Goal: Contribute content: Contribute content

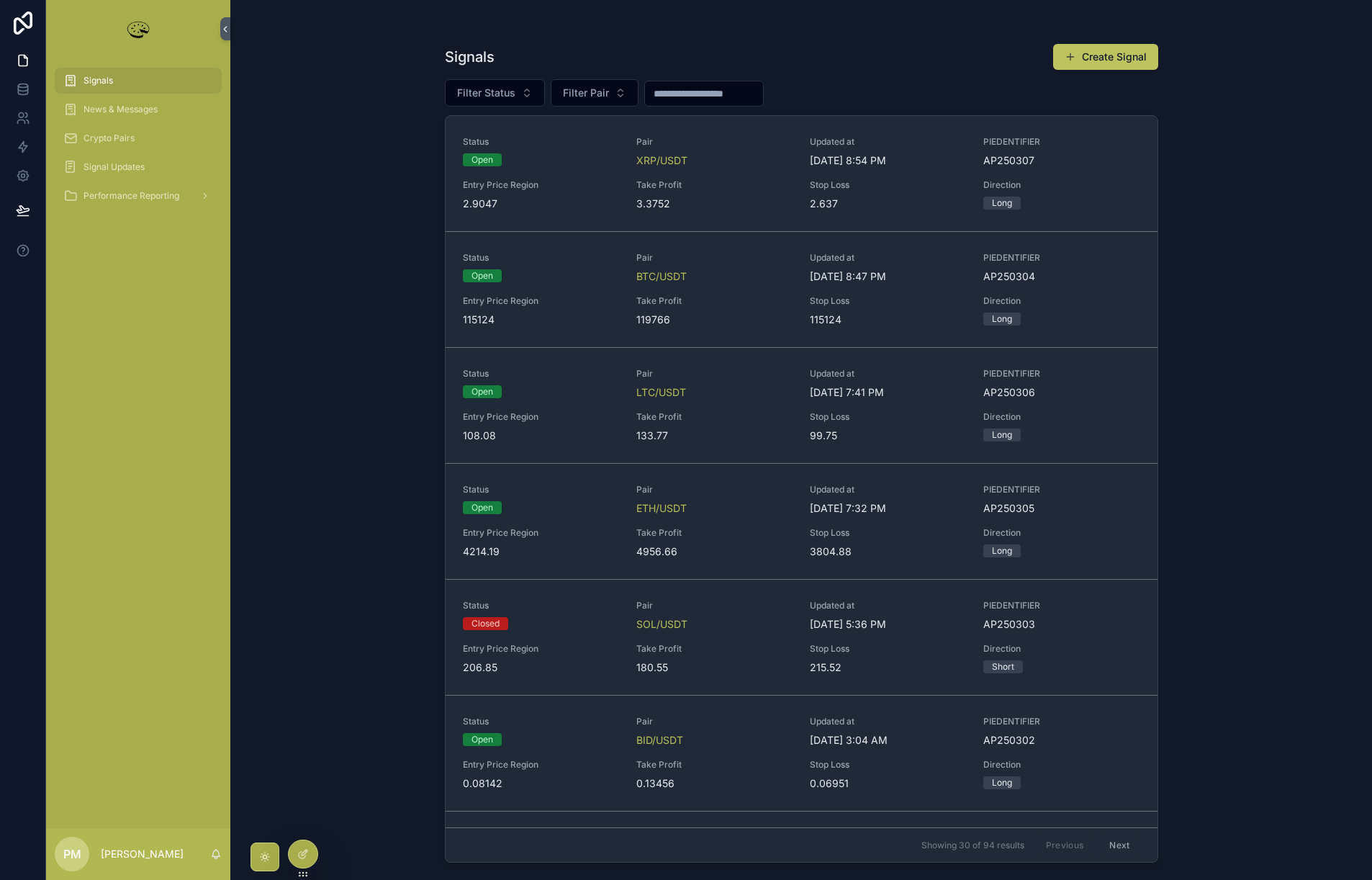
drag, startPoint x: 168, startPoint y: 852, endPoint x: 158, endPoint y: 851, distance: 10.0
click at [163, 851] on div "PM [PERSON_NAME]" at bounding box center [138, 854] width 185 height 52
click at [123, 852] on p "[PERSON_NAME]" at bounding box center [142, 854] width 82 height 14
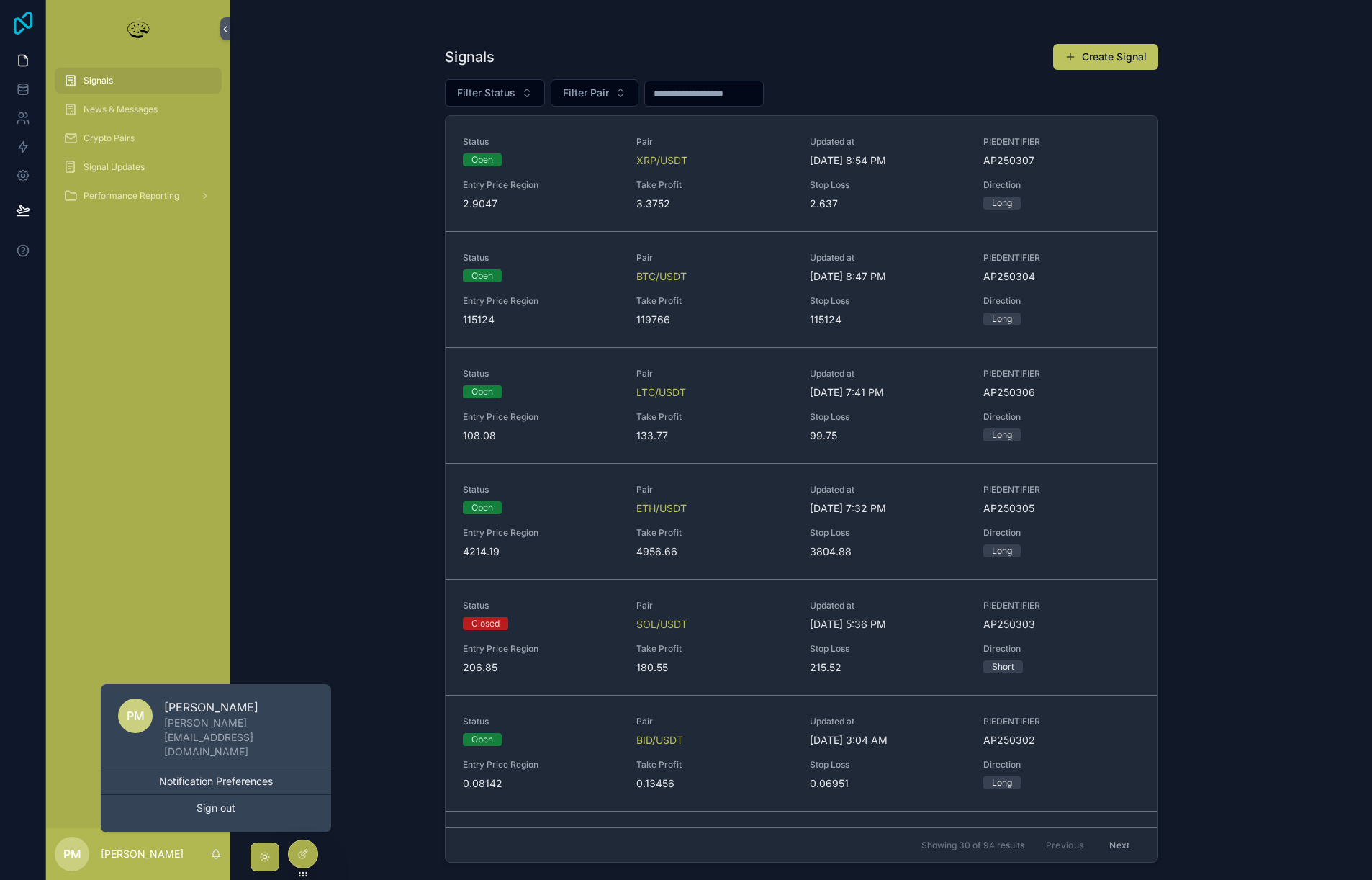
click at [31, 25] on icon at bounding box center [22, 23] width 19 height 23
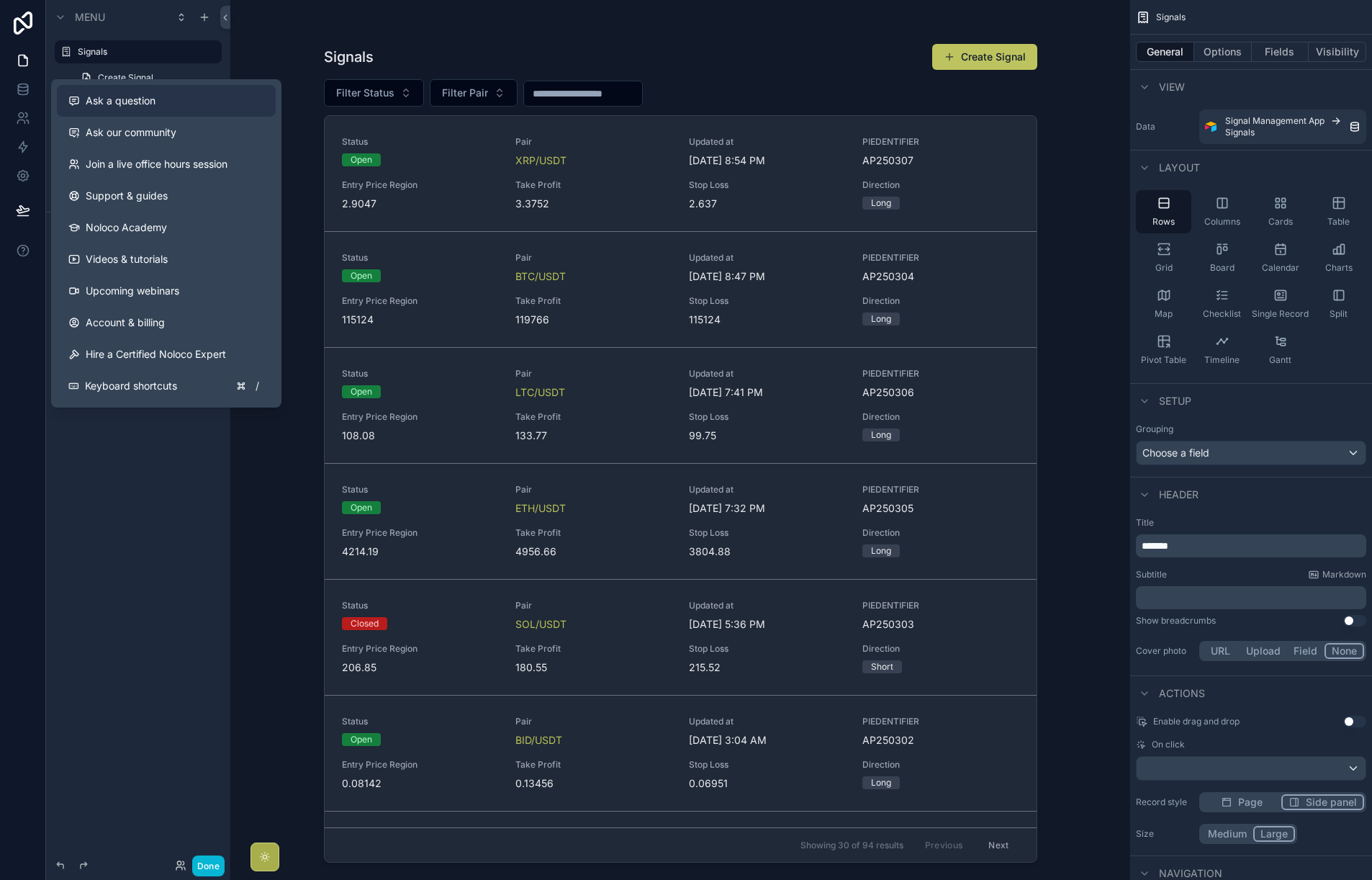
click at [134, 108] on span "Ask a question" at bounding box center [121, 100] width 70 height 14
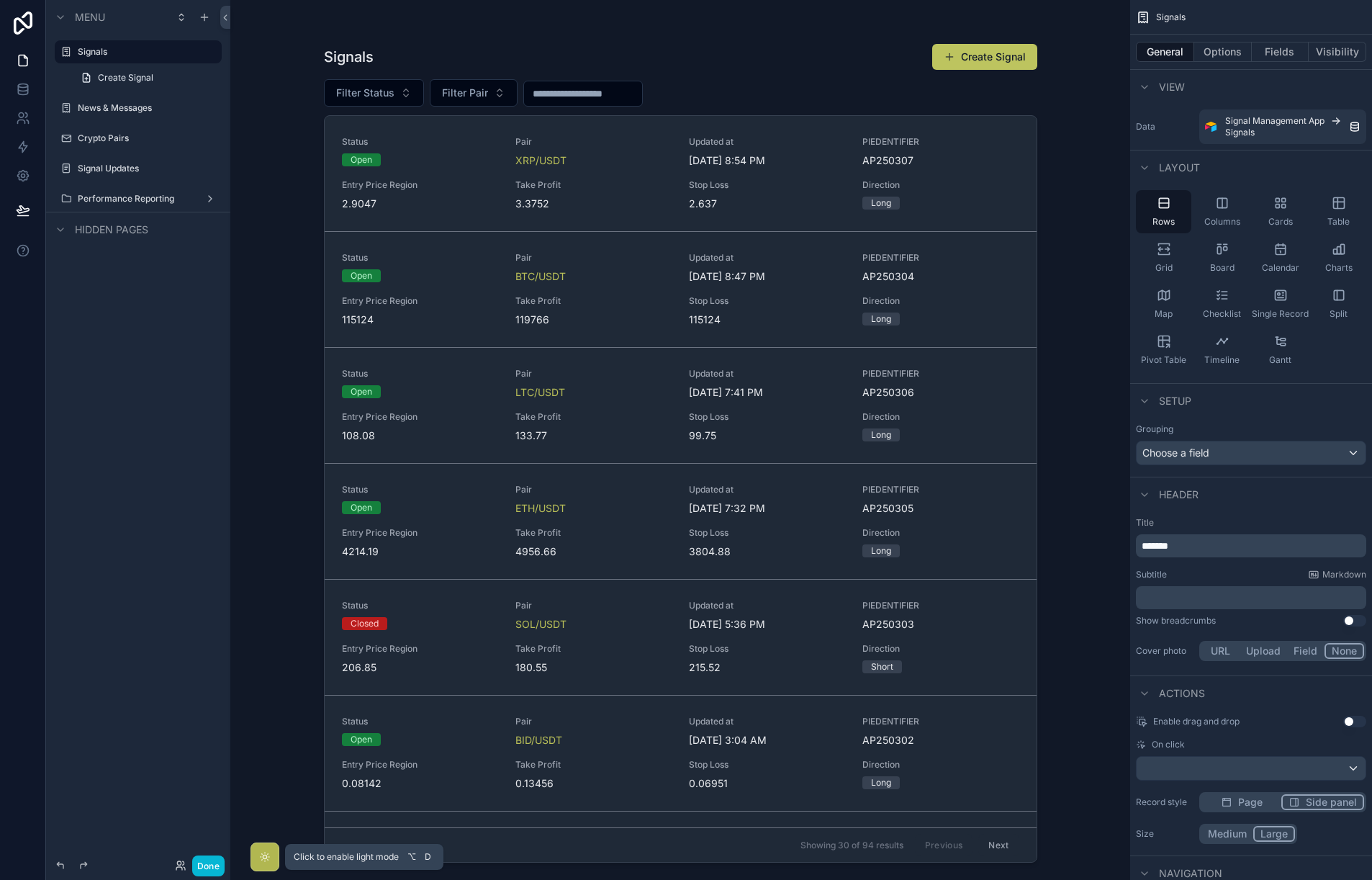
click at [272, 850] on div "scrollable content" at bounding box center [265, 857] width 29 height 29
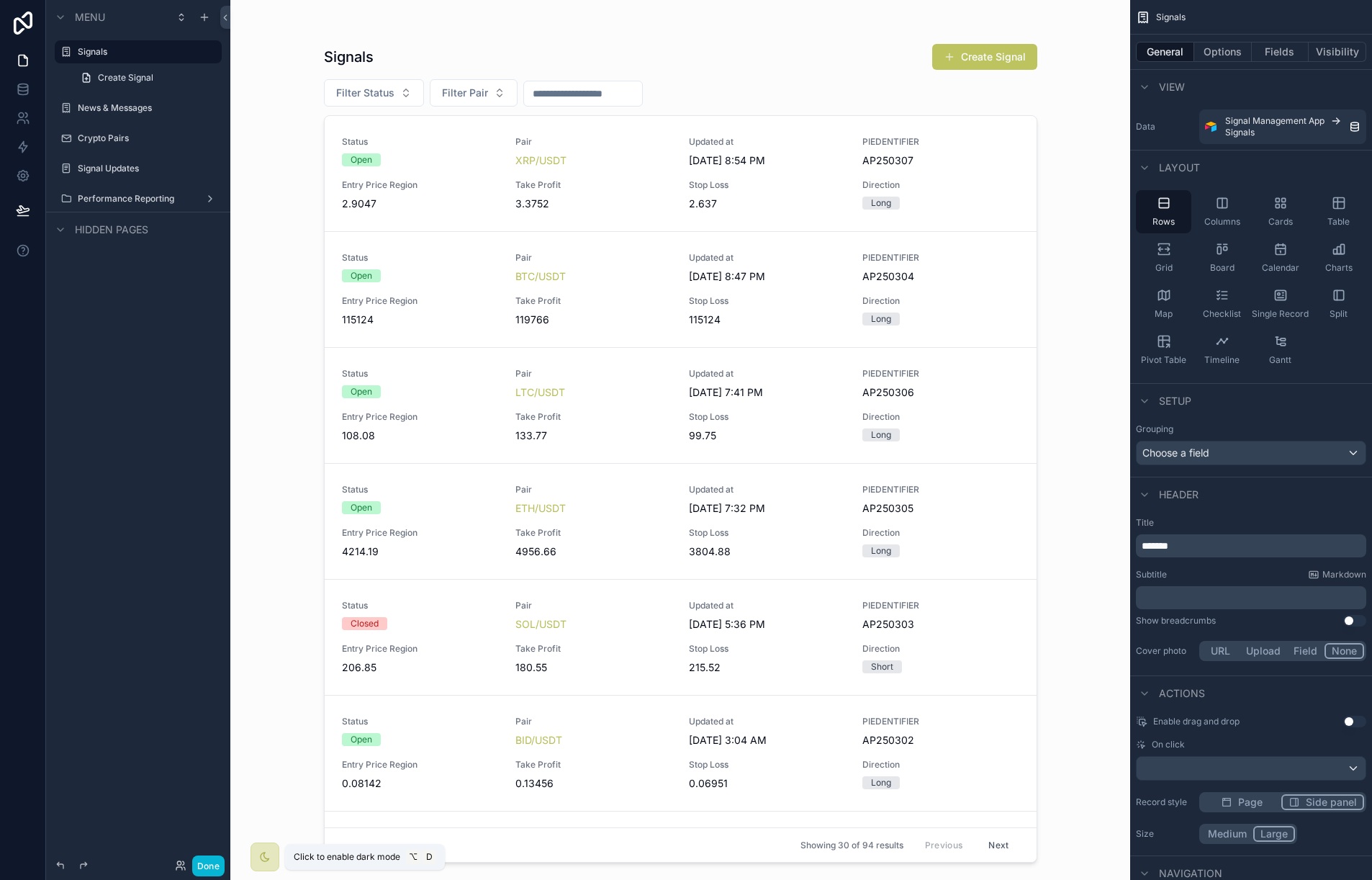
click at [272, 850] on div "scrollable content" at bounding box center [265, 857] width 29 height 29
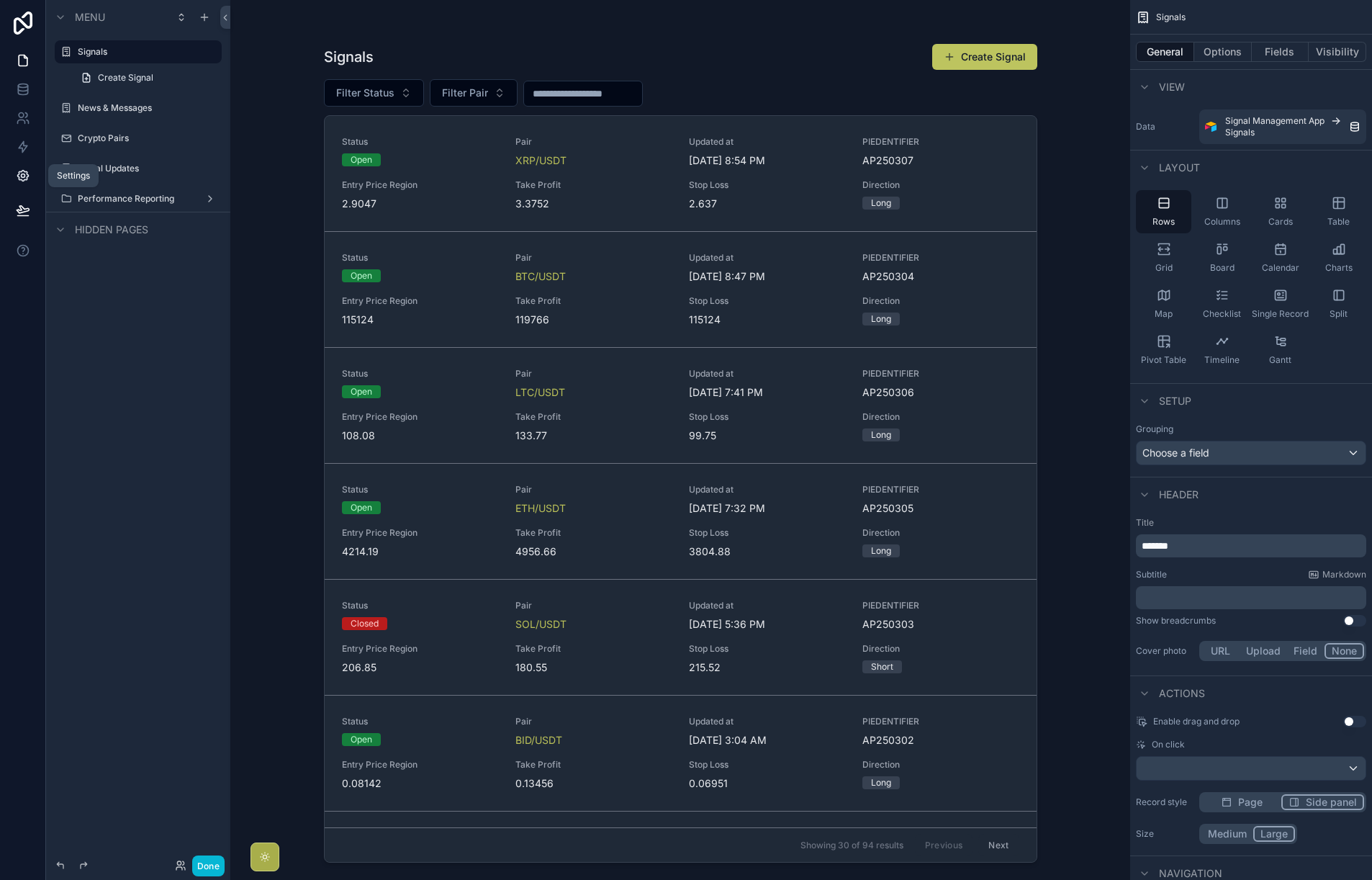
click at [22, 171] on icon at bounding box center [23, 176] width 14 height 14
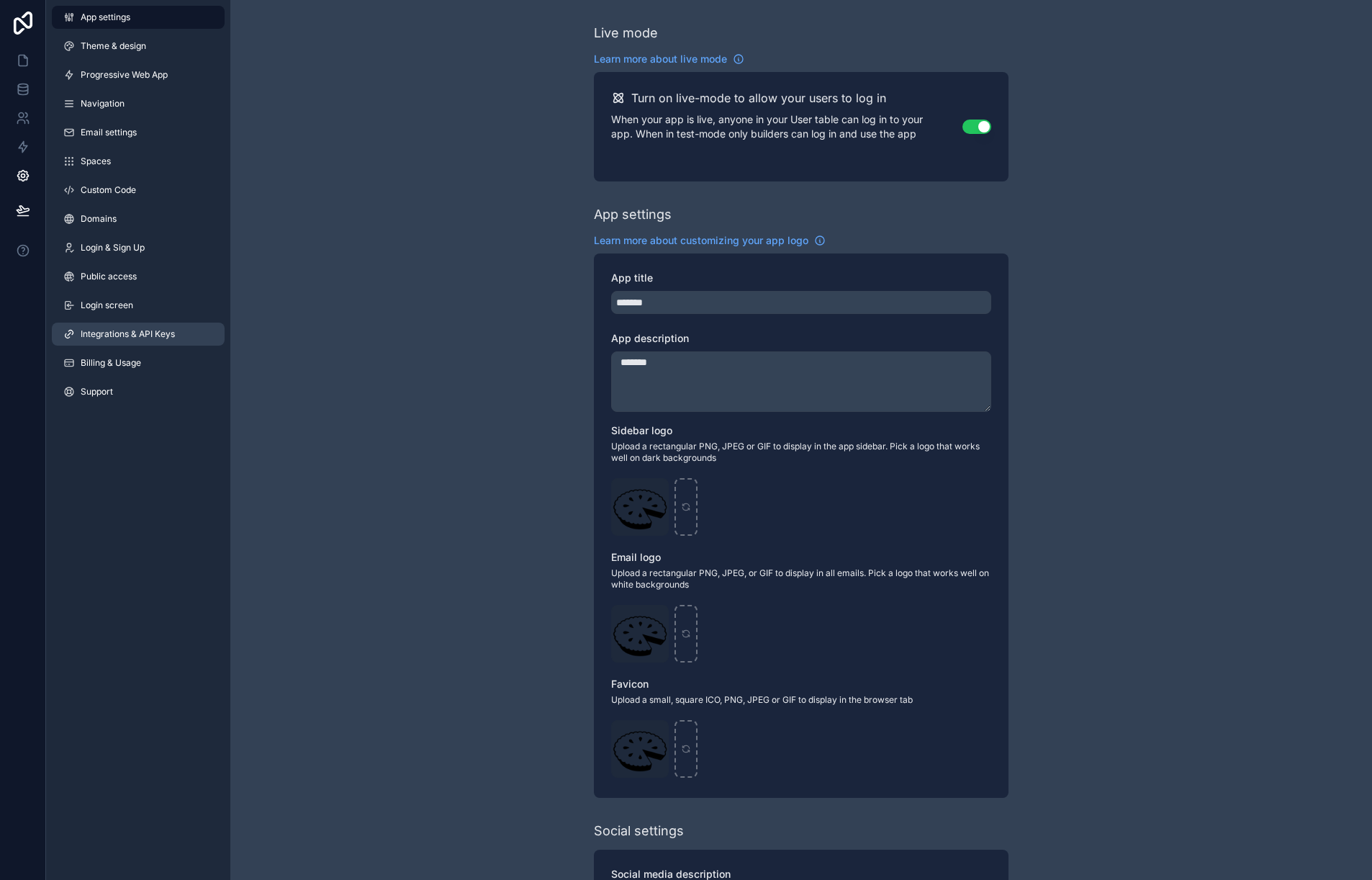
click at [141, 341] on link "Integrations & API Keys" at bounding box center [138, 334] width 173 height 23
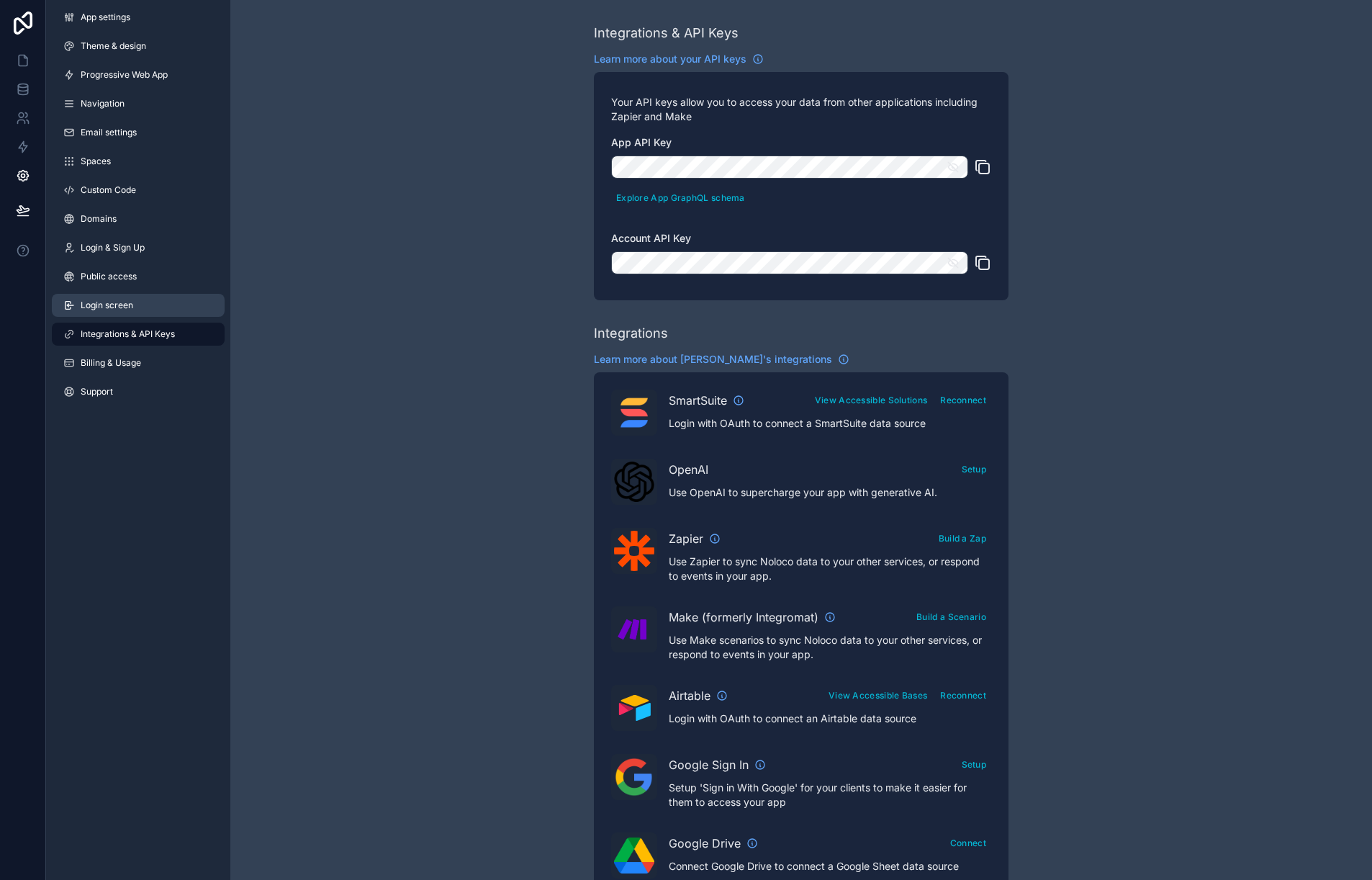
click at [125, 312] on link "Login screen" at bounding box center [138, 306] width 173 height 23
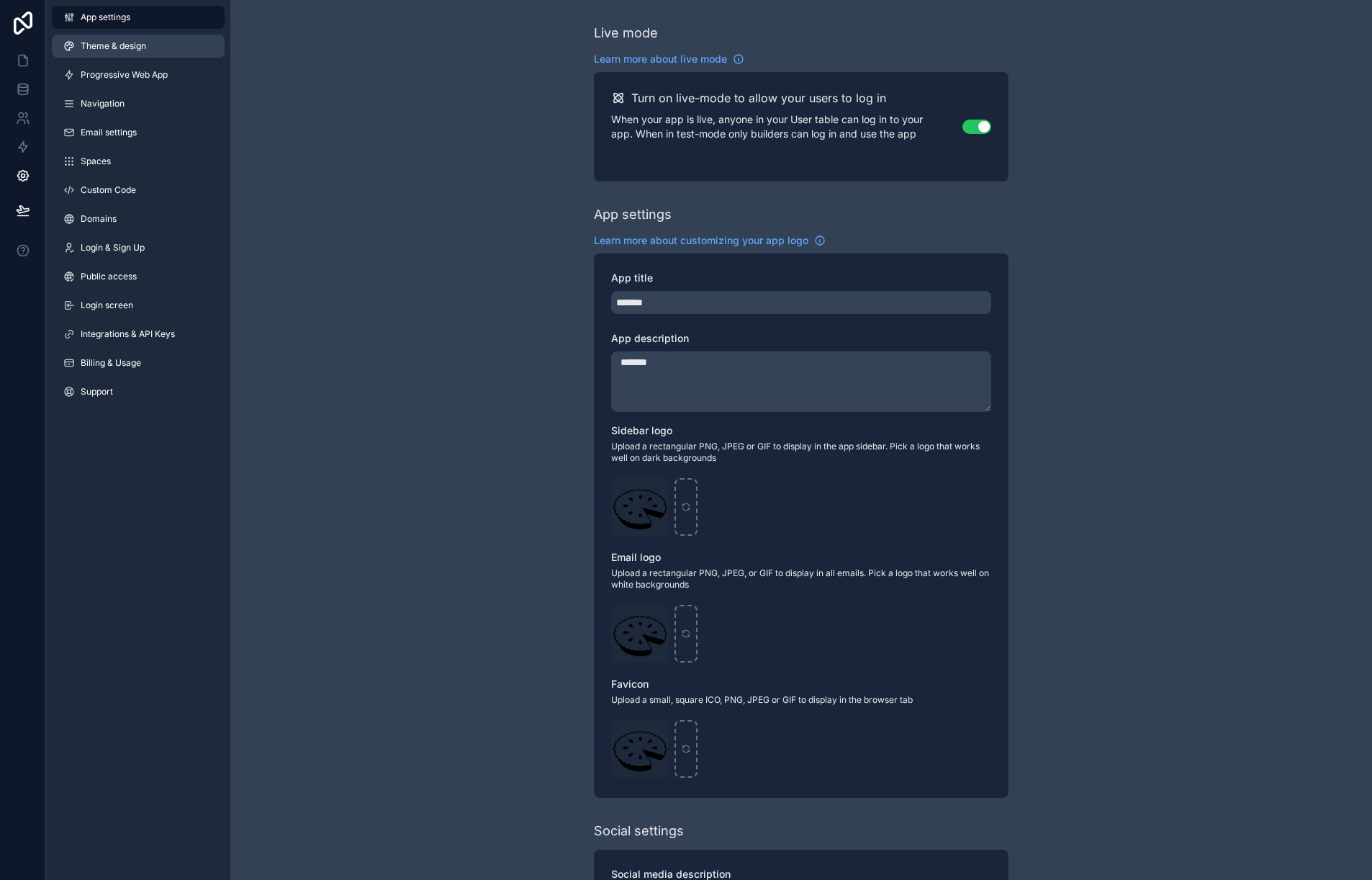
click at [134, 47] on span "Theme & design" at bounding box center [113, 46] width 65 height 12
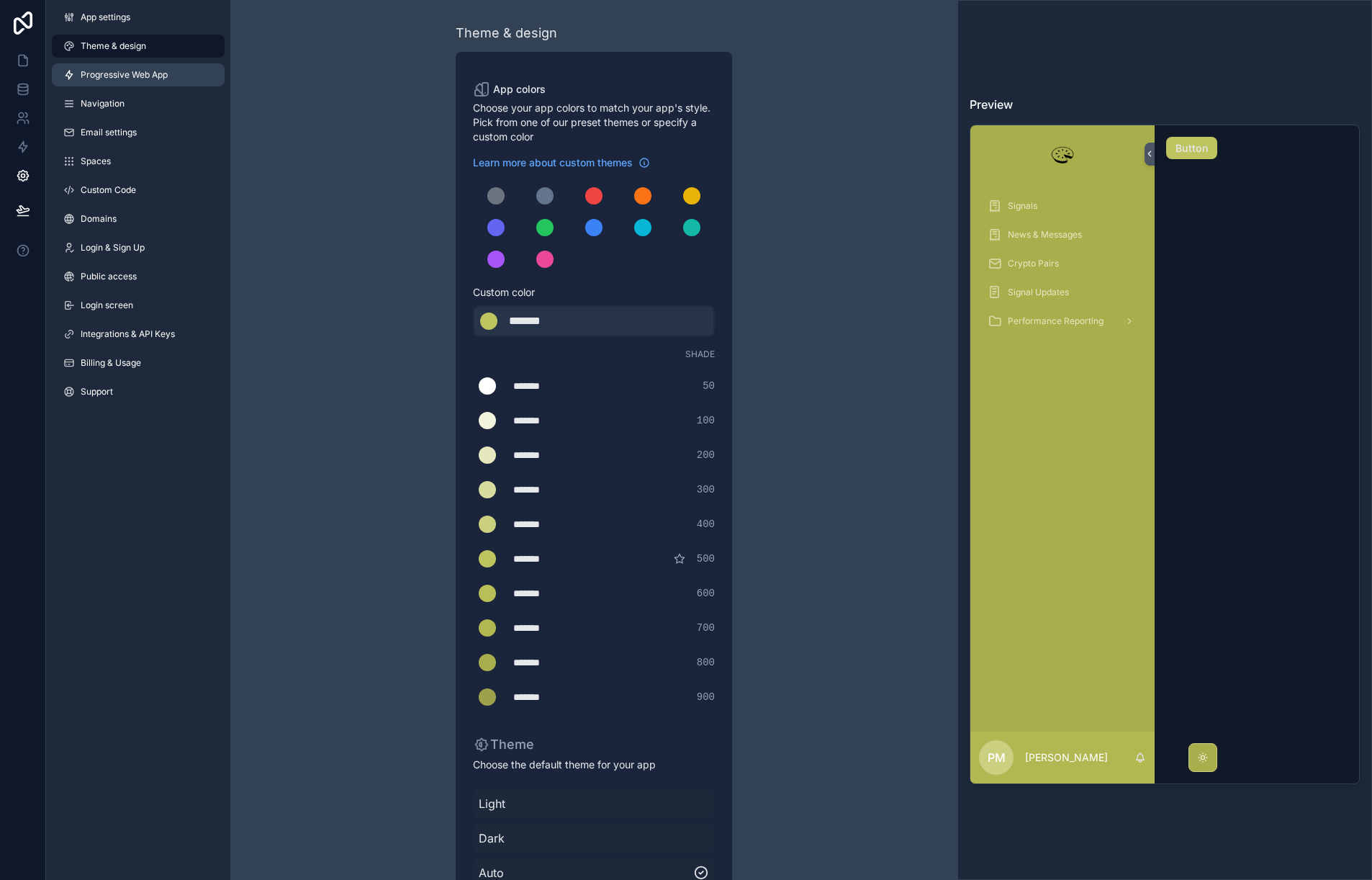
click at [134, 71] on span "Progressive Web App" at bounding box center [124, 74] width 87 height 12
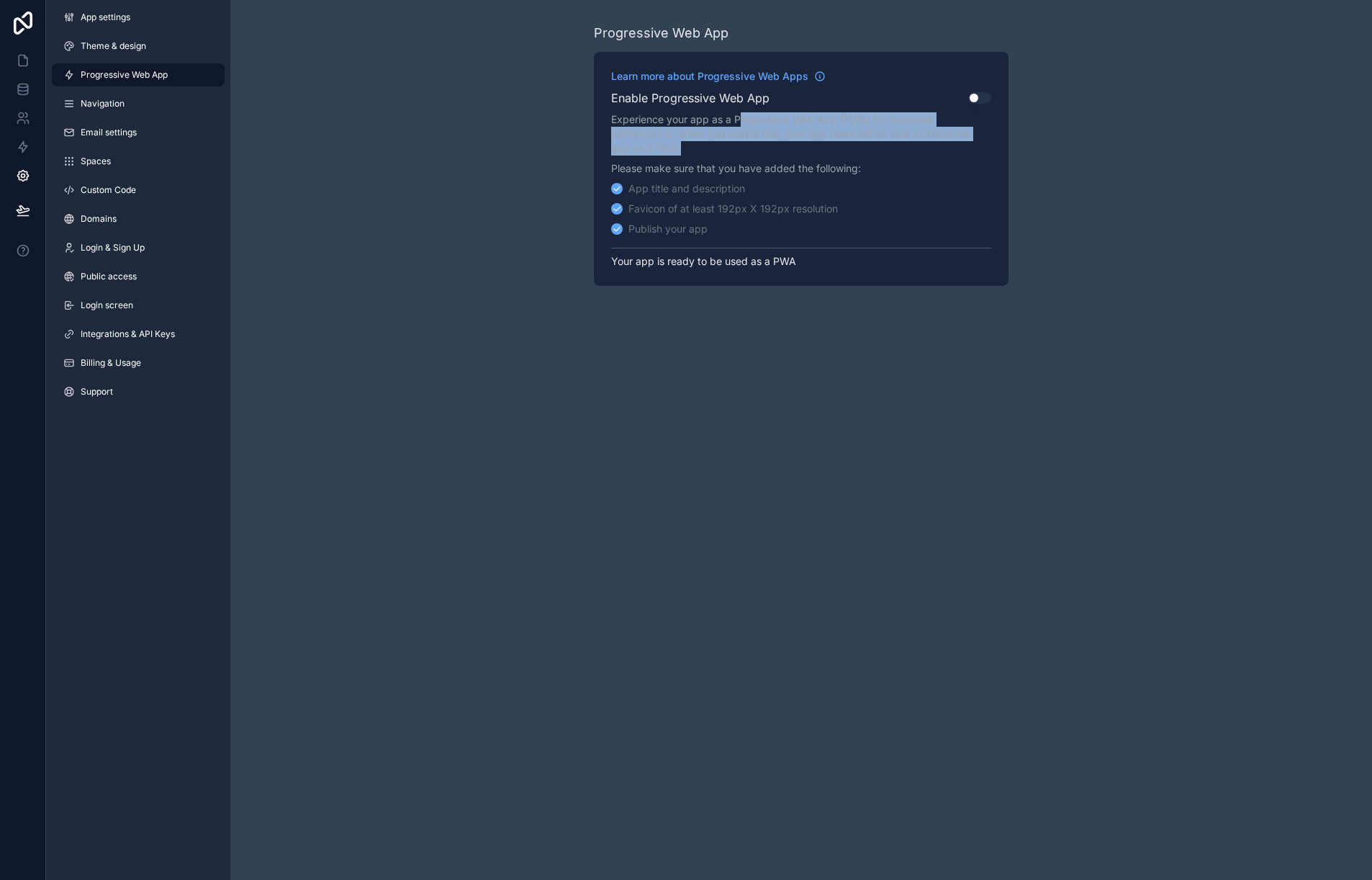
drag, startPoint x: 738, startPoint y: 117, endPoint x: 752, endPoint y: 148, distance: 34.0
click at [752, 148] on p "Experience your app as a Progressive Web App (PWA) for improved performance. Wh…" at bounding box center [801, 134] width 380 height 43
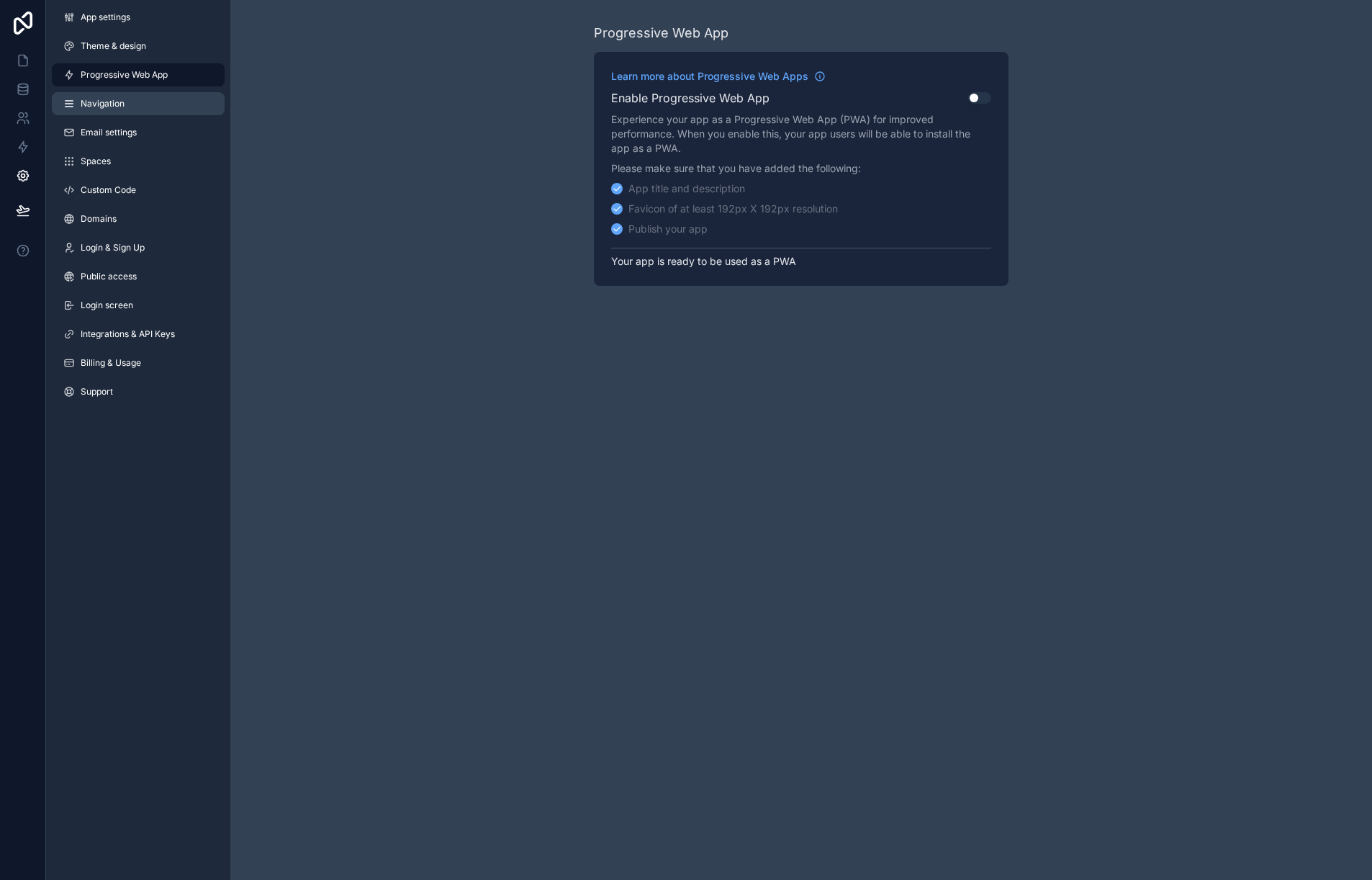
click at [142, 108] on link "Navigation" at bounding box center [138, 104] width 173 height 23
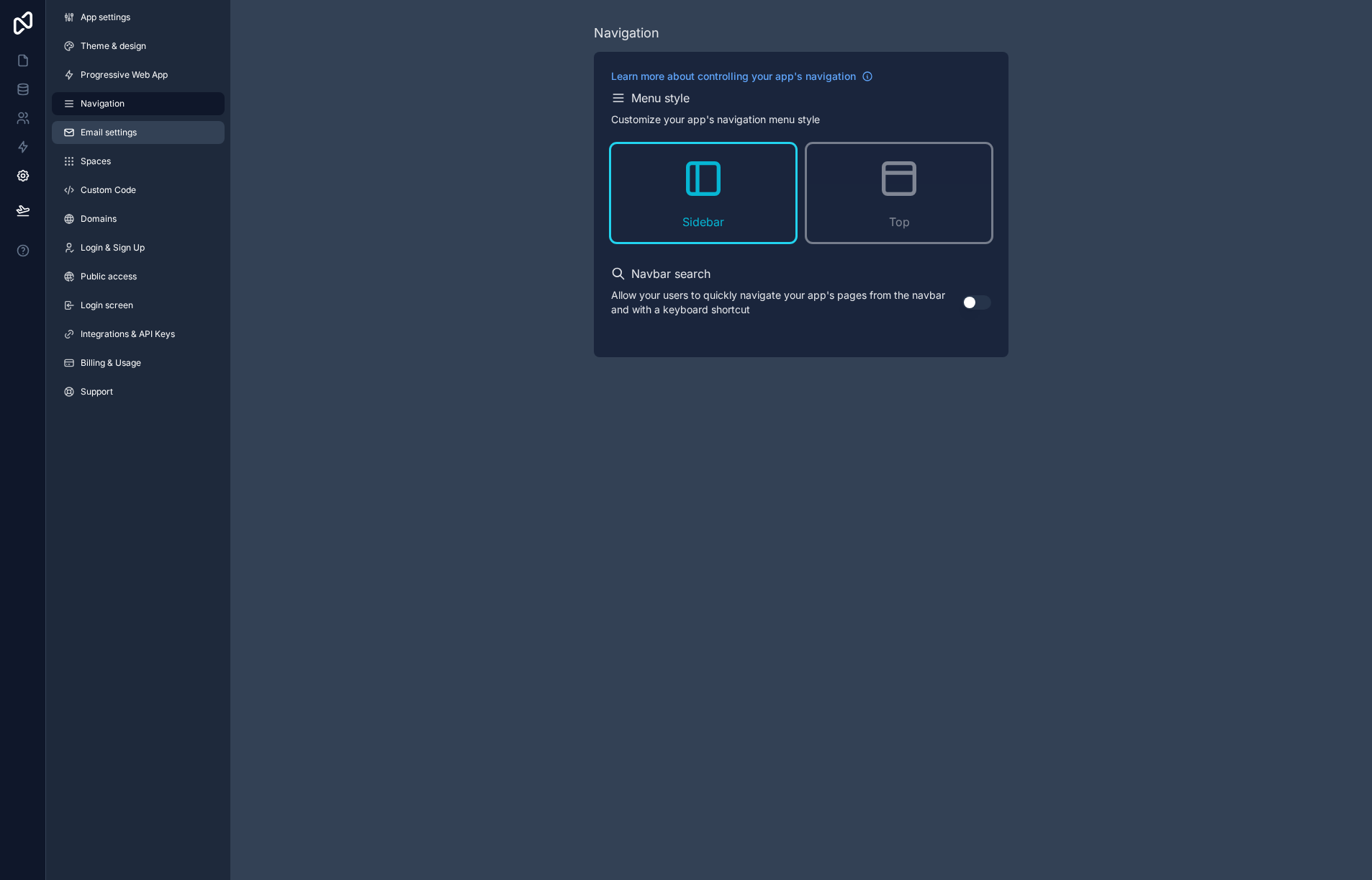
click at [145, 126] on link "Email settings" at bounding box center [138, 133] width 173 height 23
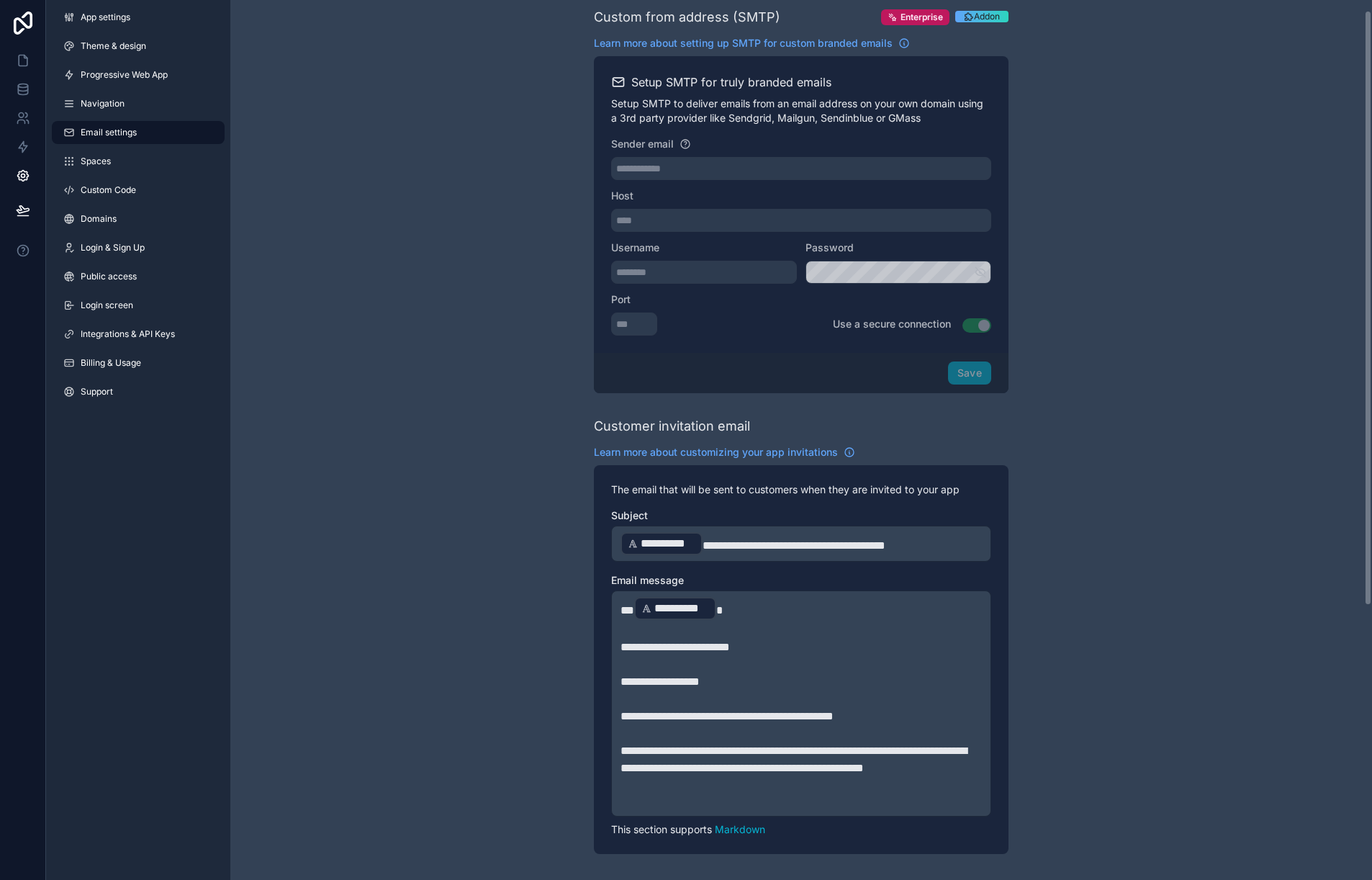
scroll to position [418, 0]
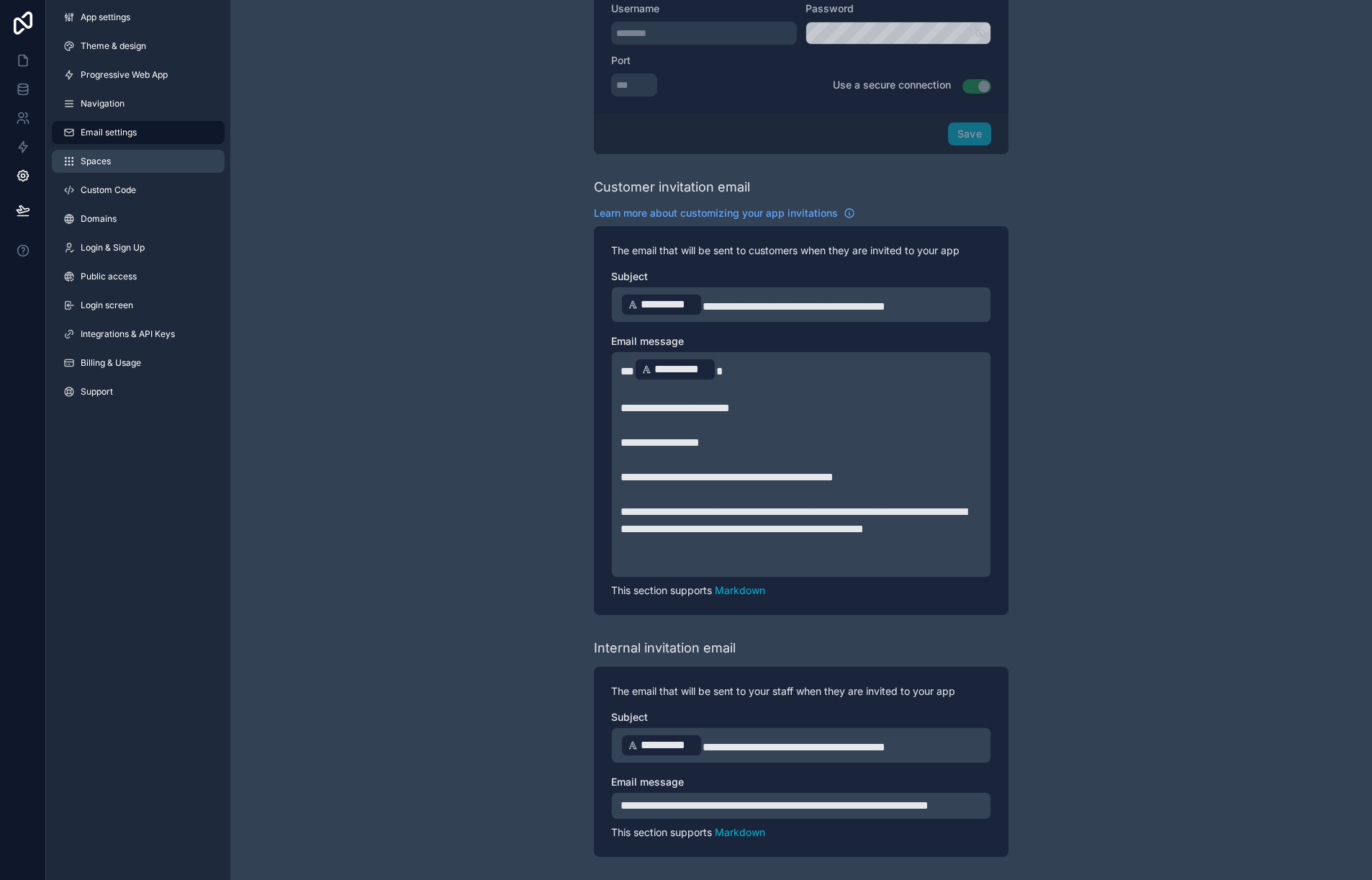
click at [119, 159] on link "Spaces" at bounding box center [138, 161] width 173 height 23
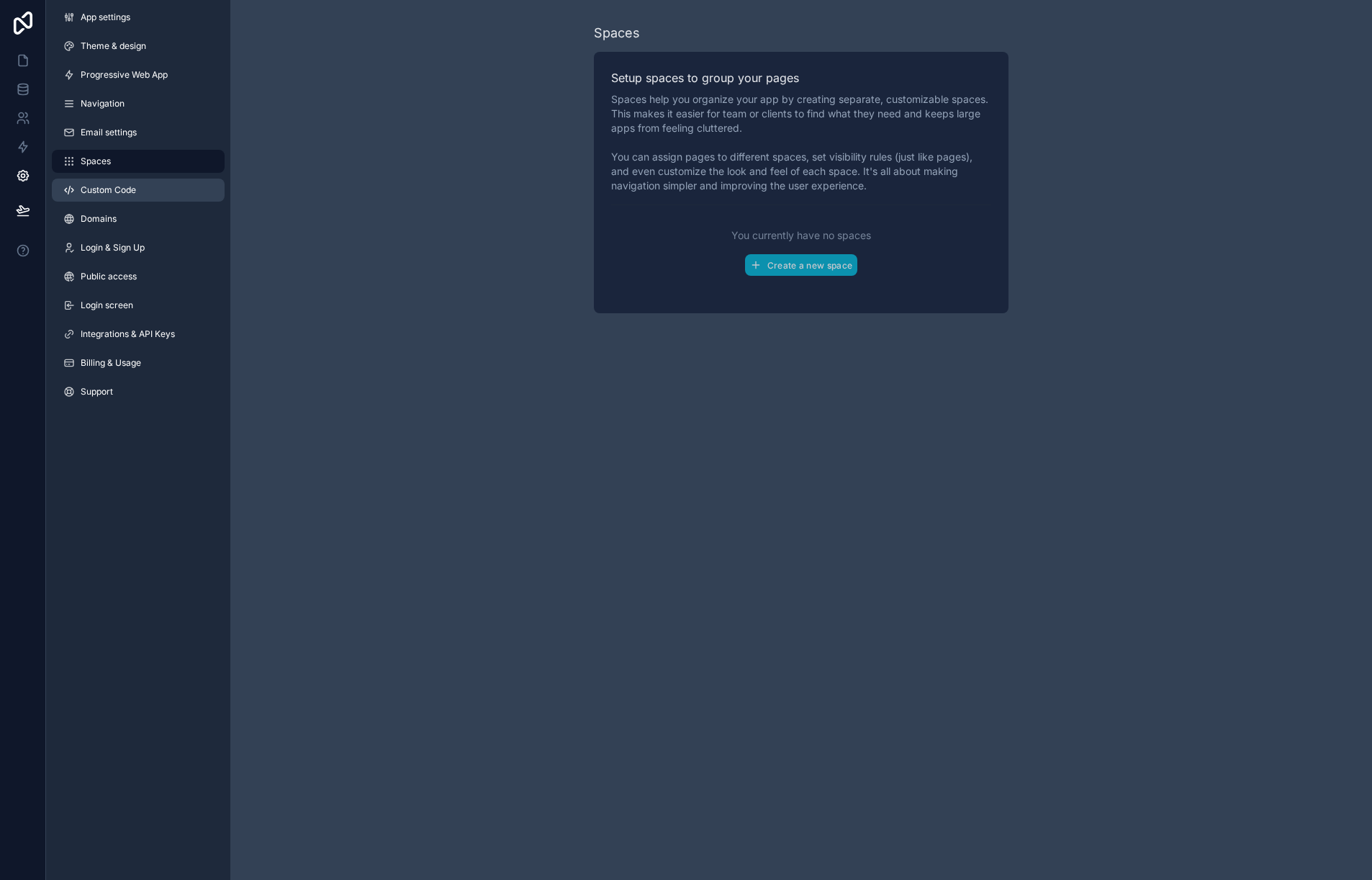
click at [122, 189] on span "Custom Code" at bounding box center [108, 190] width 56 height 12
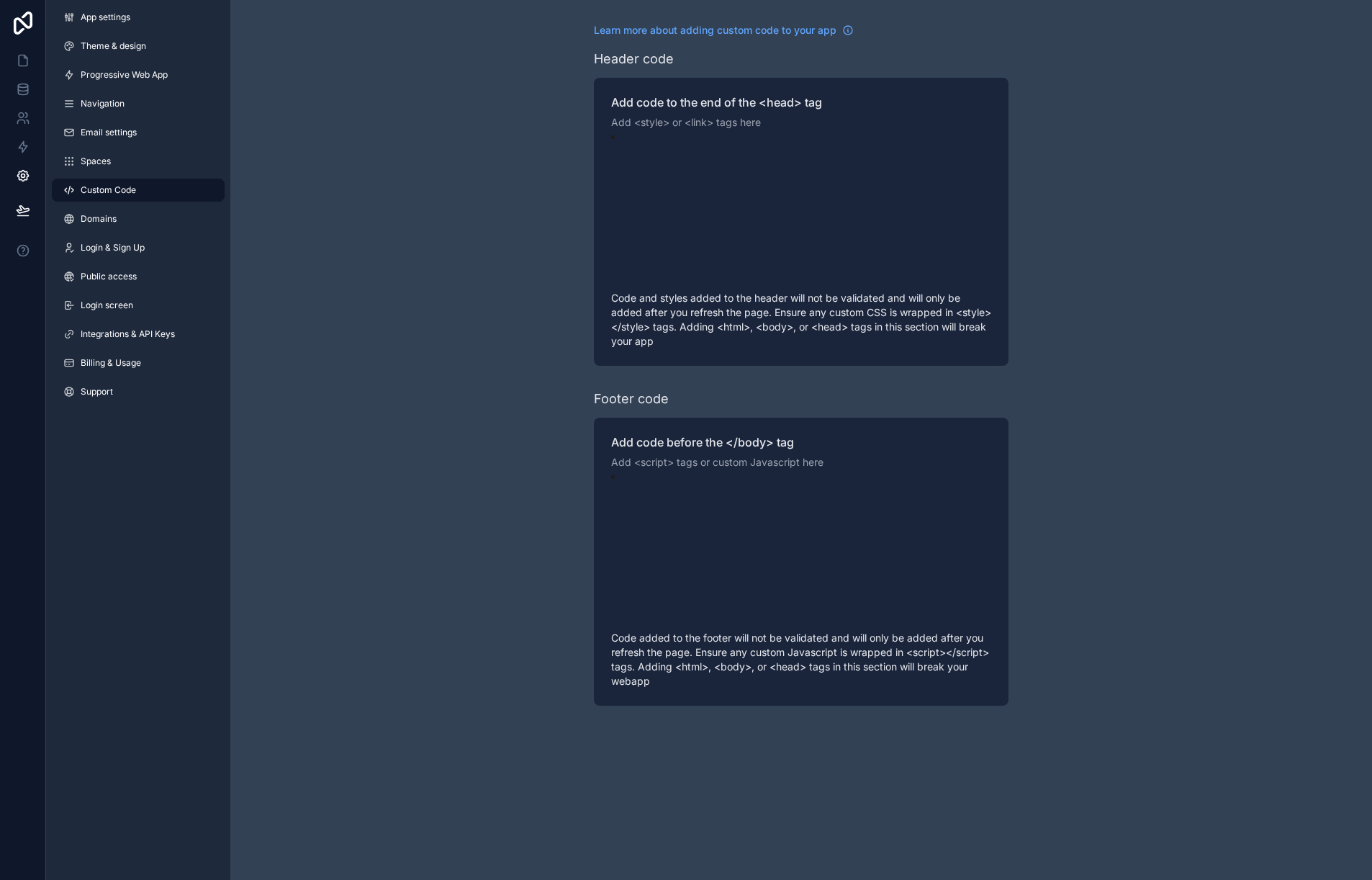
scroll to position [91, 0]
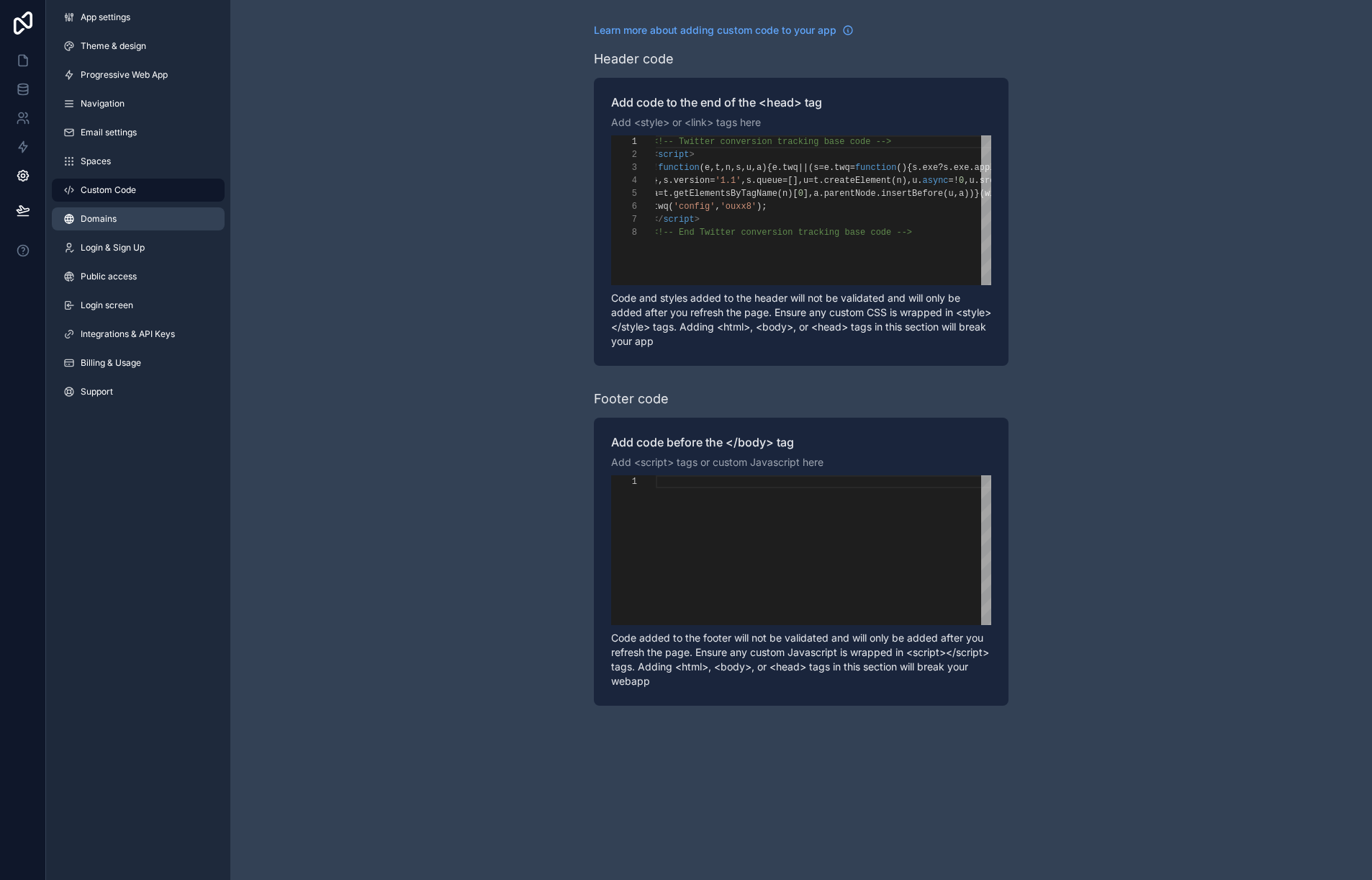
click at [130, 214] on link "Domains" at bounding box center [138, 219] width 173 height 23
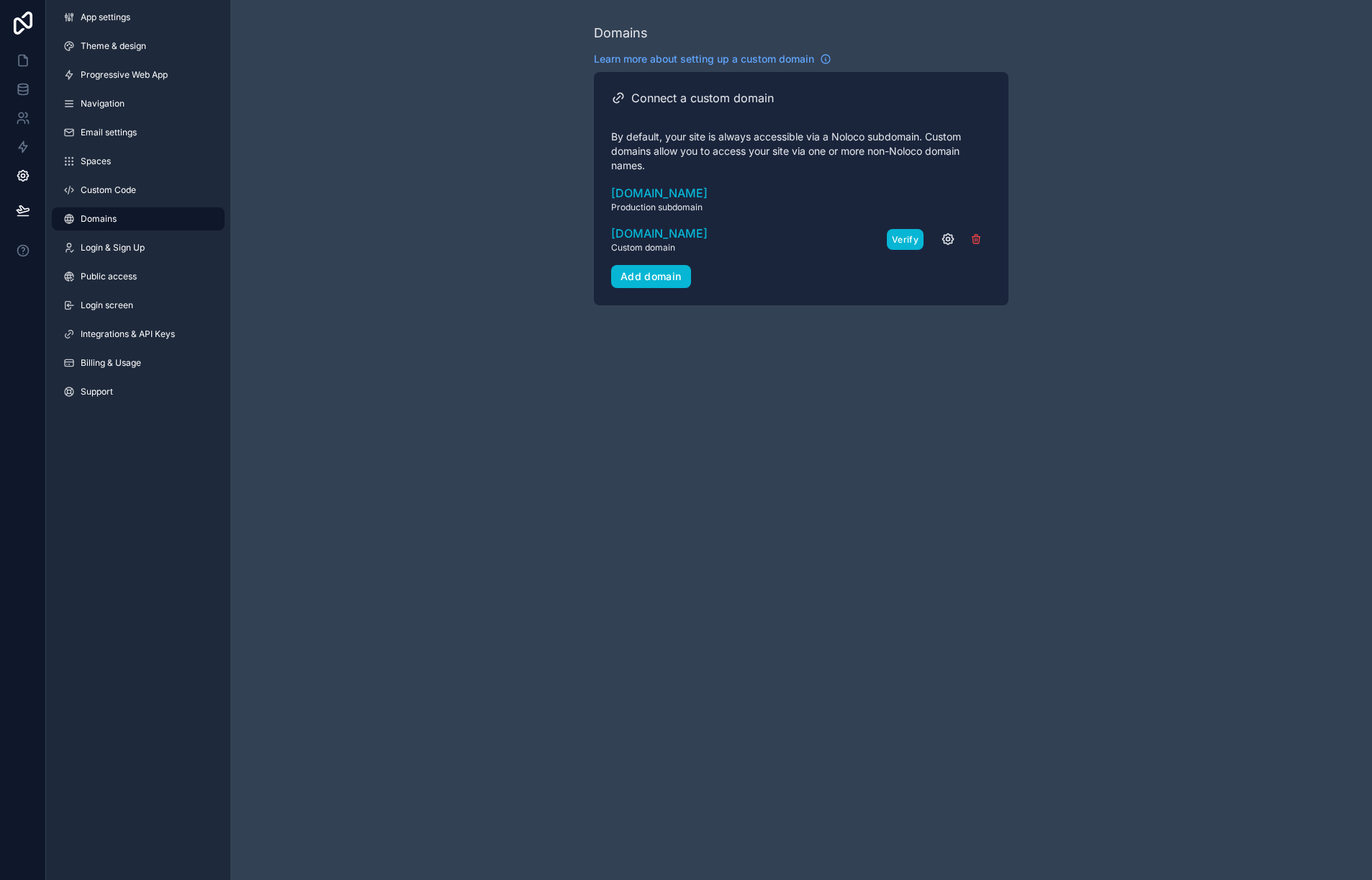
click at [899, 240] on button "Verify" at bounding box center [905, 238] width 37 height 21
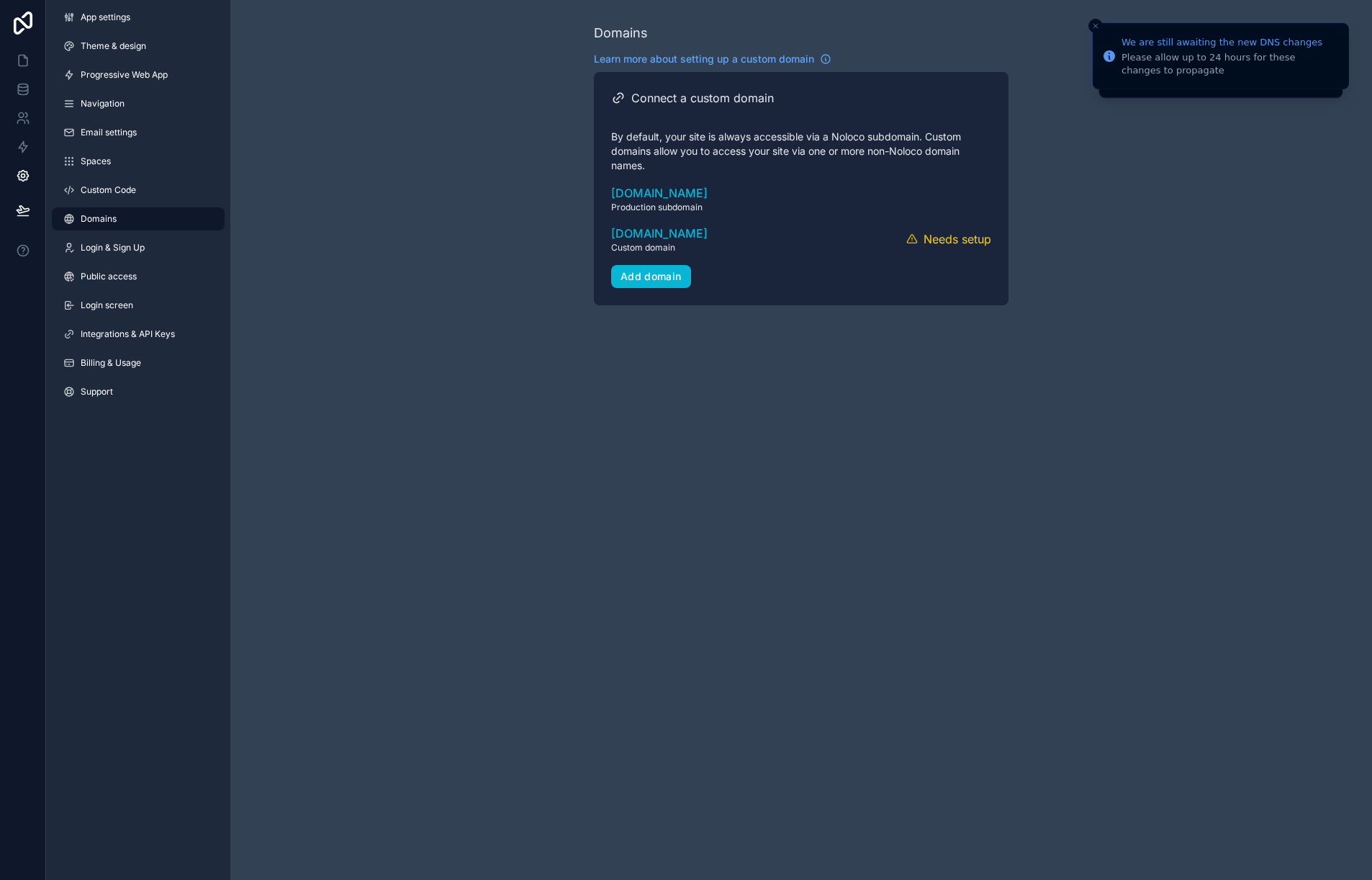
click at [1000, 31] on div "Domains" at bounding box center [801, 33] width 415 height 20
click at [1097, 25] on icon "Close toast" at bounding box center [1096, 26] width 9 height 9
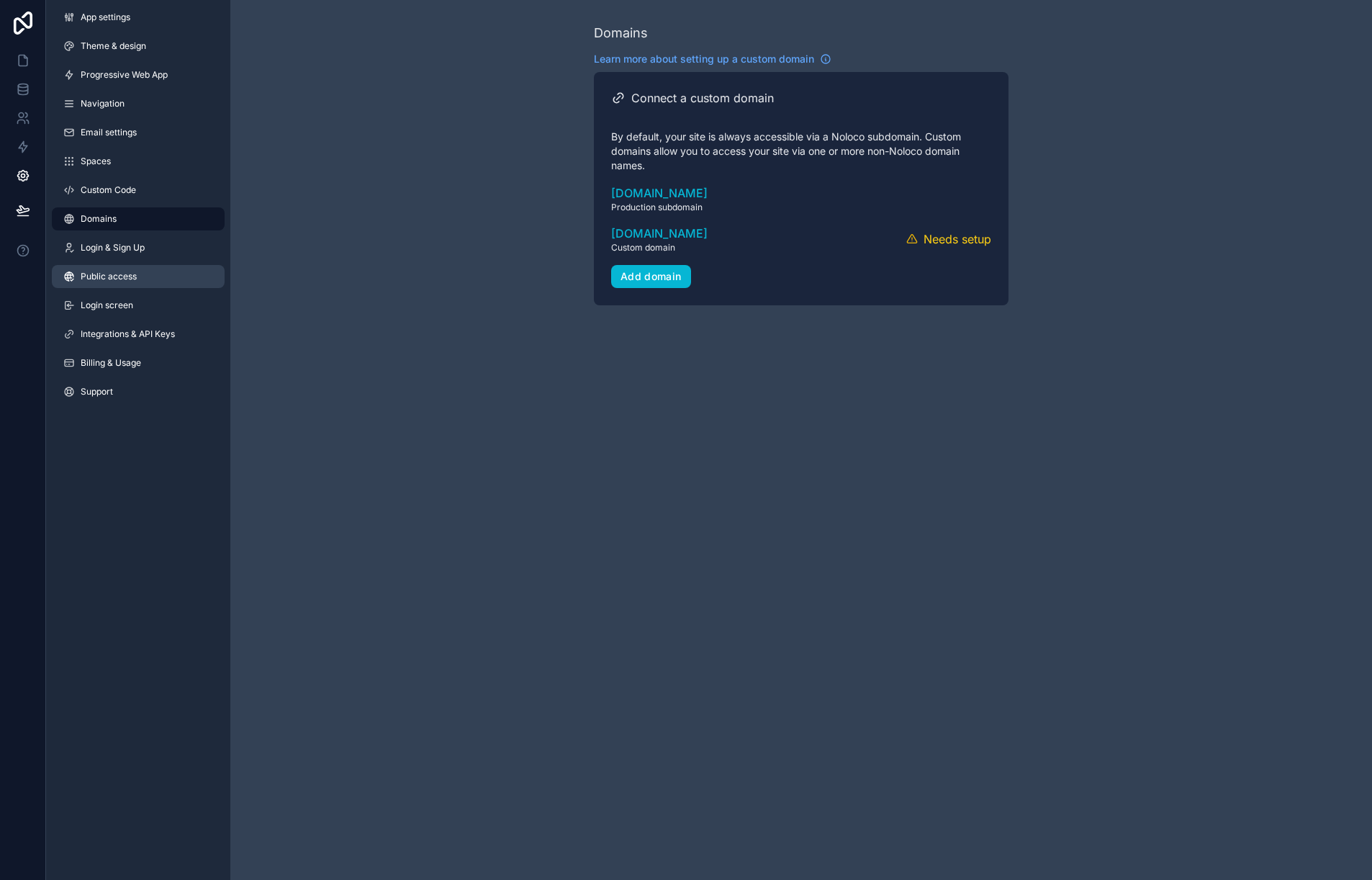
click at [143, 282] on link "Public access" at bounding box center [138, 277] width 173 height 23
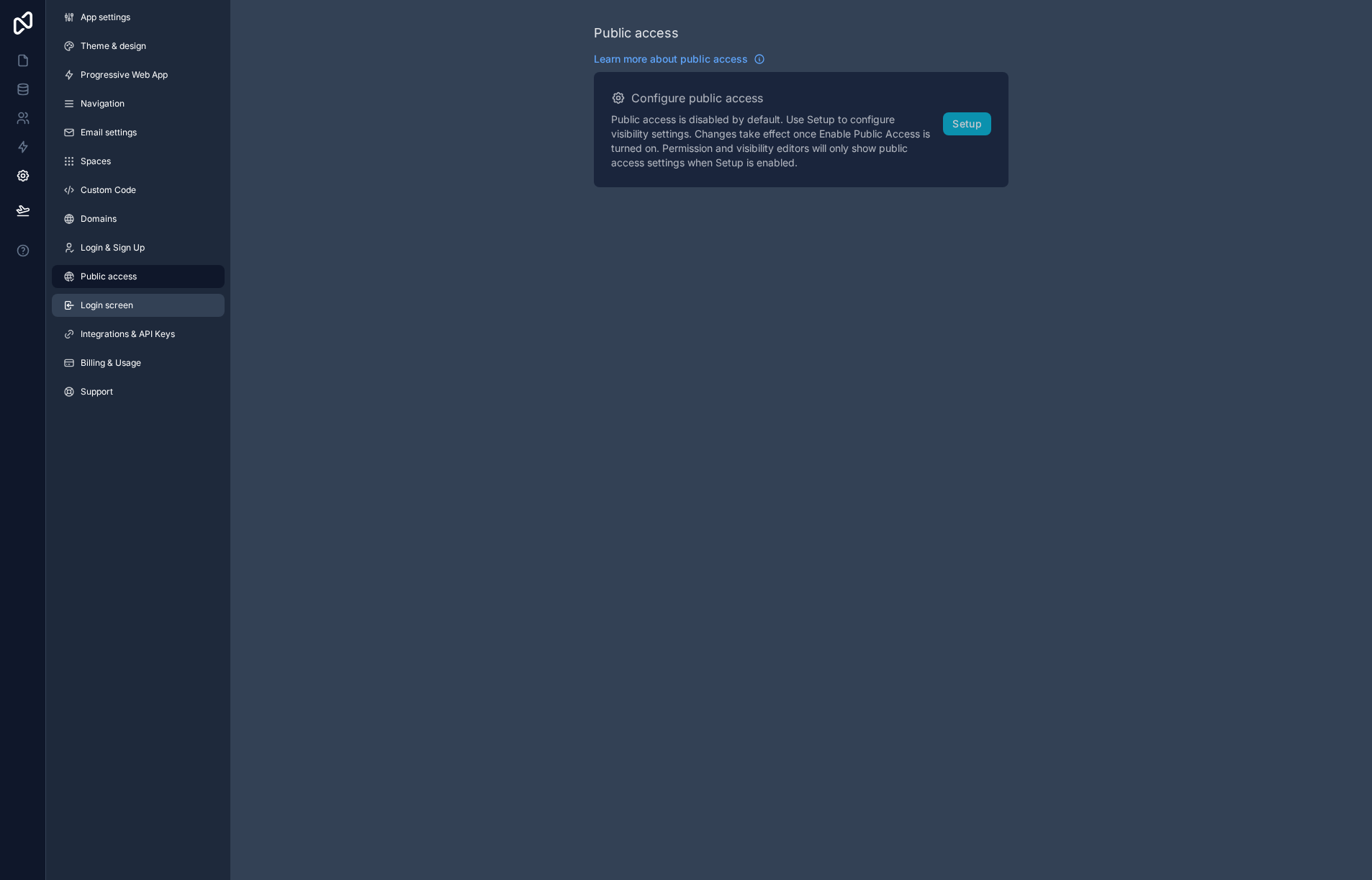
click at [142, 298] on link "Login screen" at bounding box center [138, 306] width 173 height 23
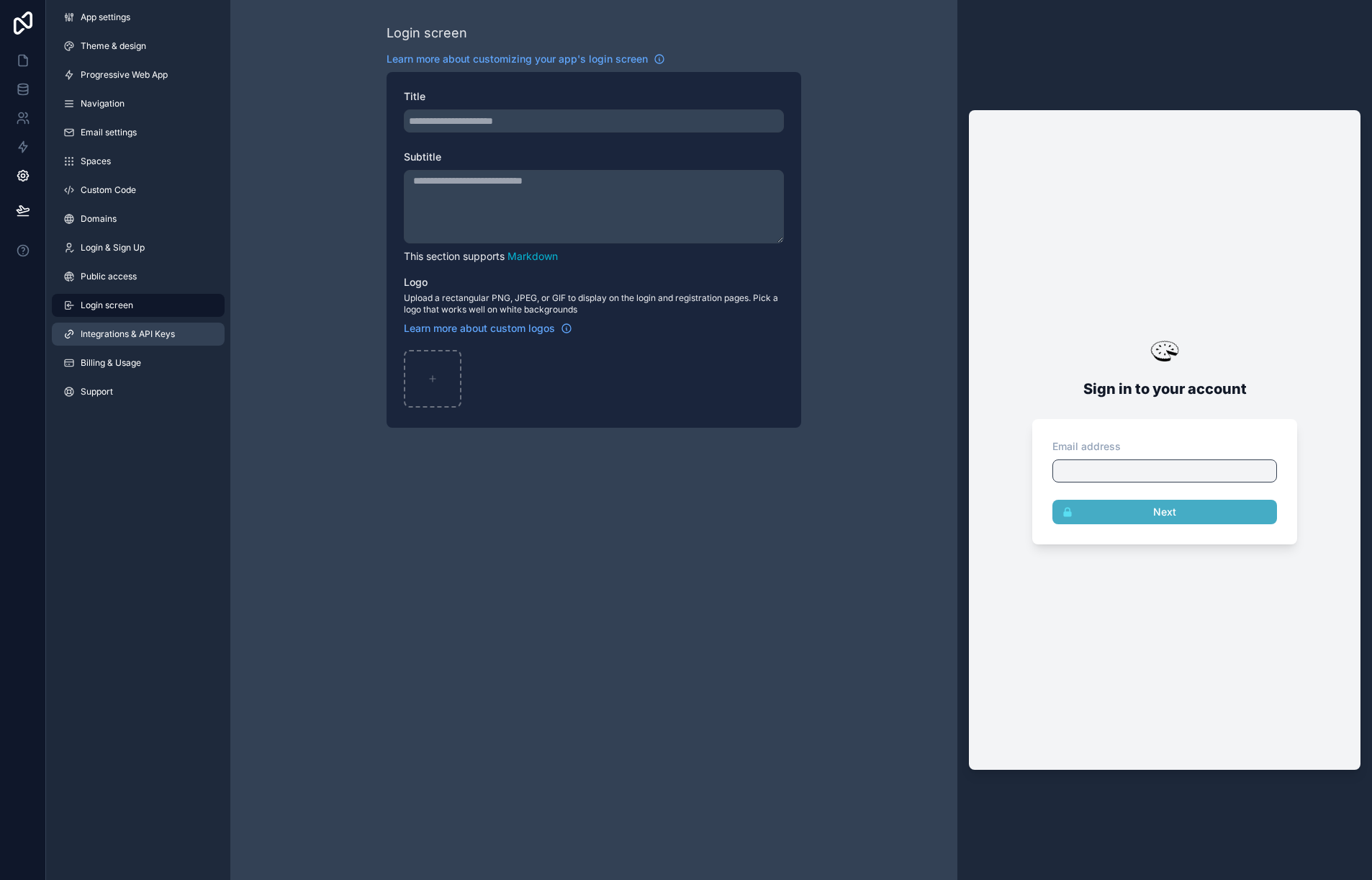
click at [141, 331] on span "Integrations & API Keys" at bounding box center [127, 333] width 94 height 12
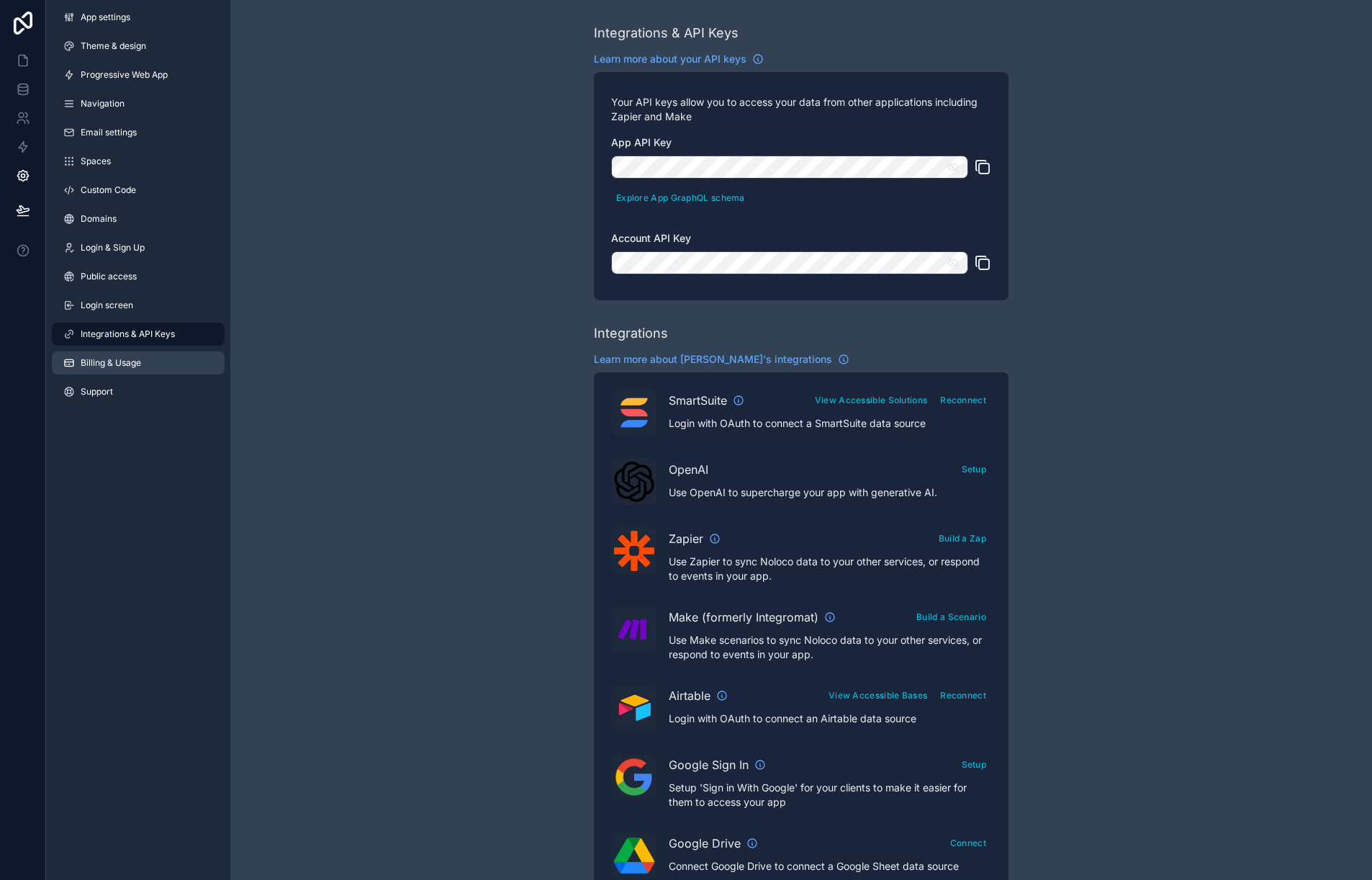
click at [140, 369] on link "Billing & Usage" at bounding box center [138, 363] width 173 height 23
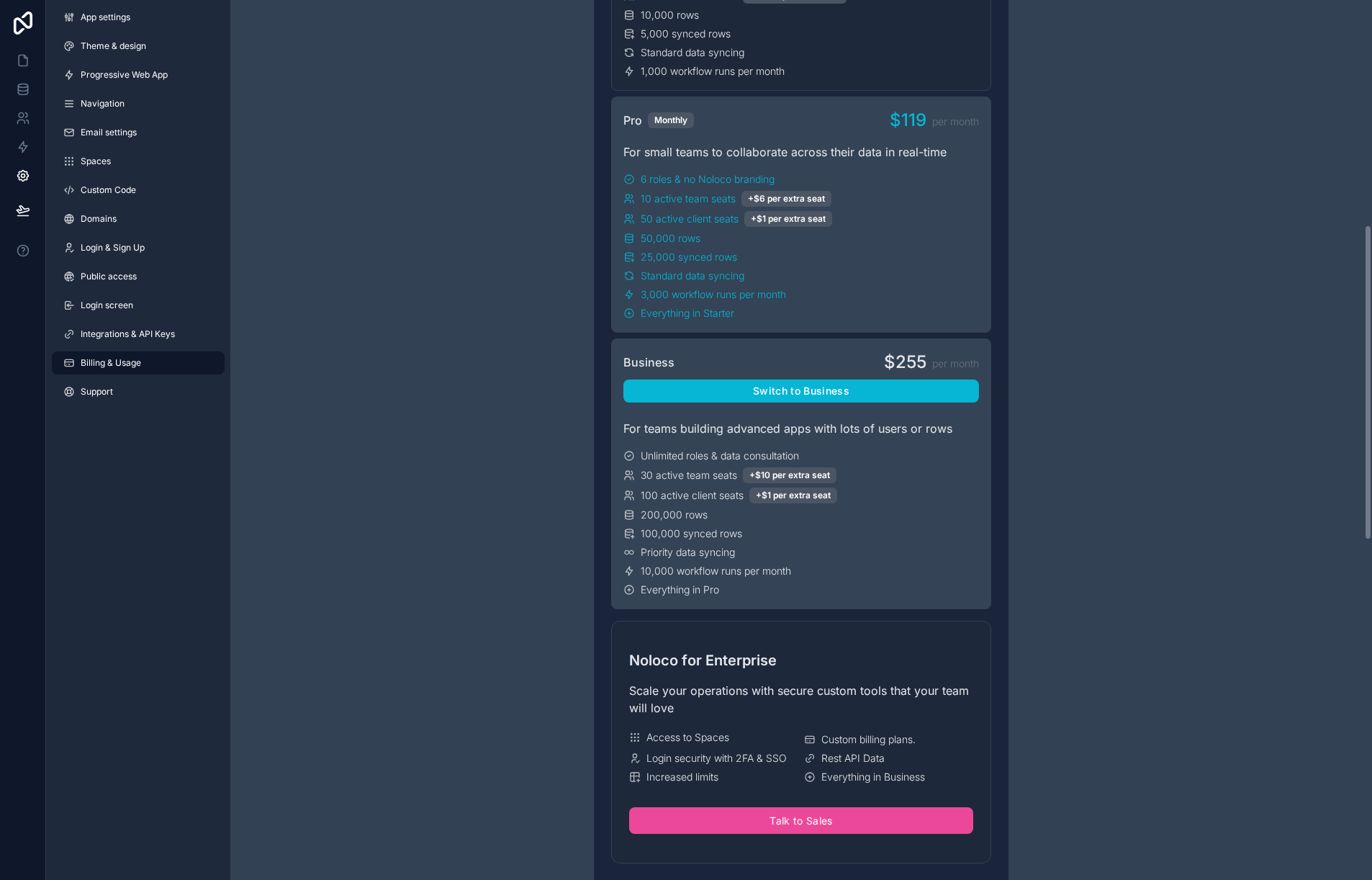
scroll to position [627, 0]
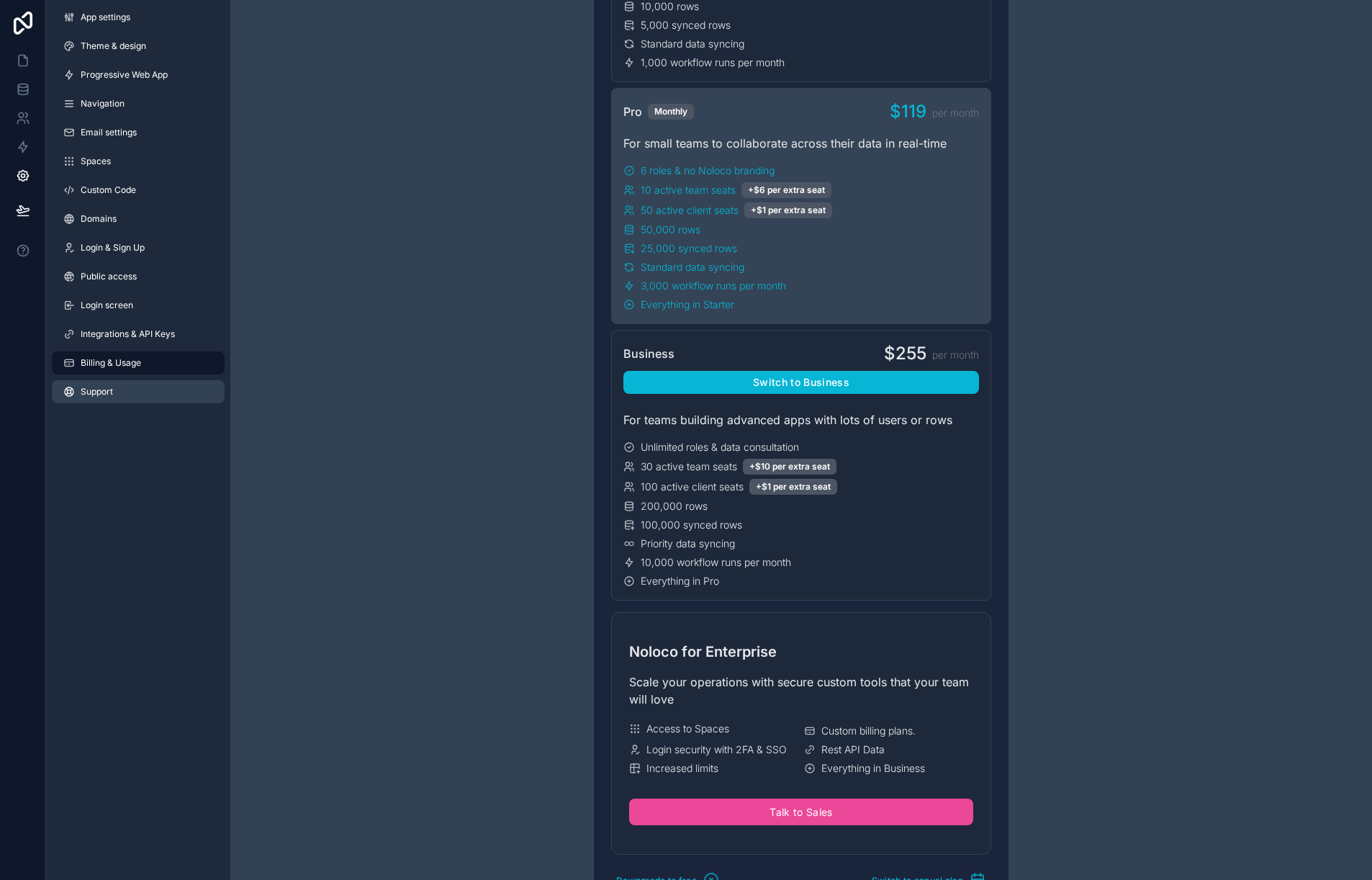
click at [148, 392] on link "Support" at bounding box center [138, 392] width 173 height 23
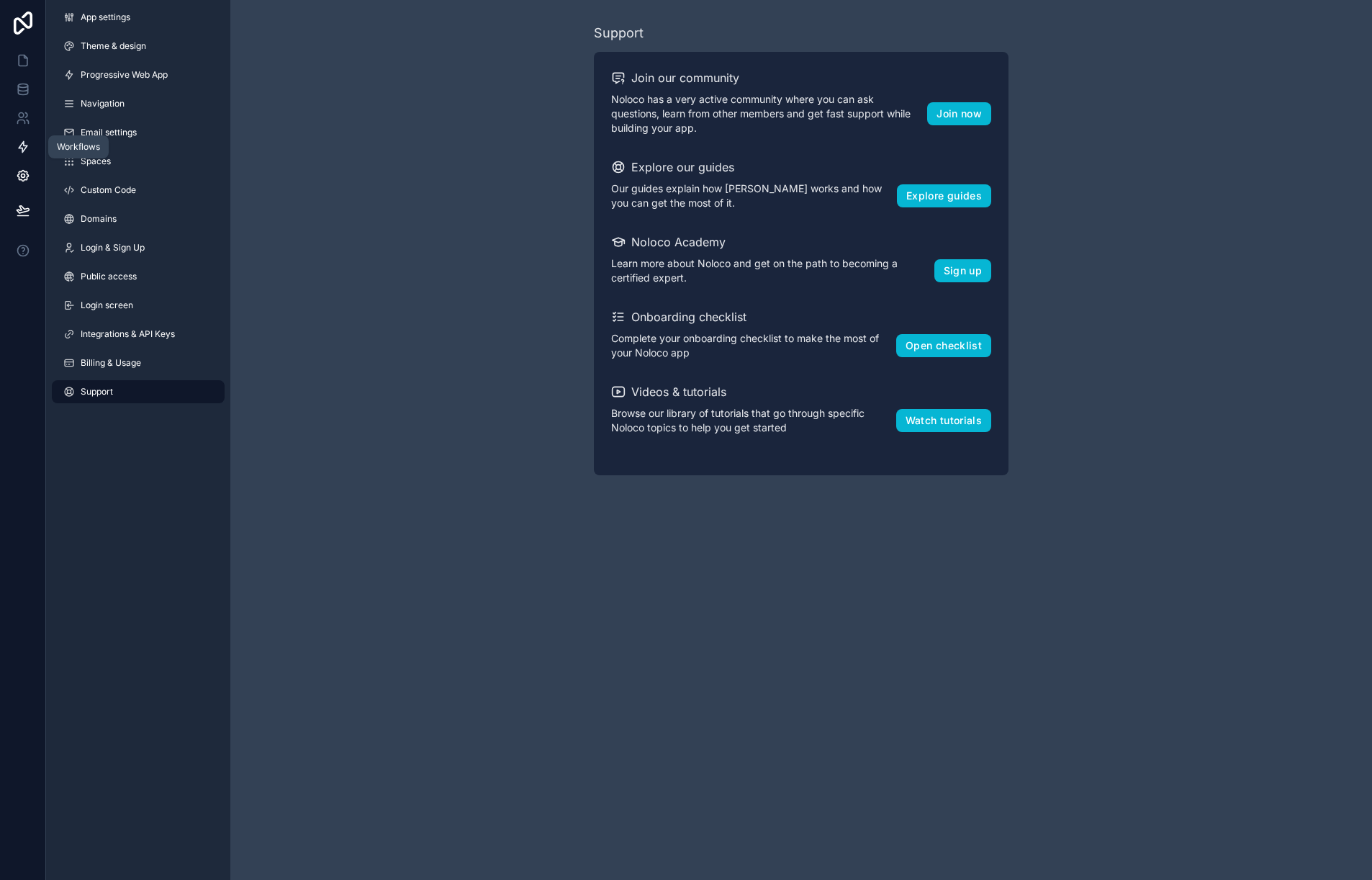
click at [24, 140] on icon at bounding box center [23, 147] width 14 height 14
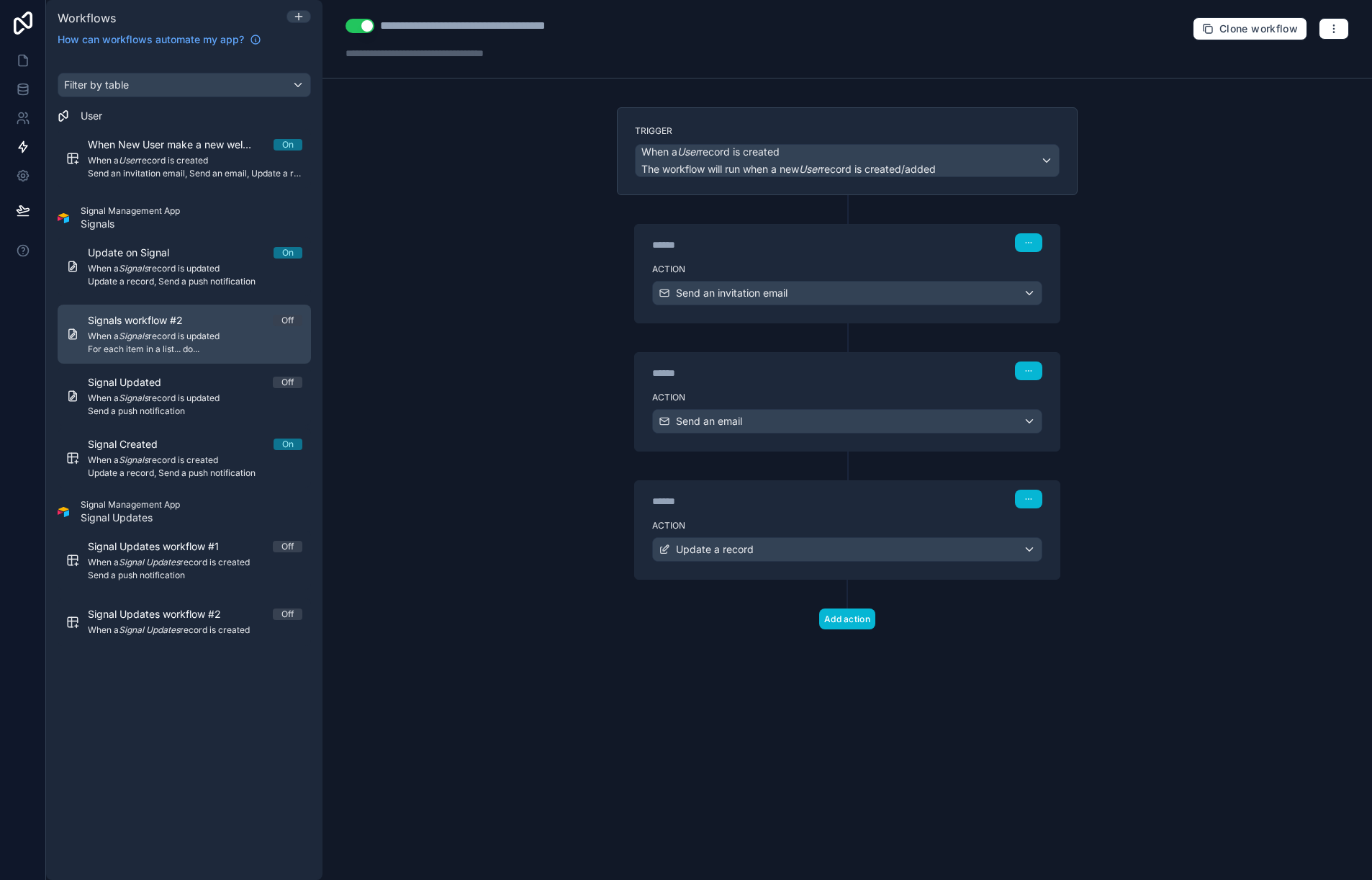
click at [193, 346] on span "For each item in a list... do..." at bounding box center [194, 349] width 214 height 12
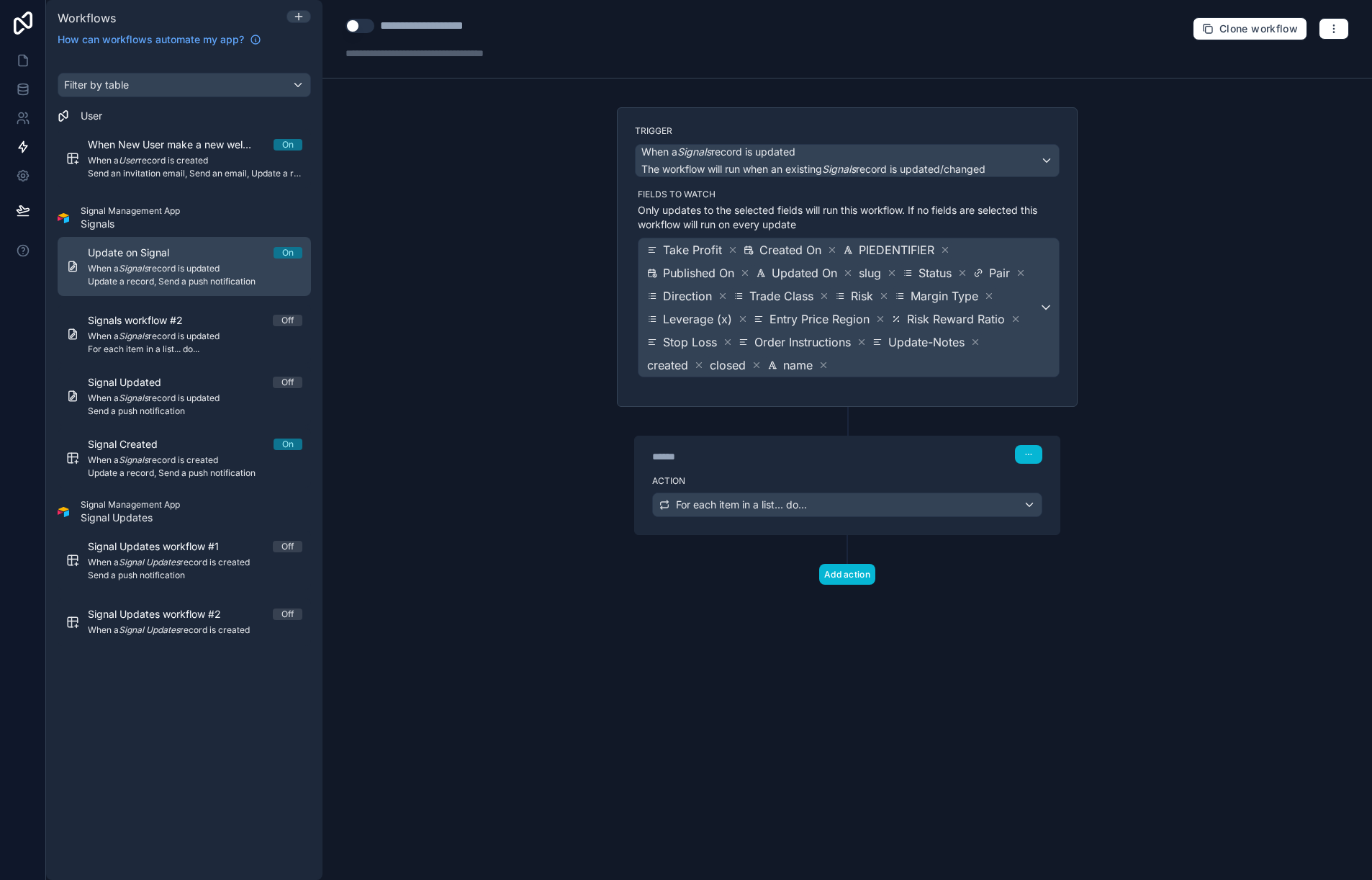
click at [220, 258] on div "Update on Signal On" at bounding box center [194, 253] width 214 height 14
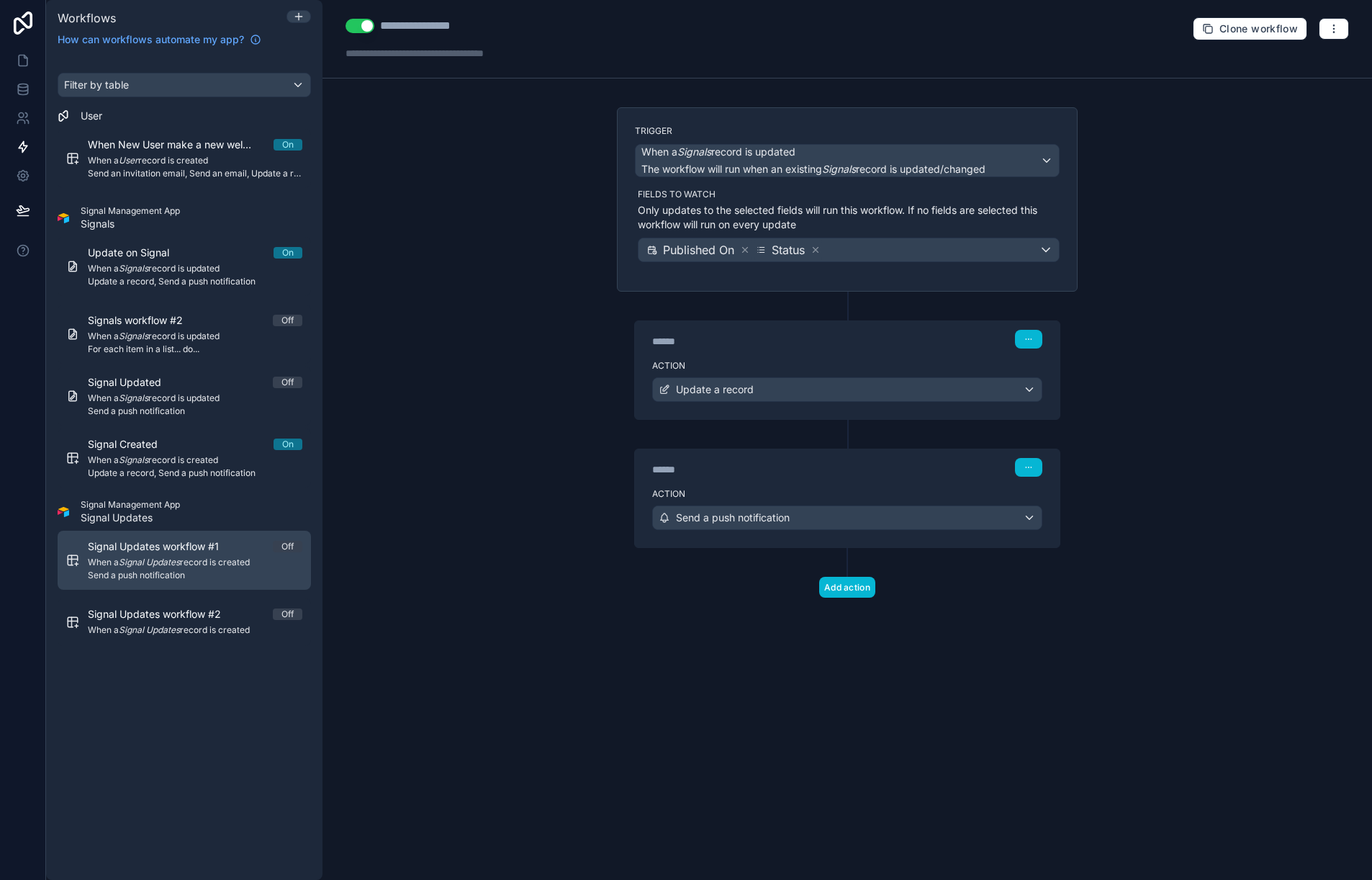
click at [134, 568] on div "Signal Updates workflow #1 Off When a Signal Updates record is created Send a p…" at bounding box center [194, 560] width 214 height 42
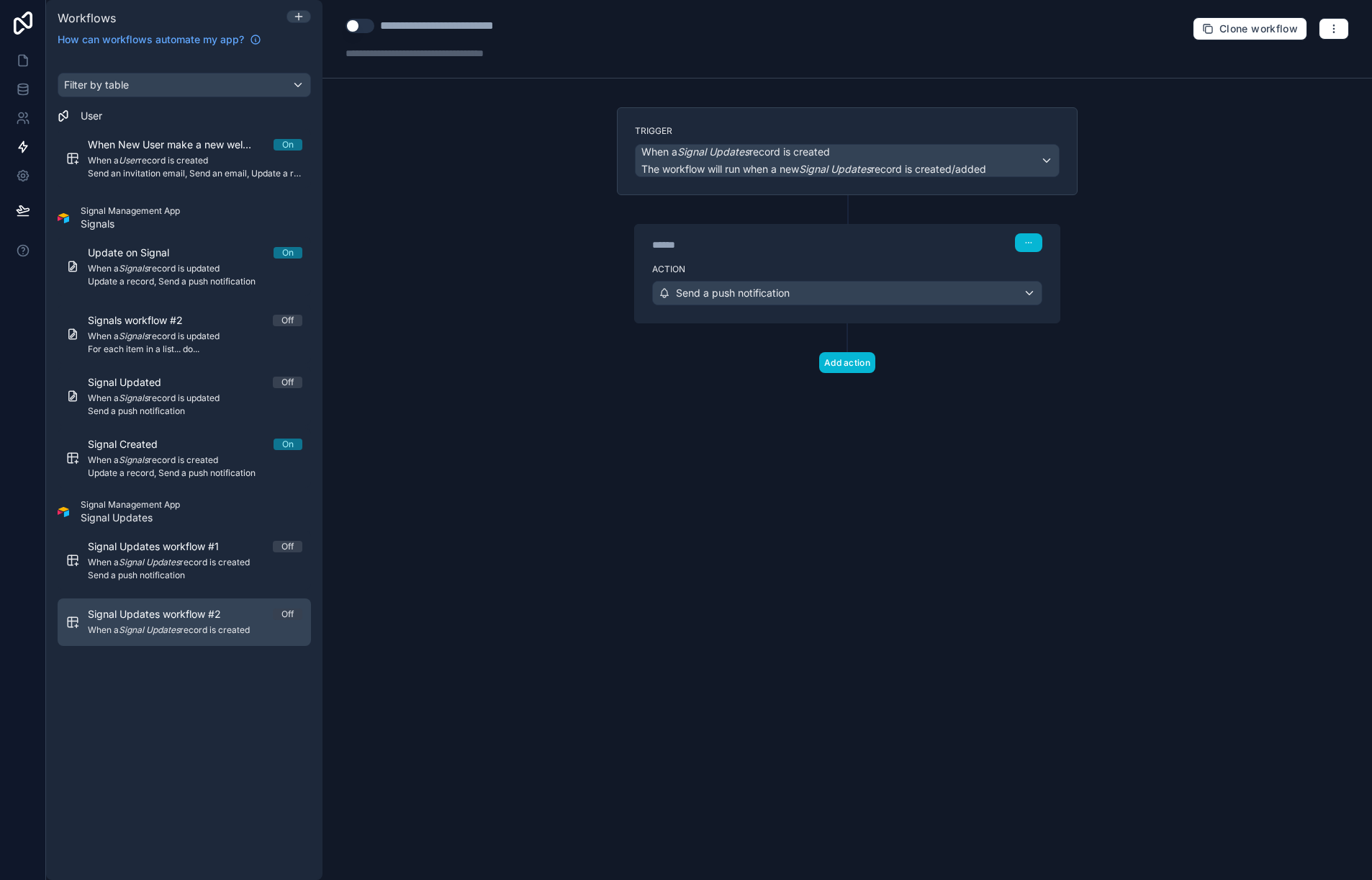
click at [134, 615] on span "Signal Updates workflow #2" at bounding box center [163, 614] width 151 height 14
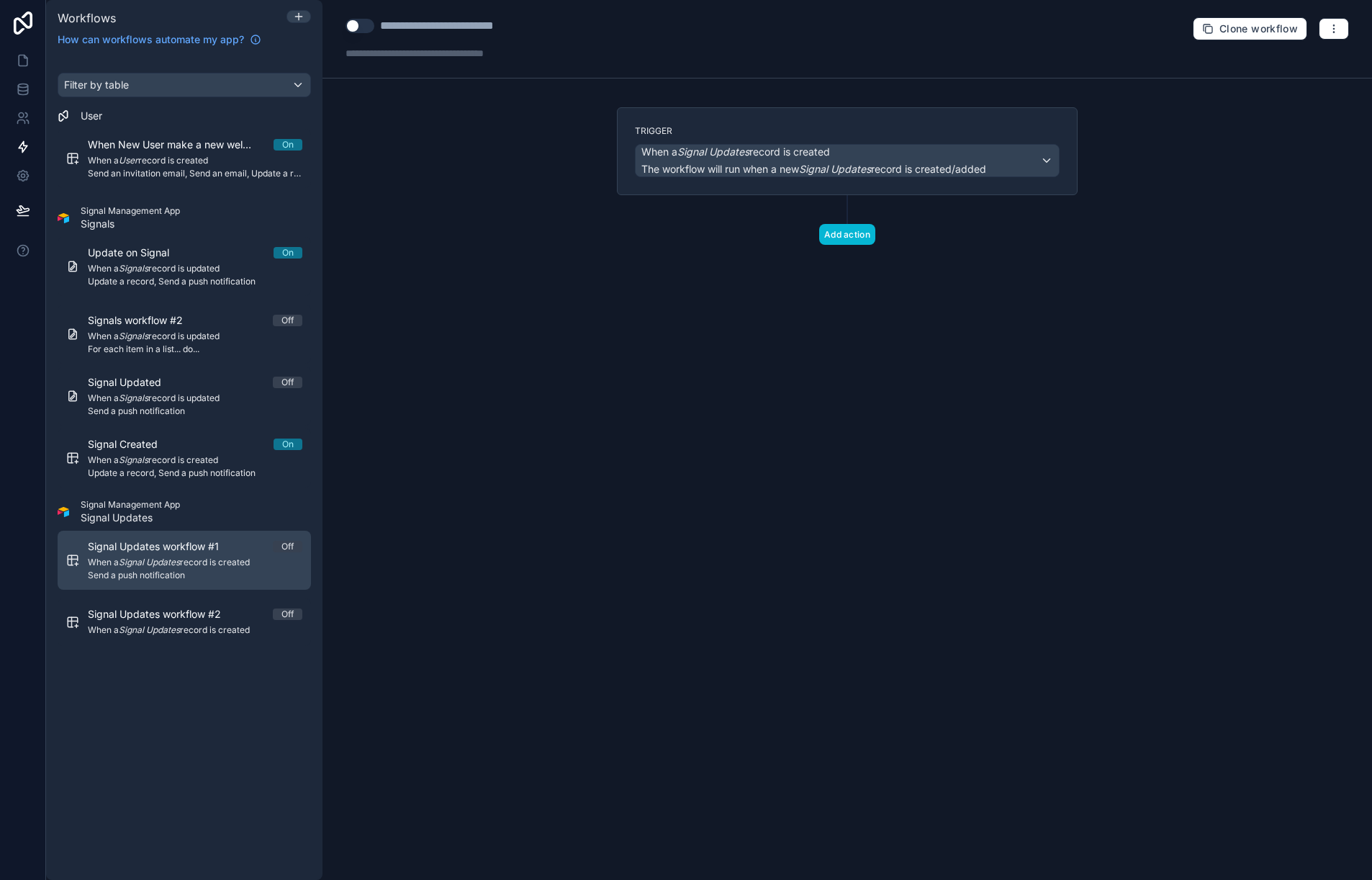
click at [135, 583] on link "Signal Updates workflow #1 Off When a Signal Updates record is created Send a p…" at bounding box center [184, 560] width 254 height 59
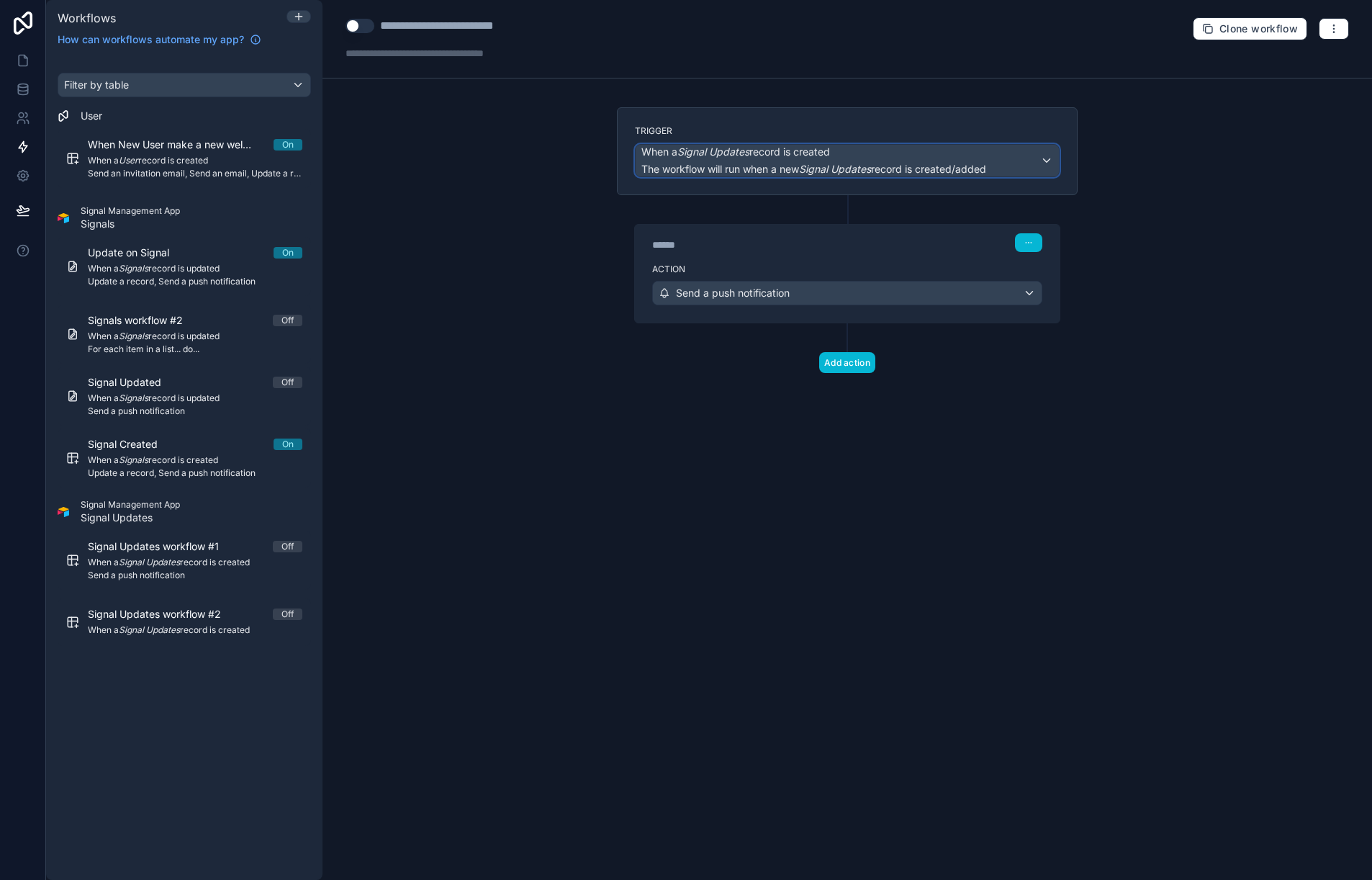
click at [1046, 158] on div "When a Signal Updates record is created The workflow will run when a new Signal…" at bounding box center [847, 160] width 423 height 31
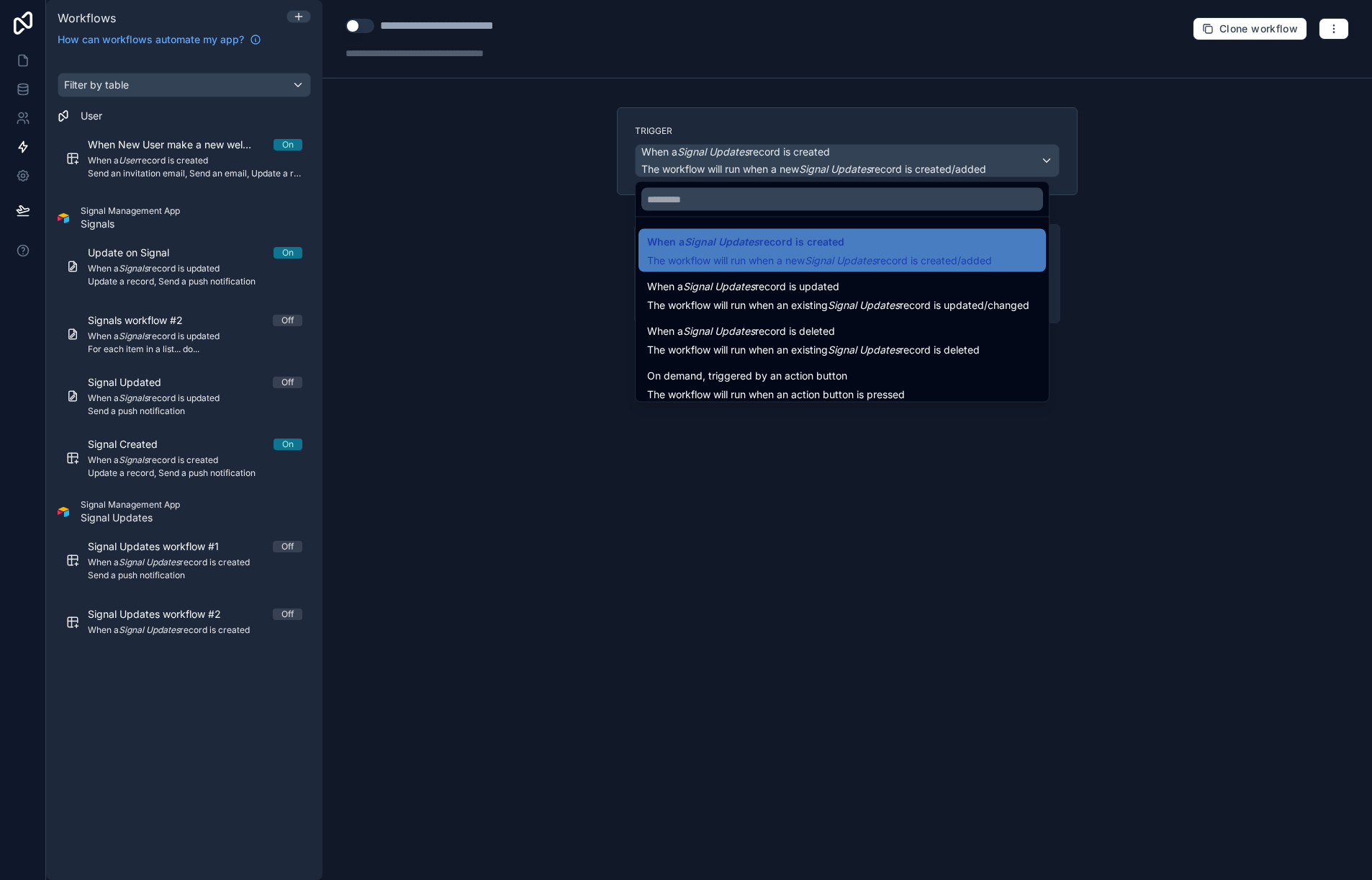
click at [950, 133] on div at bounding box center [686, 440] width 1372 height 880
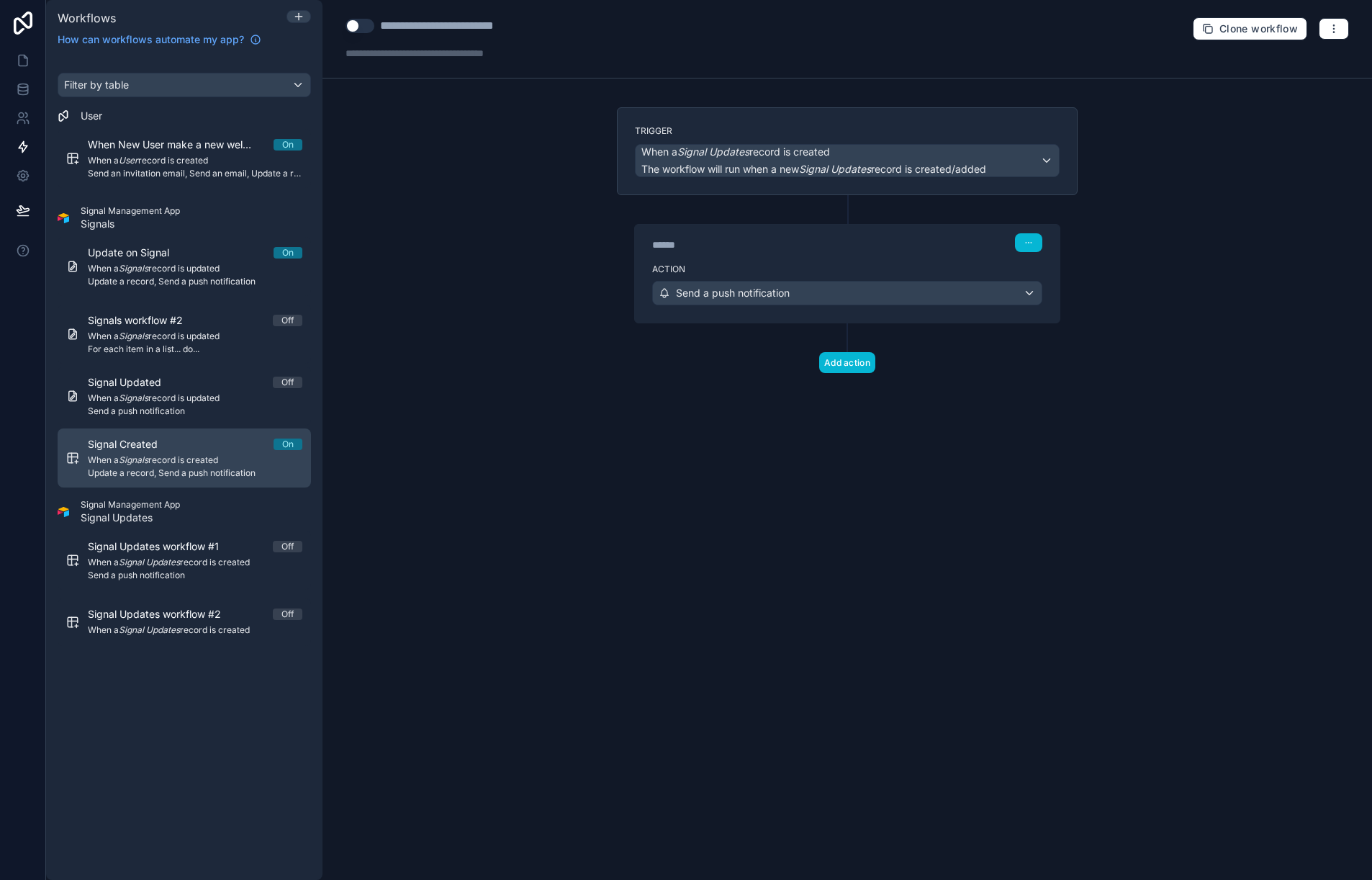
click at [164, 461] on span "When a Signals record is created" at bounding box center [194, 460] width 214 height 12
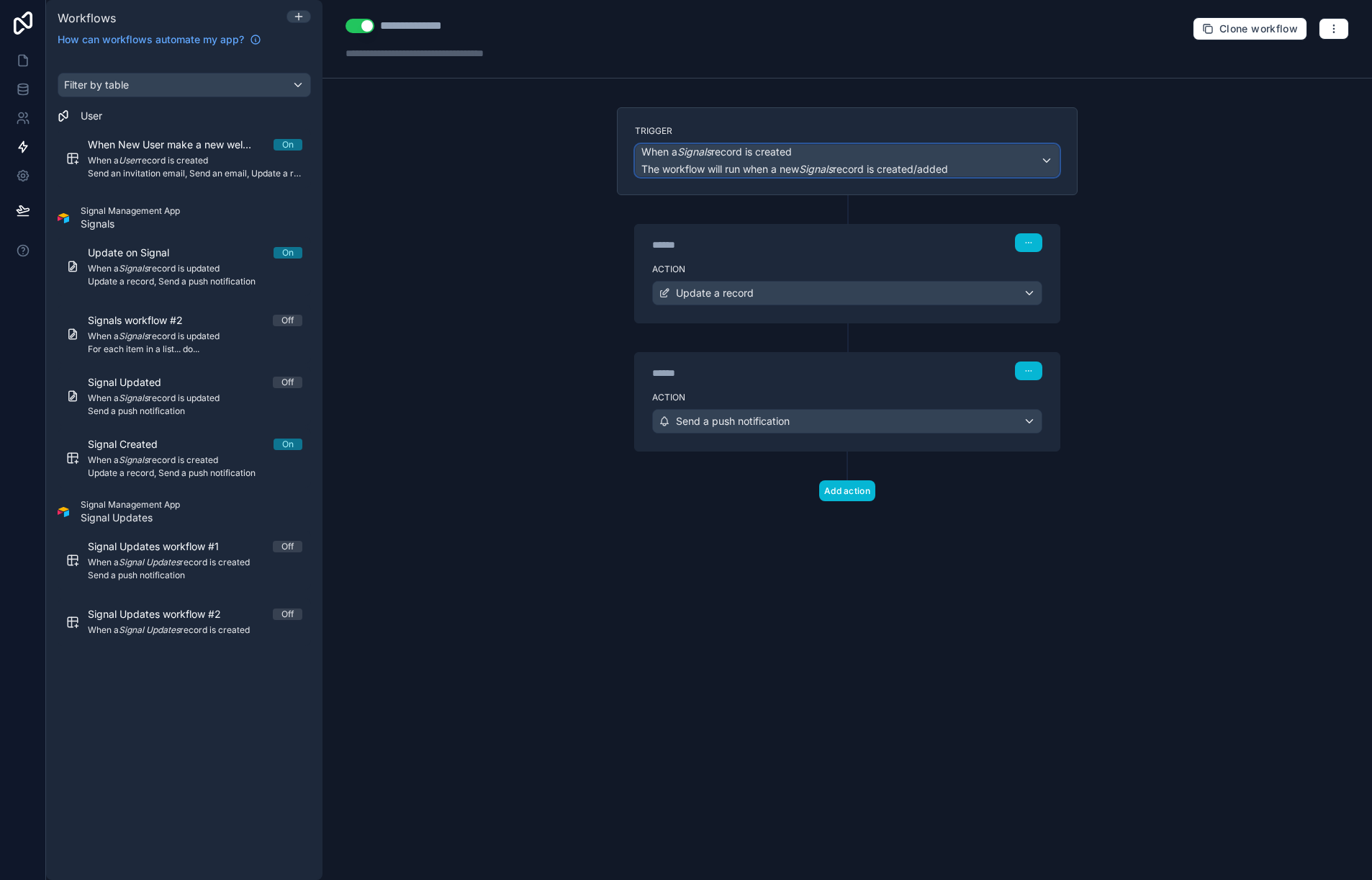
click at [1024, 163] on div "When a Signals record is created The workflow will run when a new Signals recor…" at bounding box center [847, 160] width 423 height 31
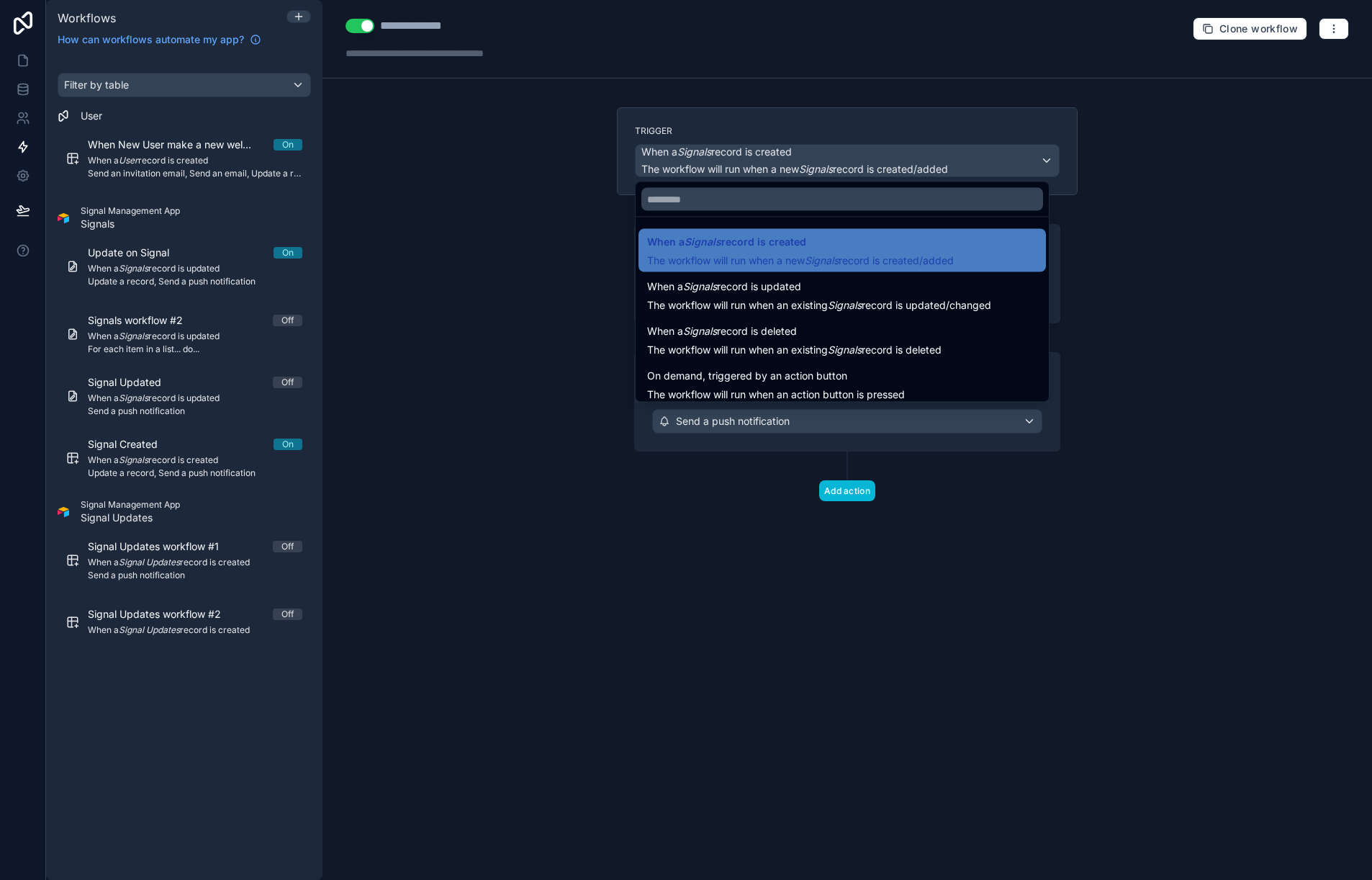
click at [1018, 146] on div at bounding box center [686, 440] width 1372 height 880
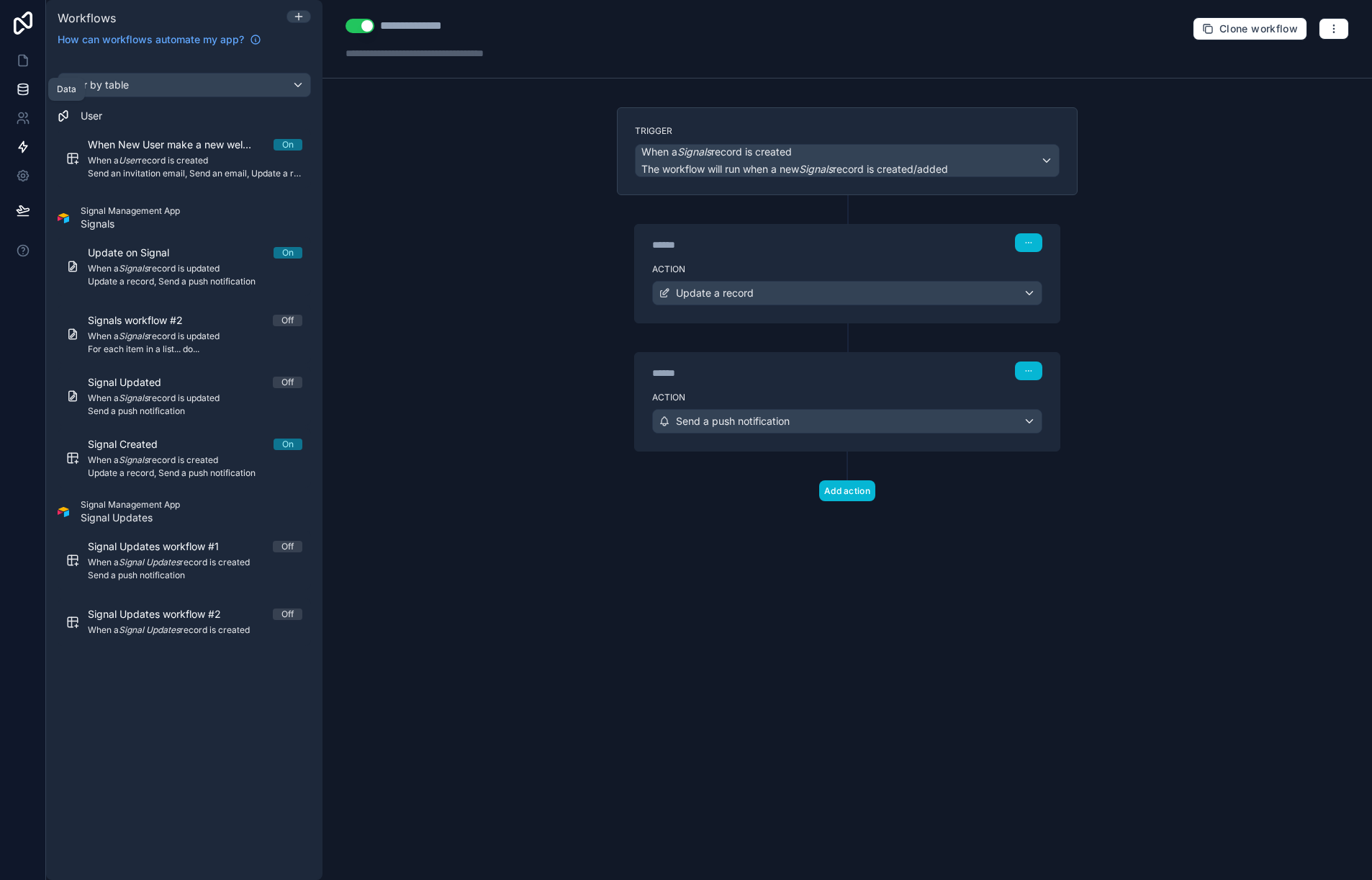
click at [35, 90] on link at bounding box center [22, 90] width 46 height 29
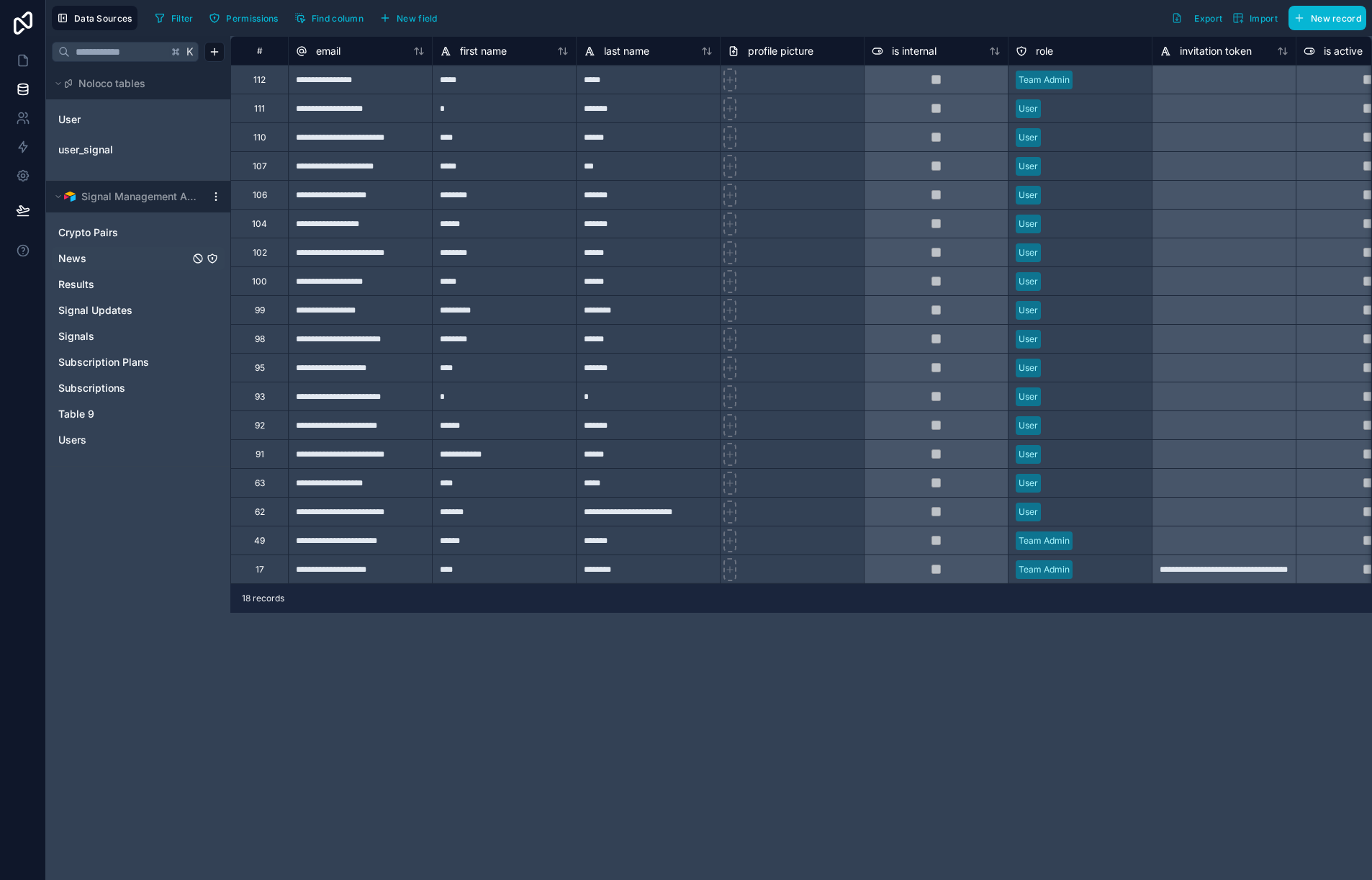
click at [100, 265] on link "News" at bounding box center [124, 258] width 131 height 14
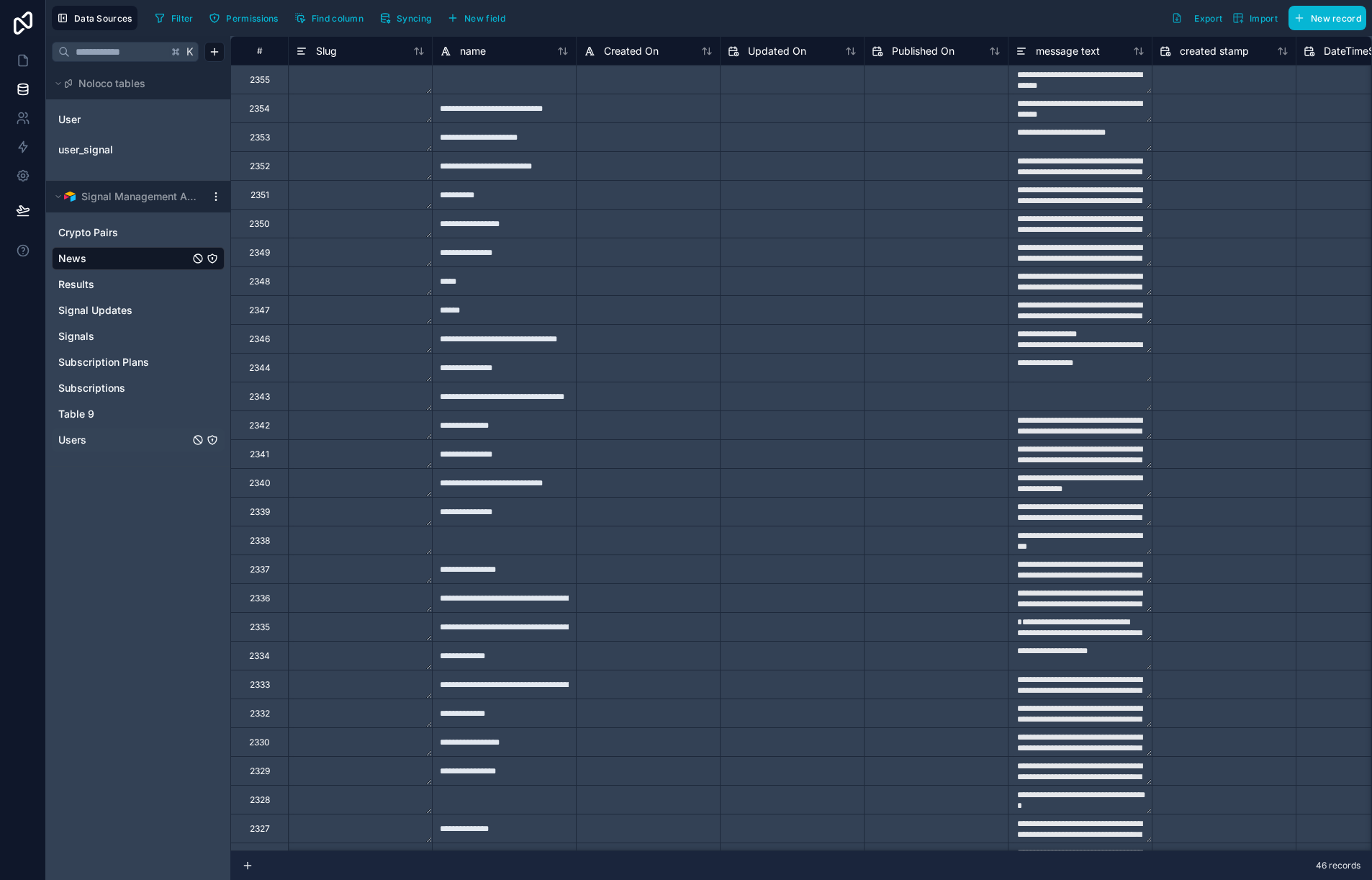
click at [108, 438] on link "Users" at bounding box center [124, 440] width 131 height 14
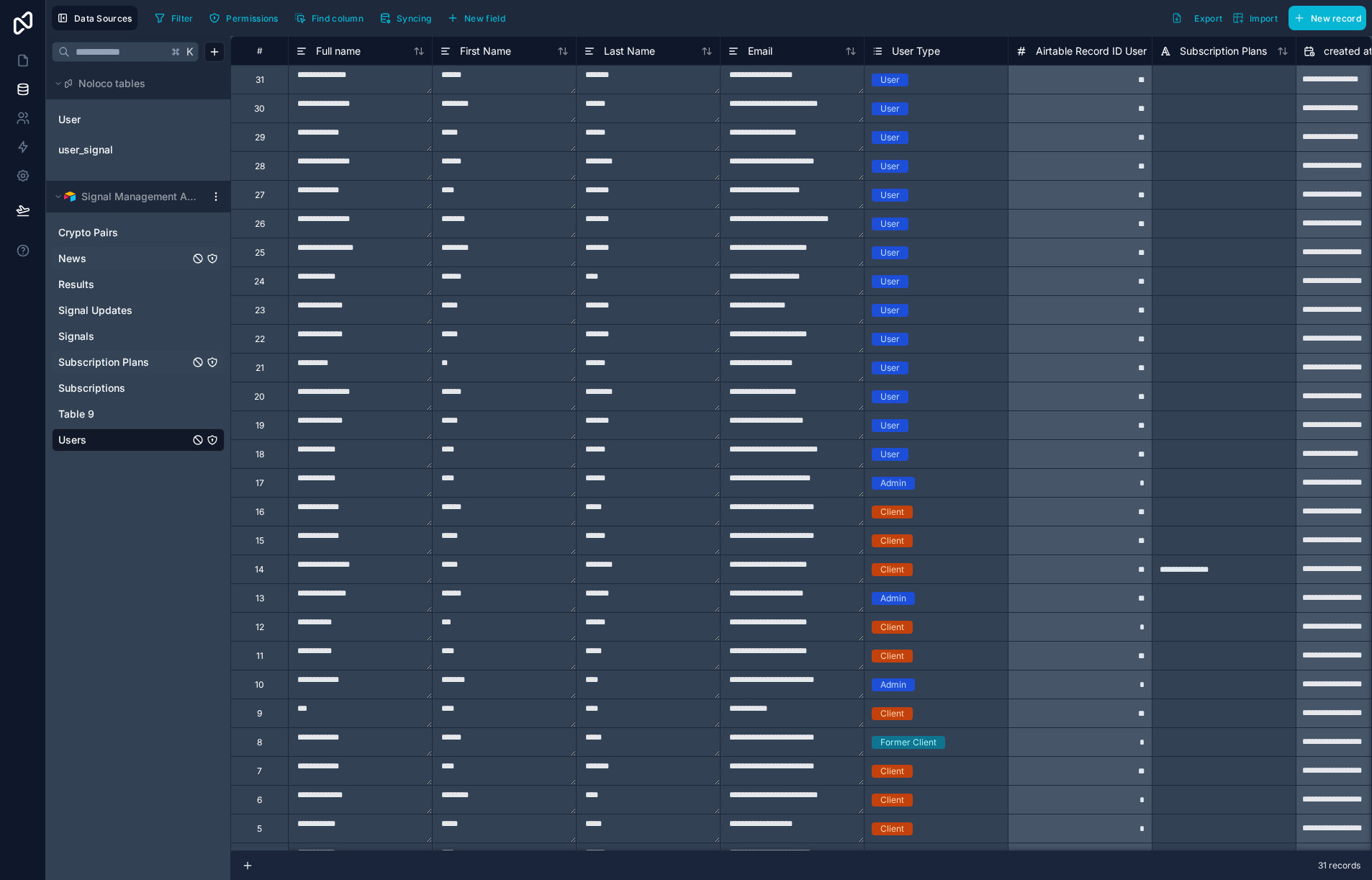
click at [134, 362] on span "Subscription Plans" at bounding box center [103, 362] width 91 height 14
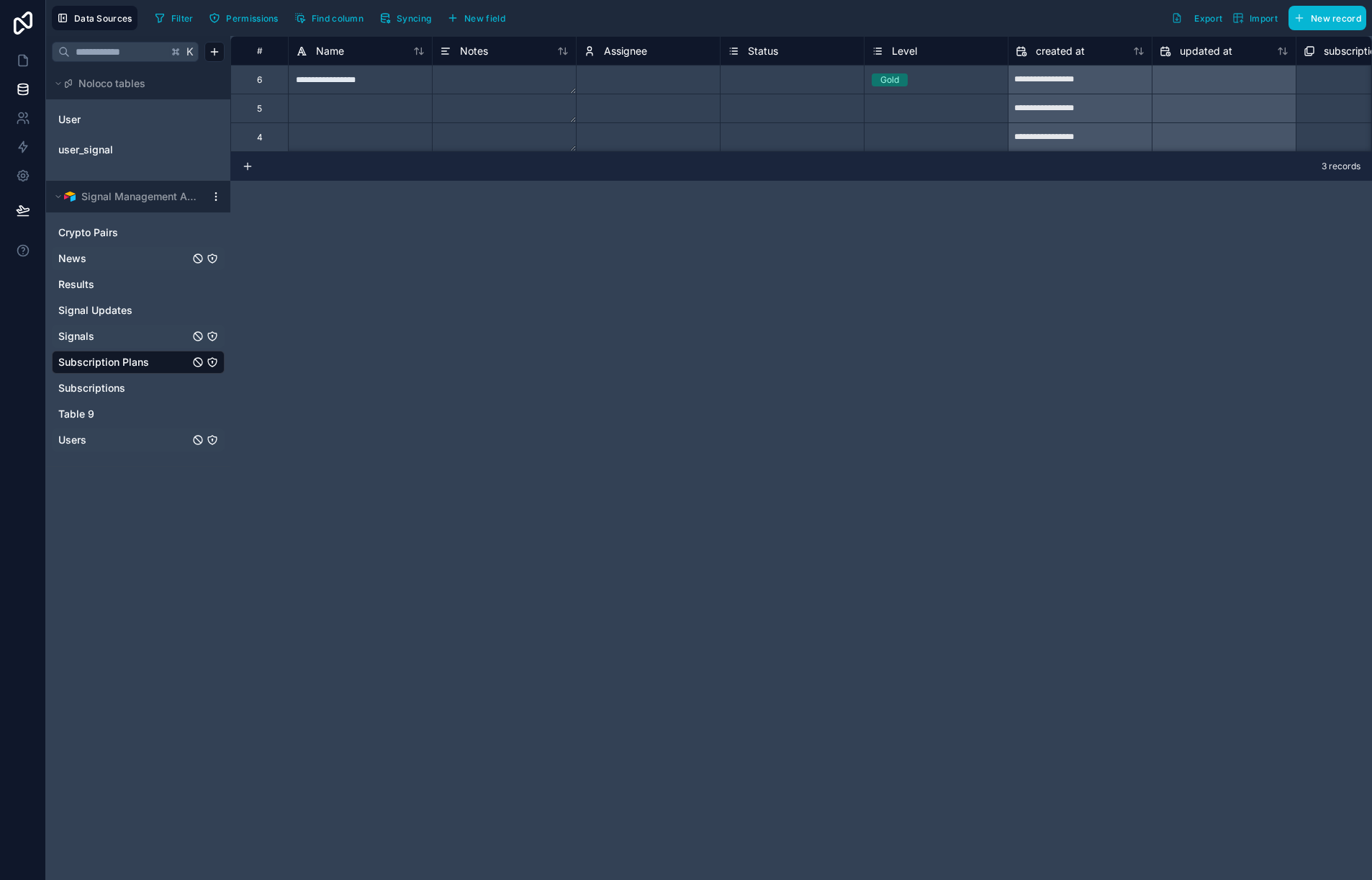
click at [134, 341] on link "Signals" at bounding box center [124, 336] width 131 height 14
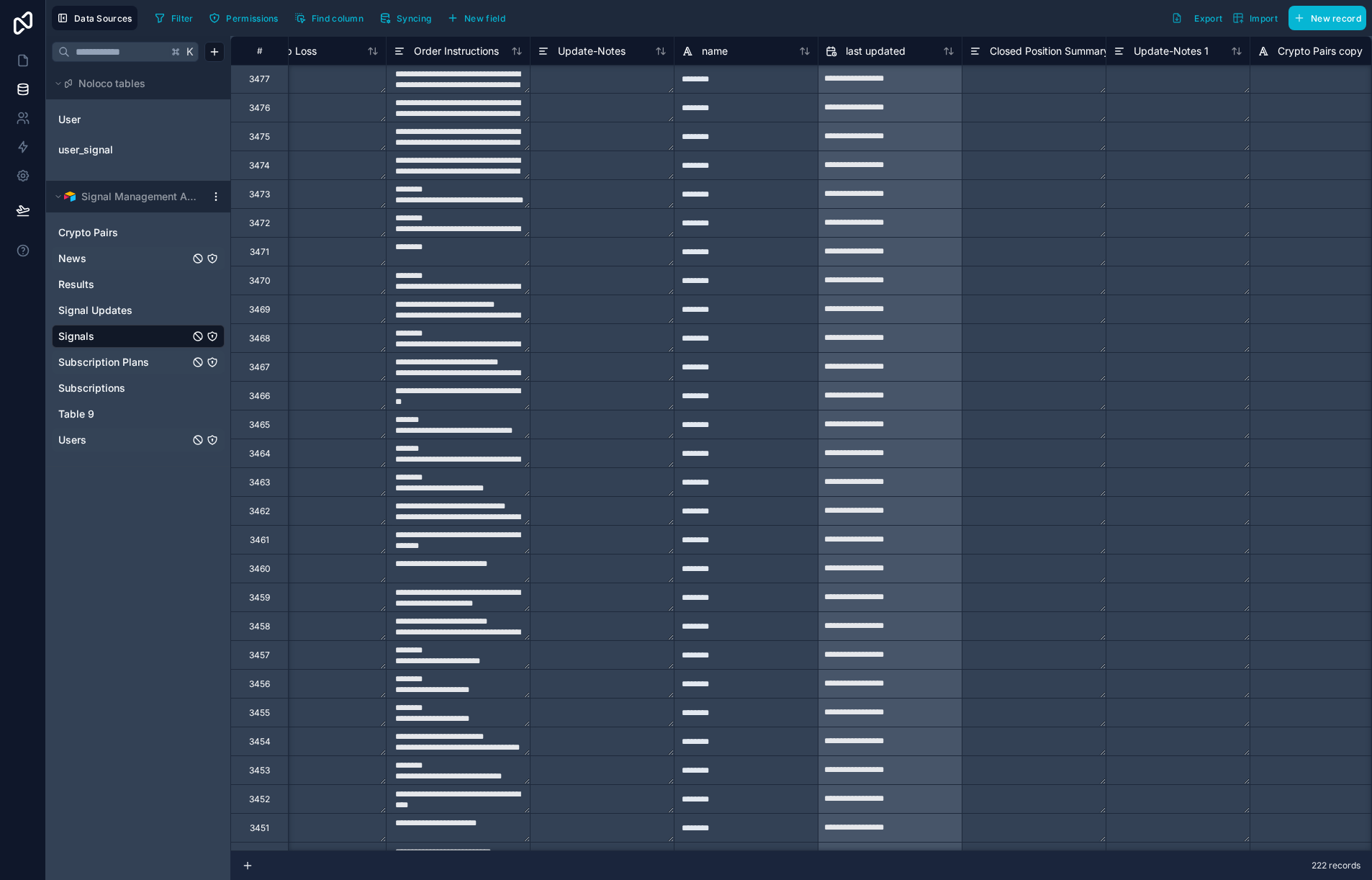
scroll to position [0, 2206]
click at [484, 82] on textarea "**********" at bounding box center [458, 79] width 143 height 28
click at [492, 84] on textarea "**********" at bounding box center [458, 79] width 143 height 28
click at [548, 80] on textarea at bounding box center [602, 79] width 143 height 28
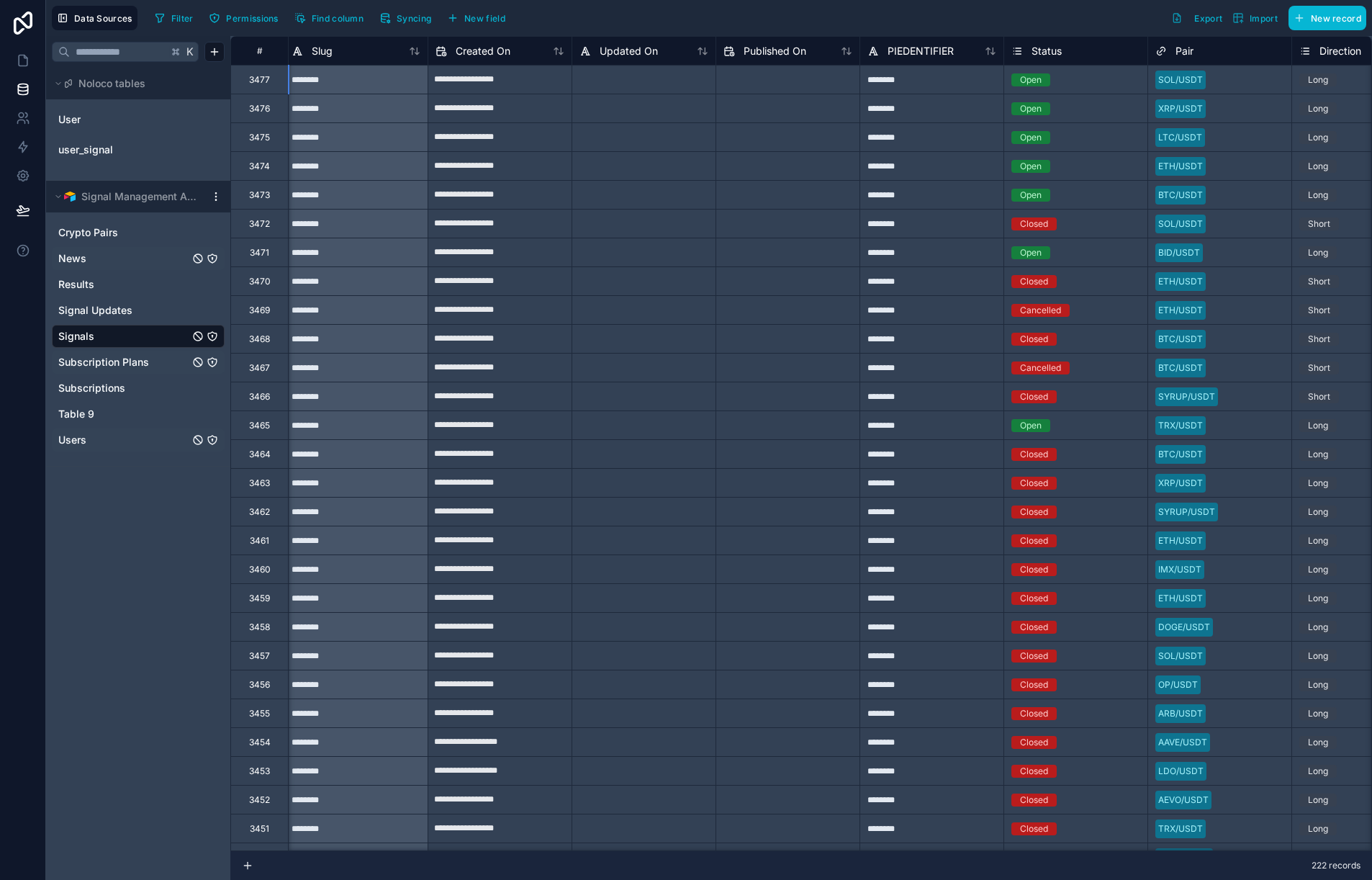
scroll to position [0, 0]
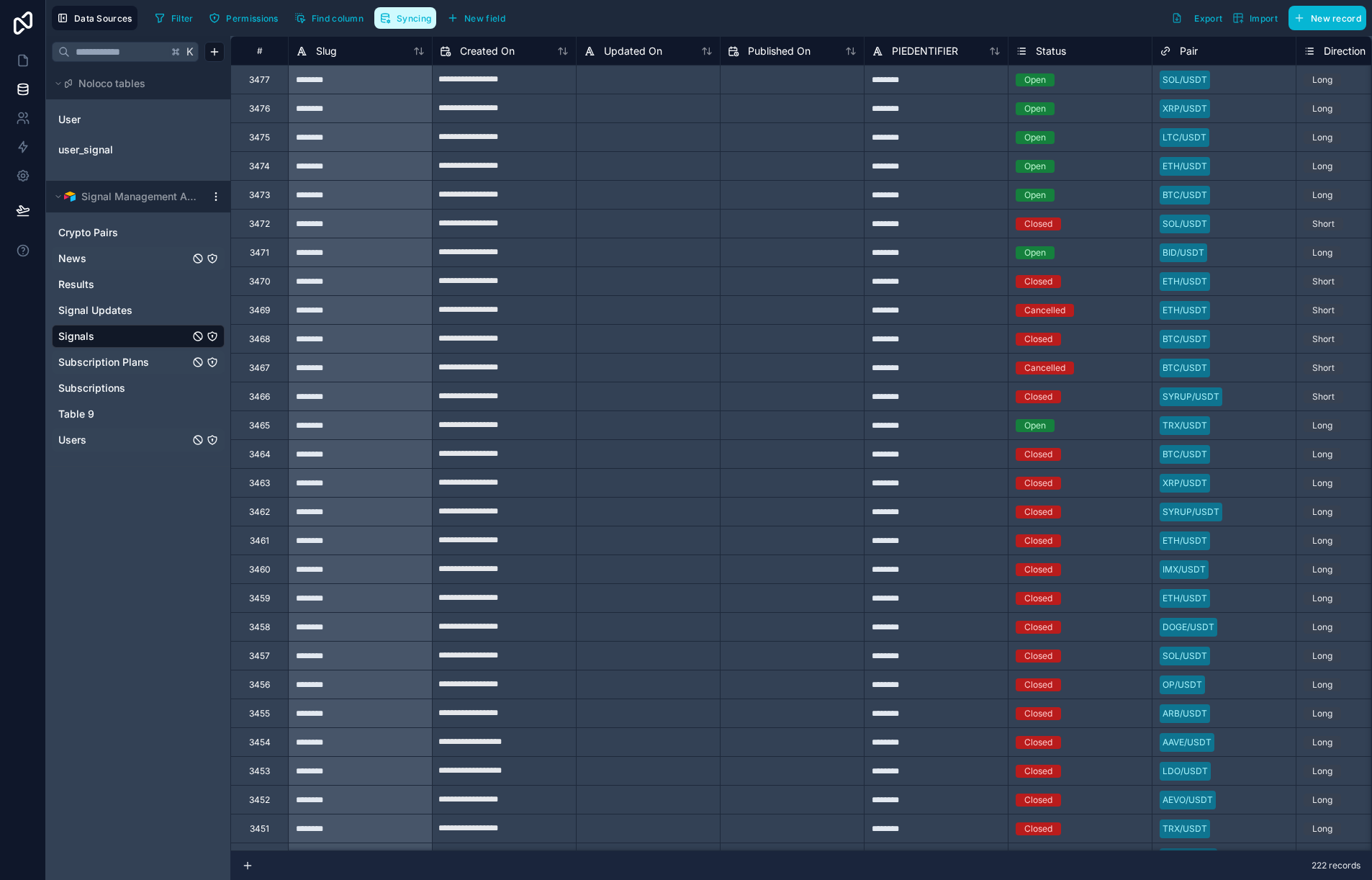
click at [417, 19] on span "Syncing" at bounding box center [414, 18] width 35 height 11
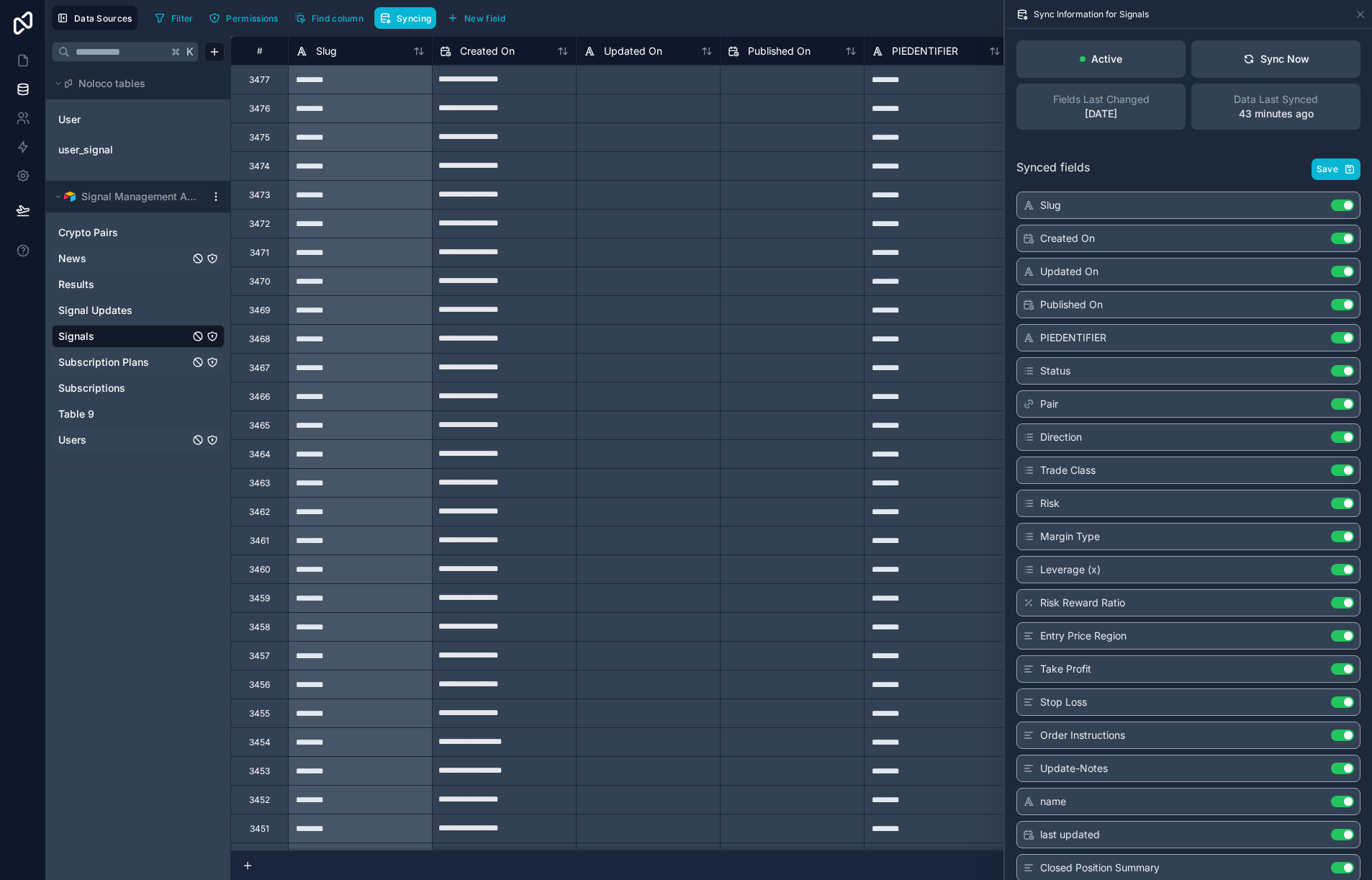
click at [554, 21] on div "Filter Permissions Find column Syncing New field Export Import New record" at bounding box center [757, 17] width 1218 height 24
click at [566, 9] on div "Filter Permissions Find column Syncing New field Export Import New record" at bounding box center [757, 17] width 1218 height 24
click at [324, 14] on span "Find column" at bounding box center [338, 18] width 52 height 11
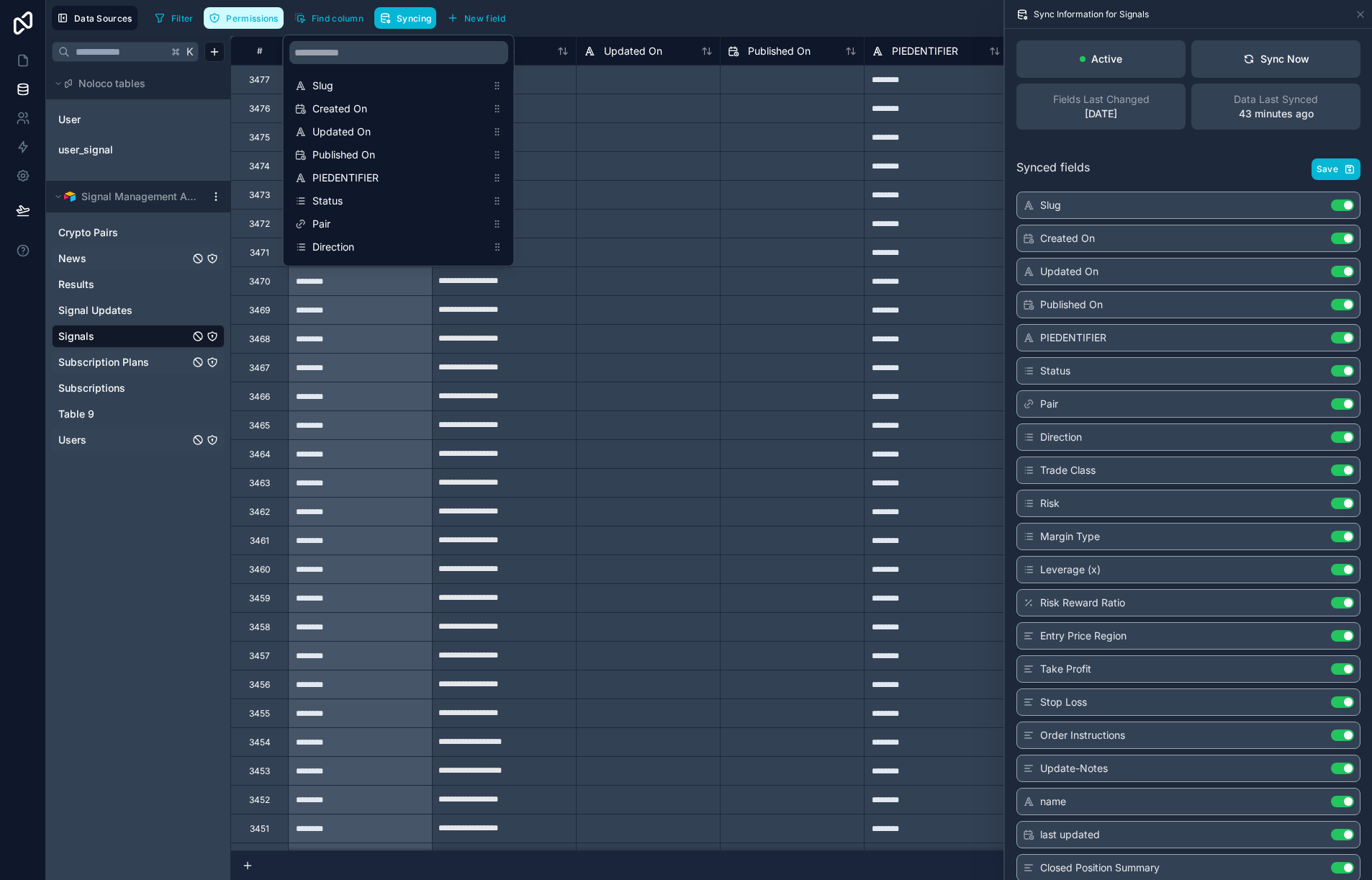
click at [269, 16] on span "Permissions" at bounding box center [252, 18] width 52 height 11
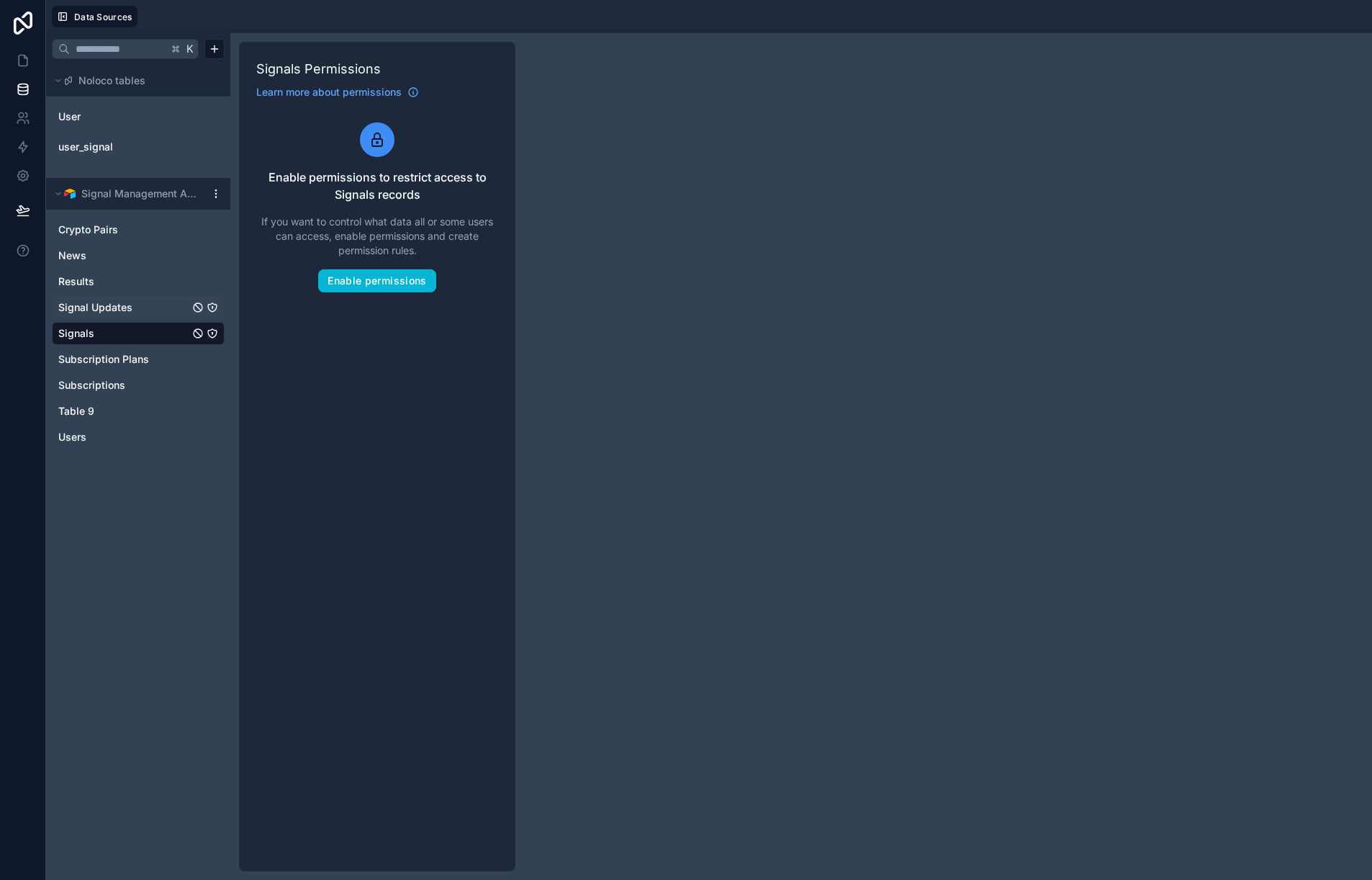
click at [108, 302] on span "Signal Updates" at bounding box center [95, 307] width 74 height 14
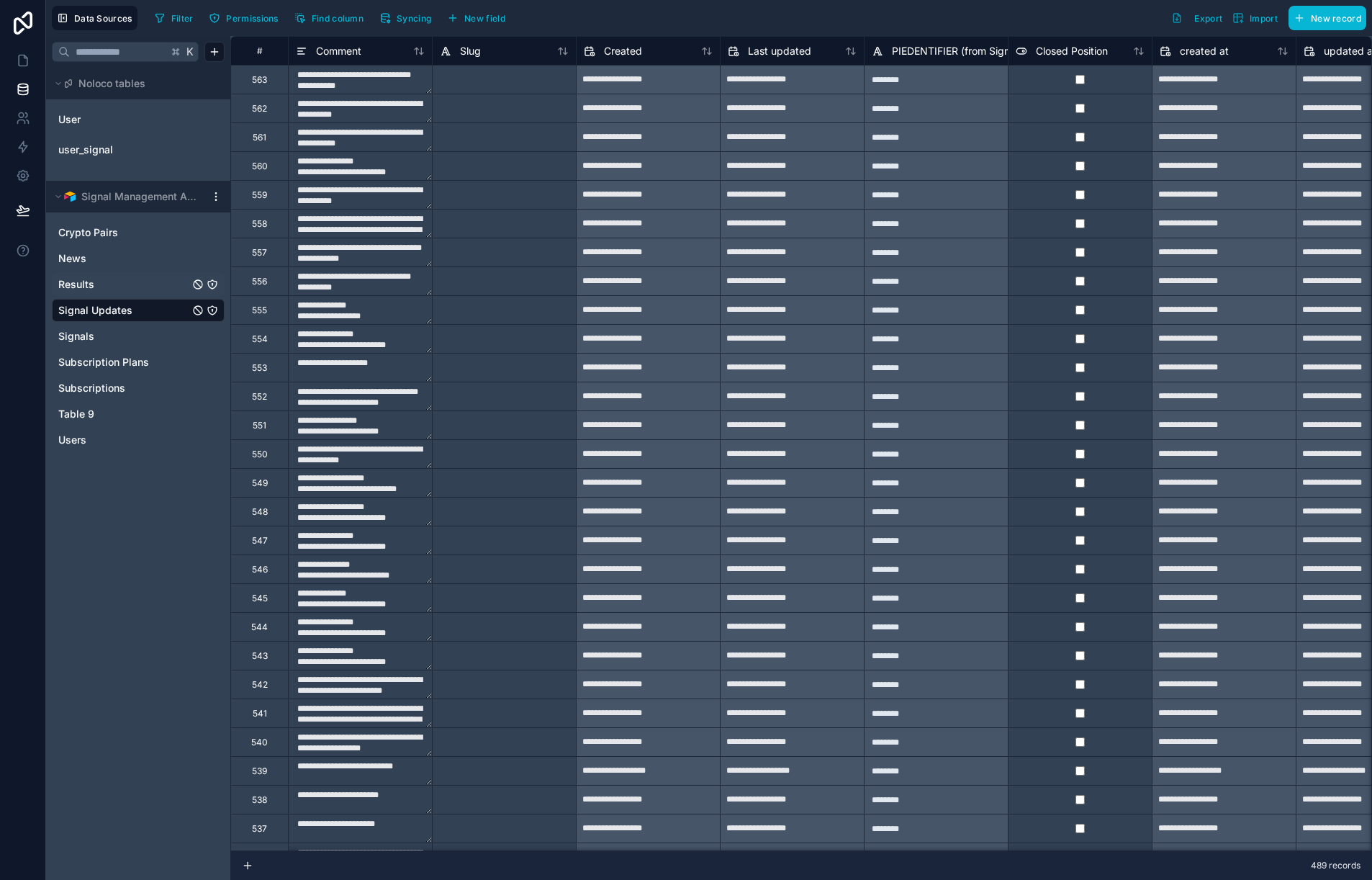
click at [127, 284] on link "Results" at bounding box center [124, 284] width 131 height 14
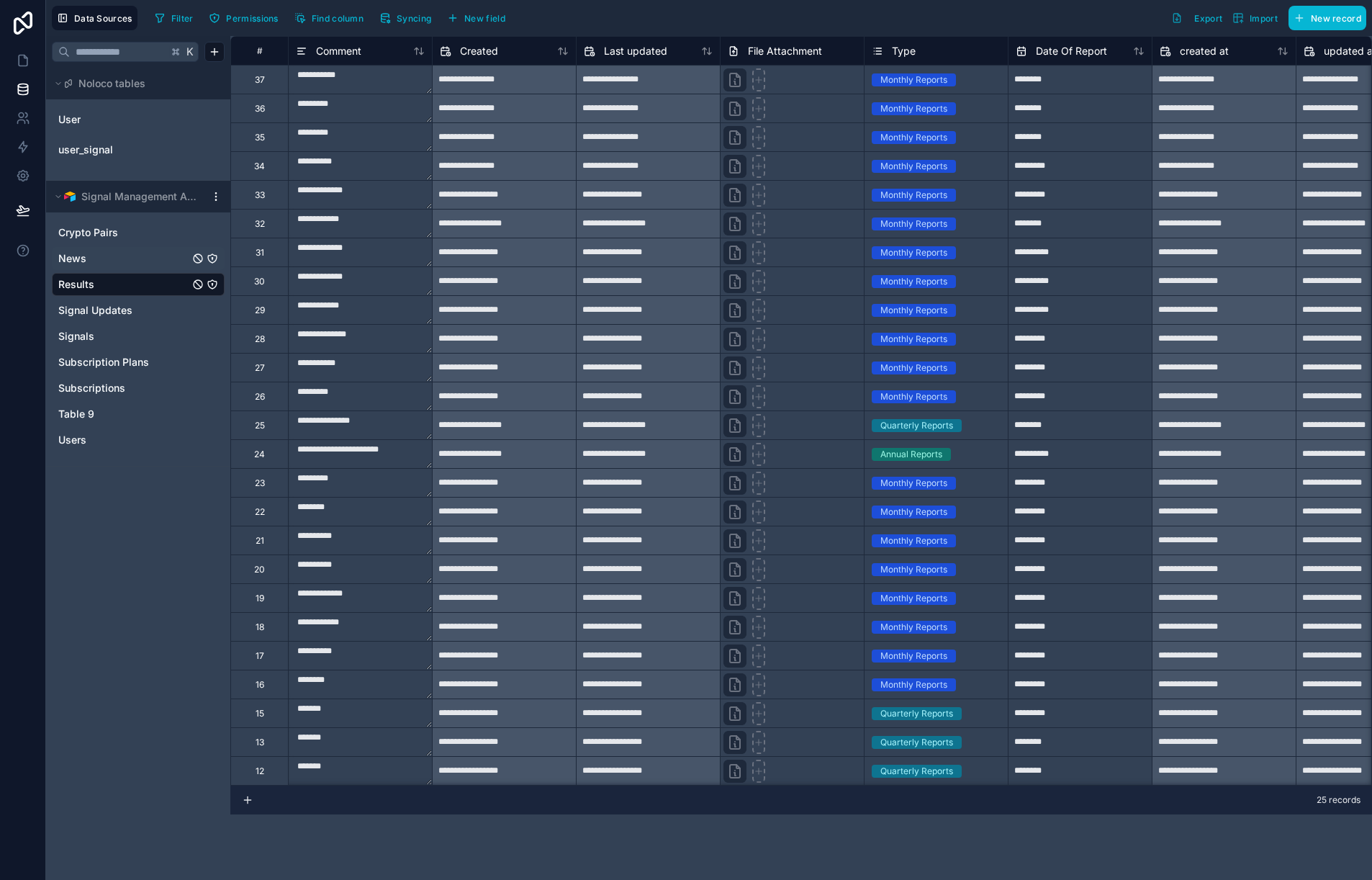
click at [111, 255] on link "News" at bounding box center [124, 258] width 131 height 14
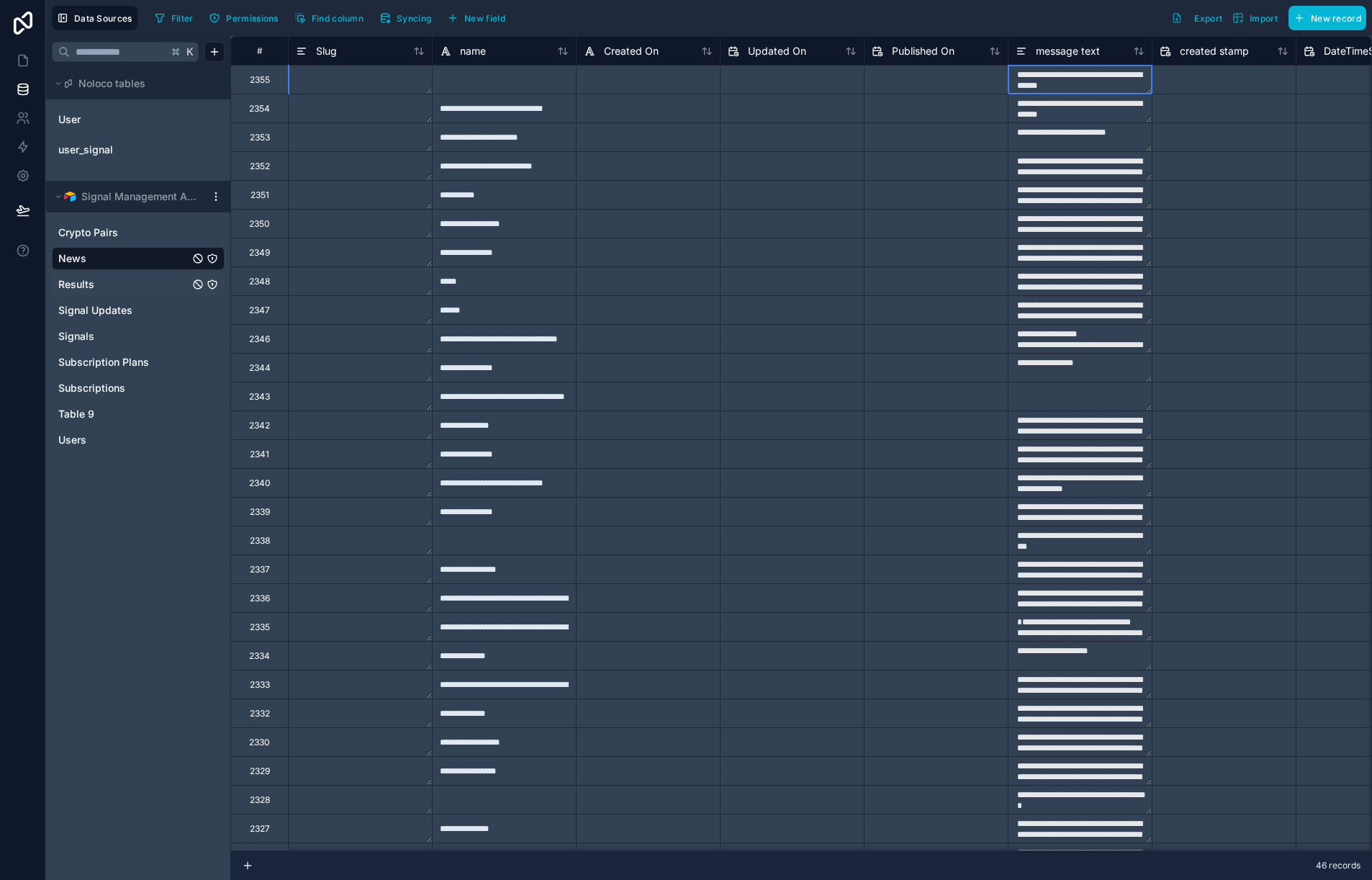
click at [1092, 88] on textarea "**********" at bounding box center [1081, 79] width 143 height 28
click at [22, 211] on icon at bounding box center [23, 211] width 14 height 14
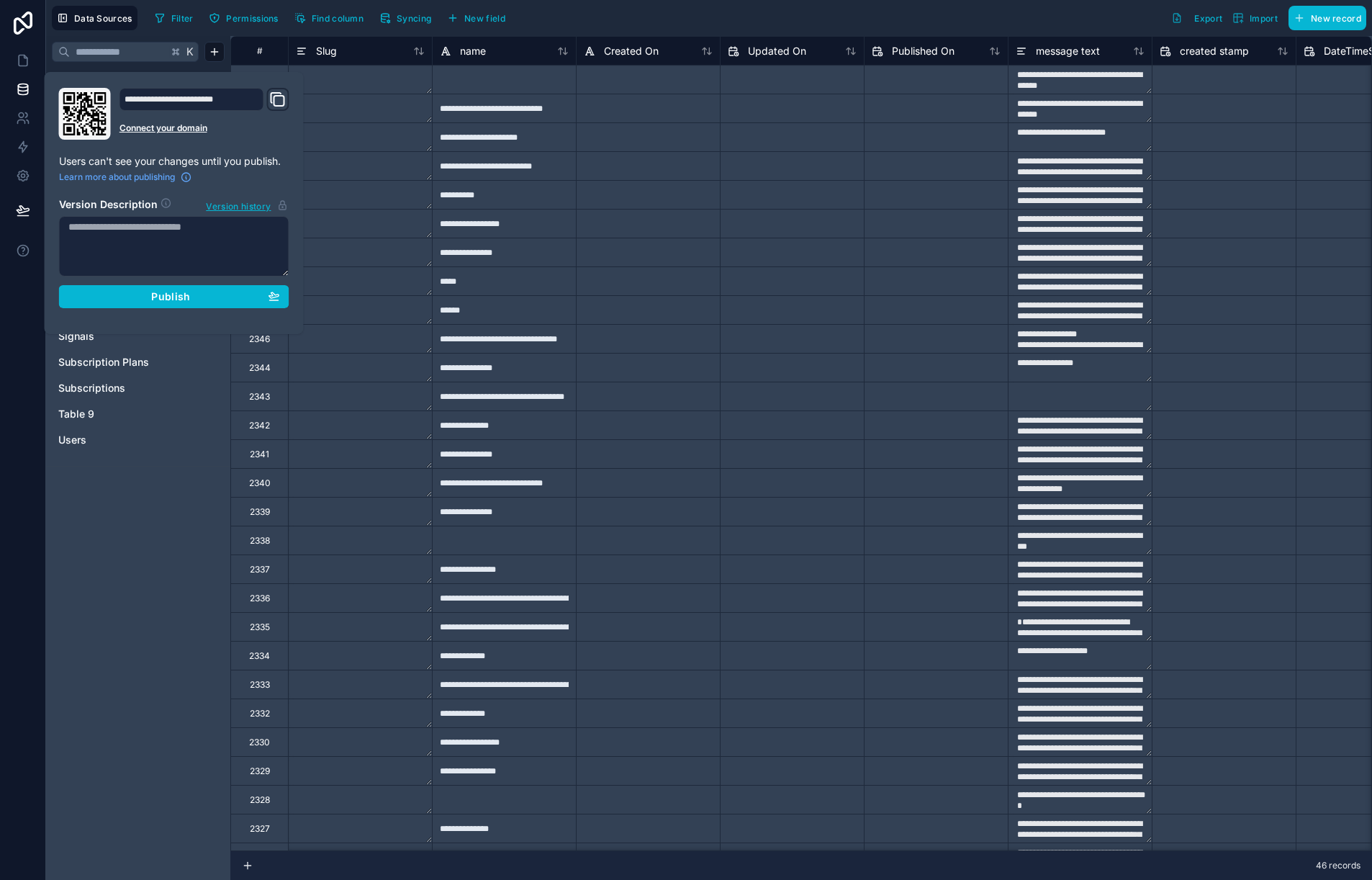
click at [314, 104] on textarea at bounding box center [360, 108] width 143 height 28
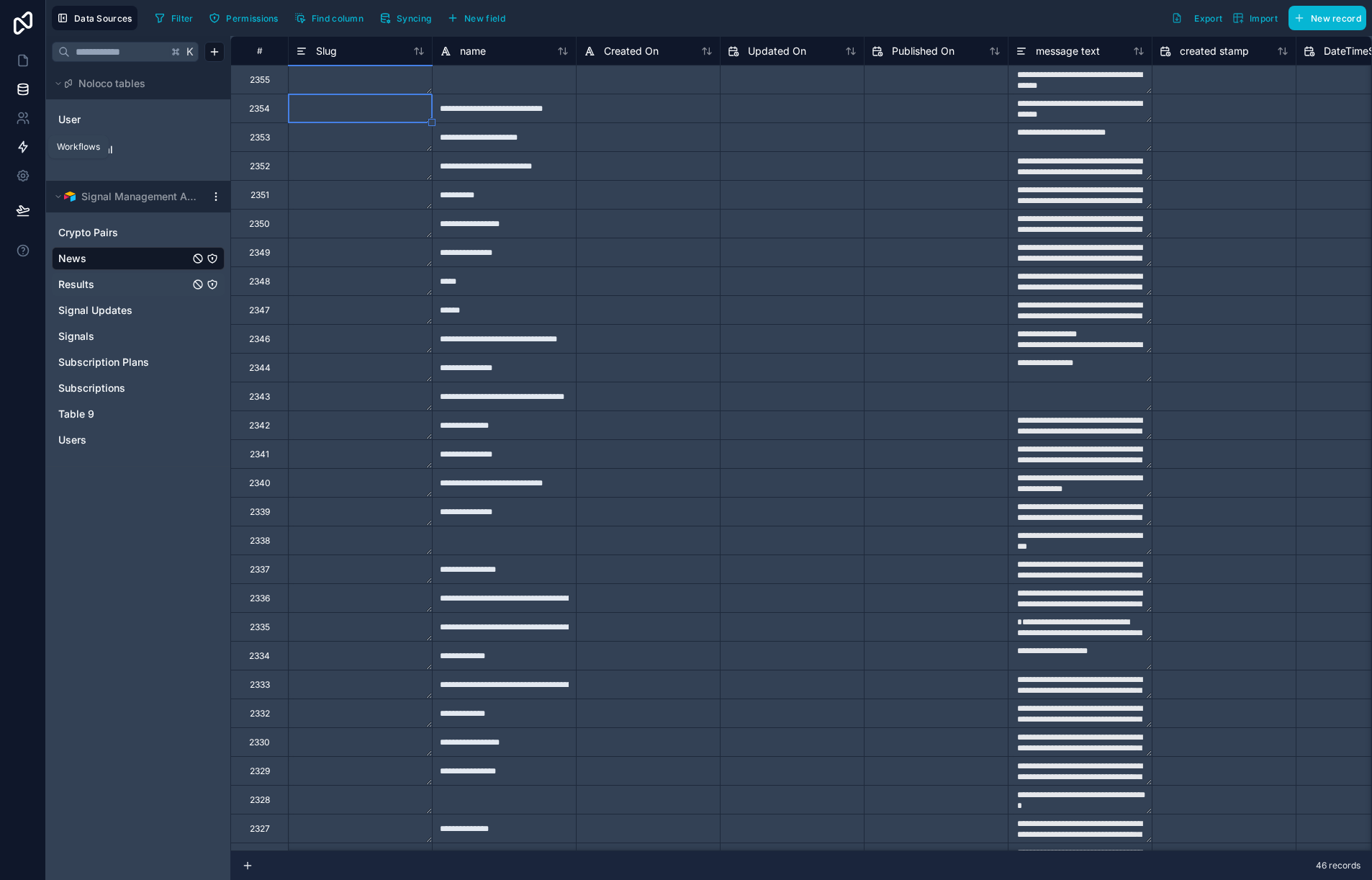
click at [29, 154] on link at bounding box center [22, 147] width 46 height 29
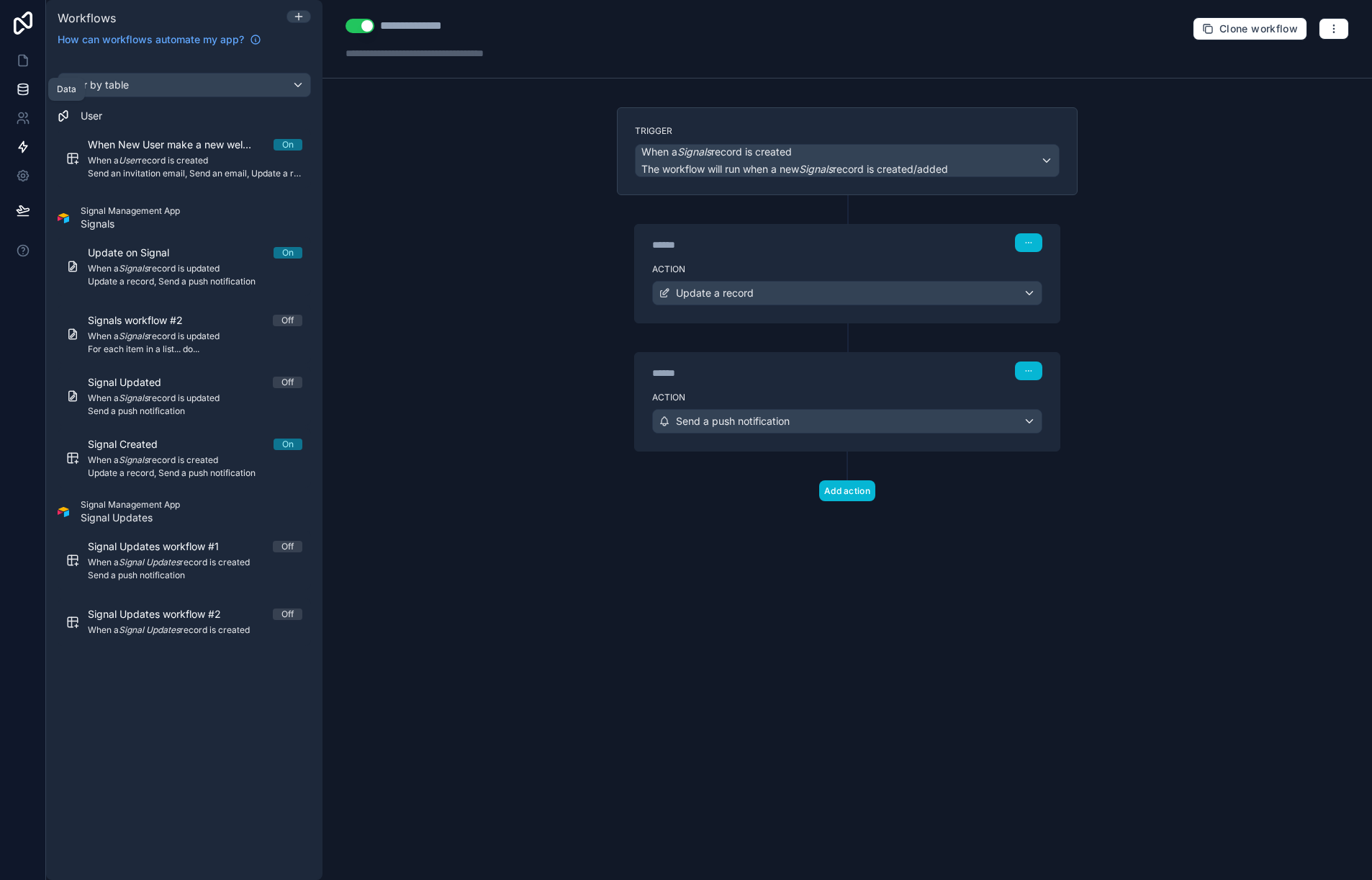
click at [22, 81] on link at bounding box center [22, 90] width 46 height 29
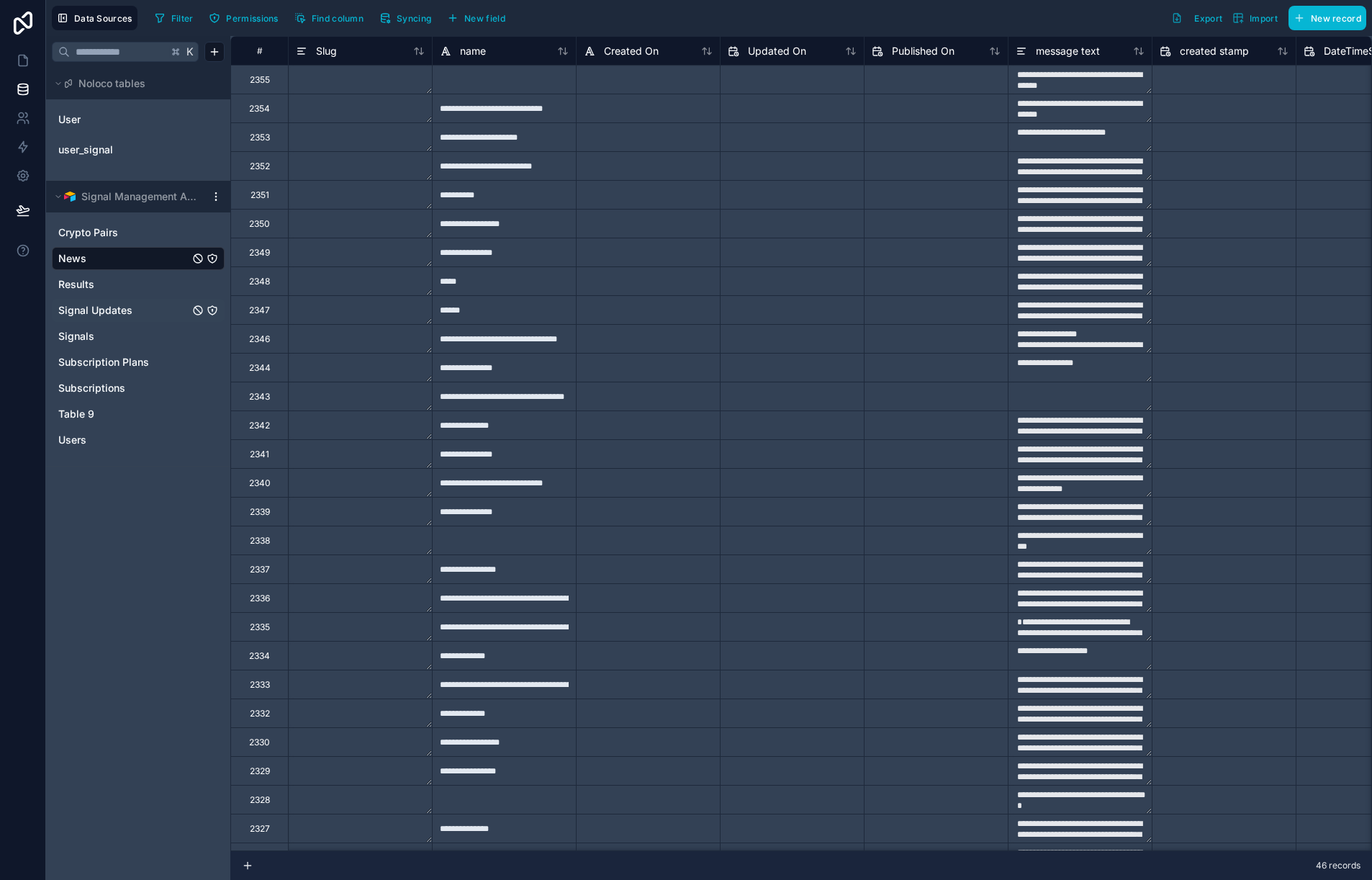
click at [152, 307] on link "Signal Updates" at bounding box center [124, 310] width 131 height 14
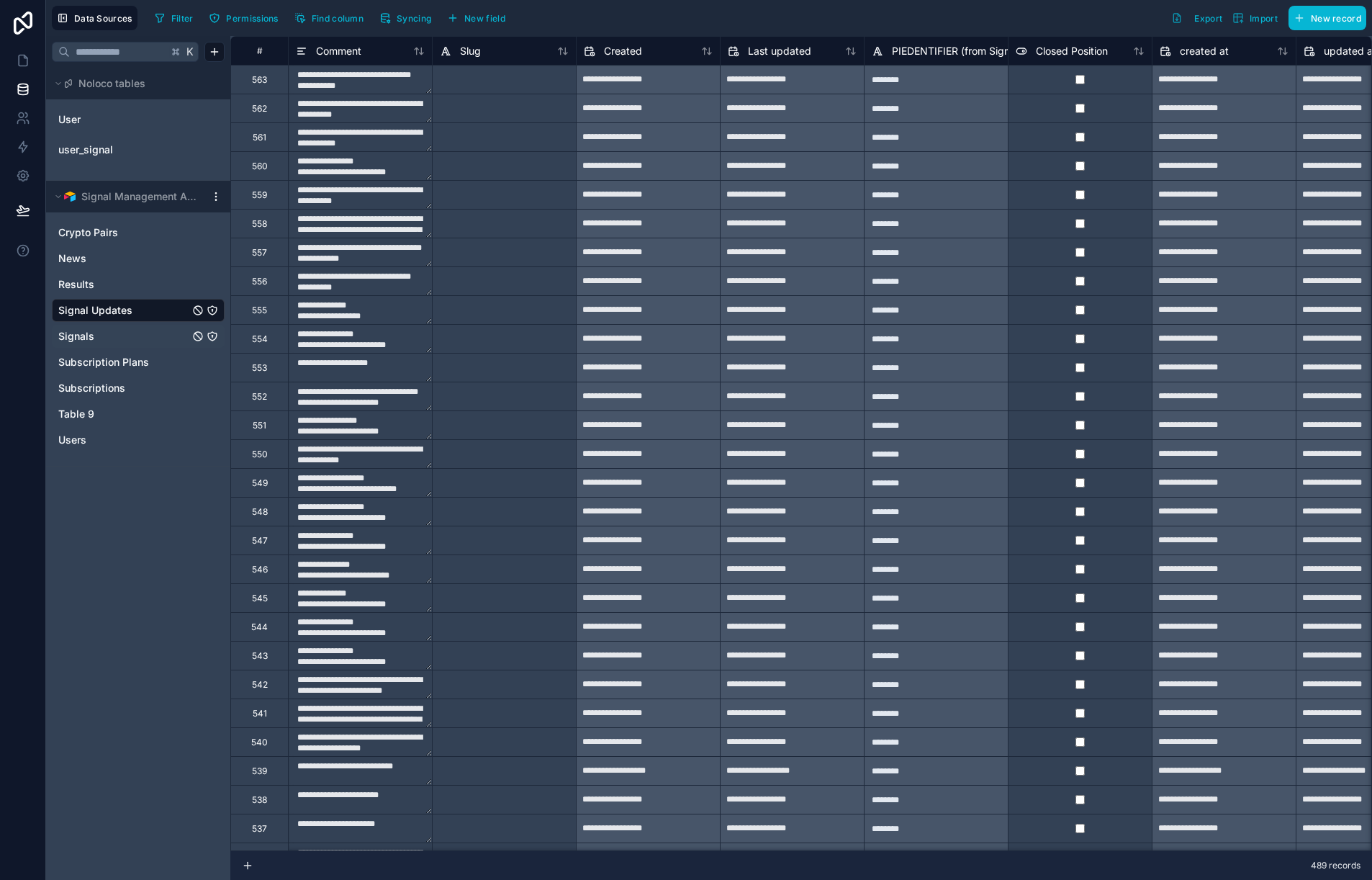
click at [126, 335] on link "Signals" at bounding box center [124, 336] width 131 height 14
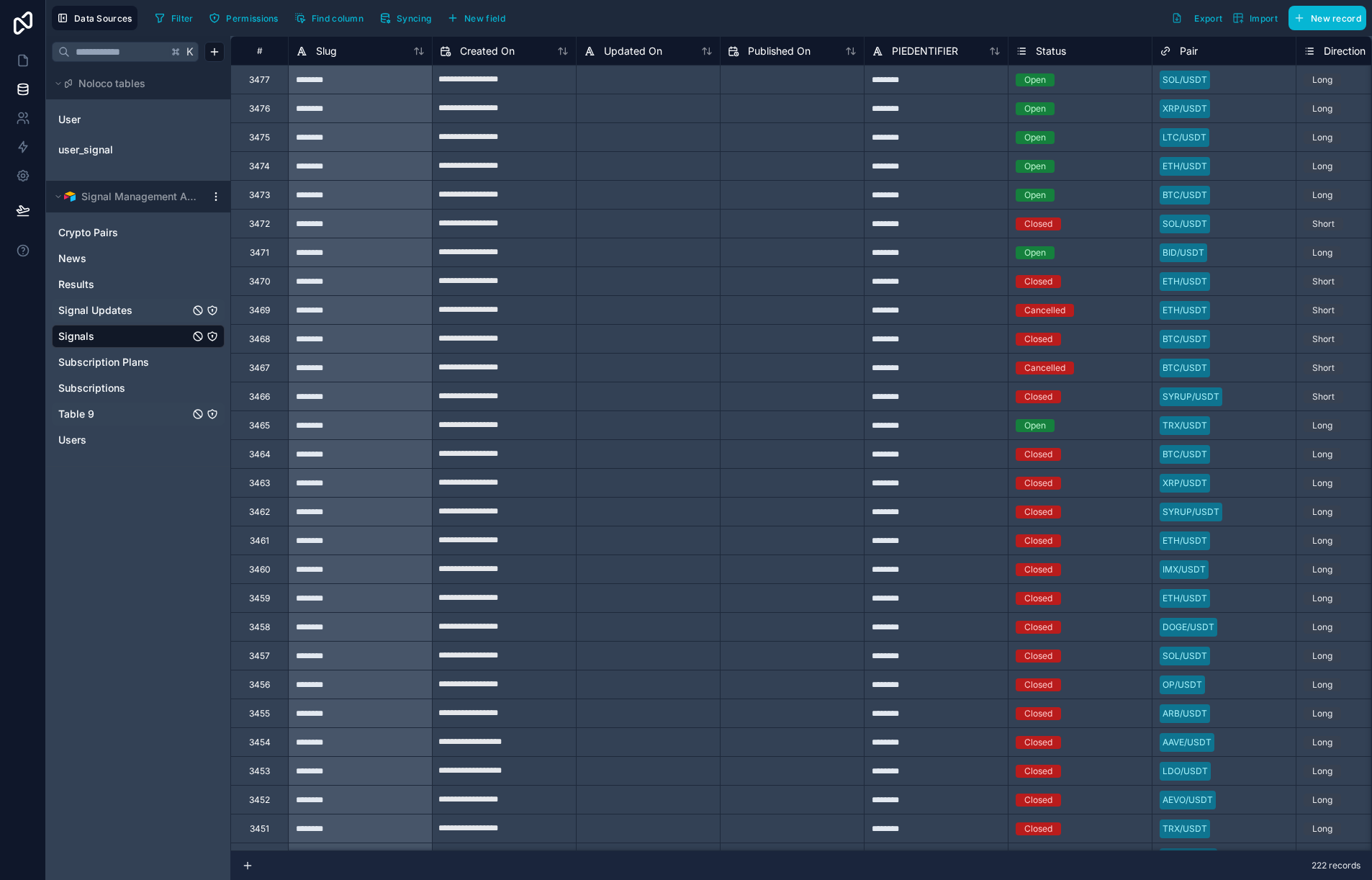
click at [133, 417] on link "Table 9" at bounding box center [124, 414] width 131 height 14
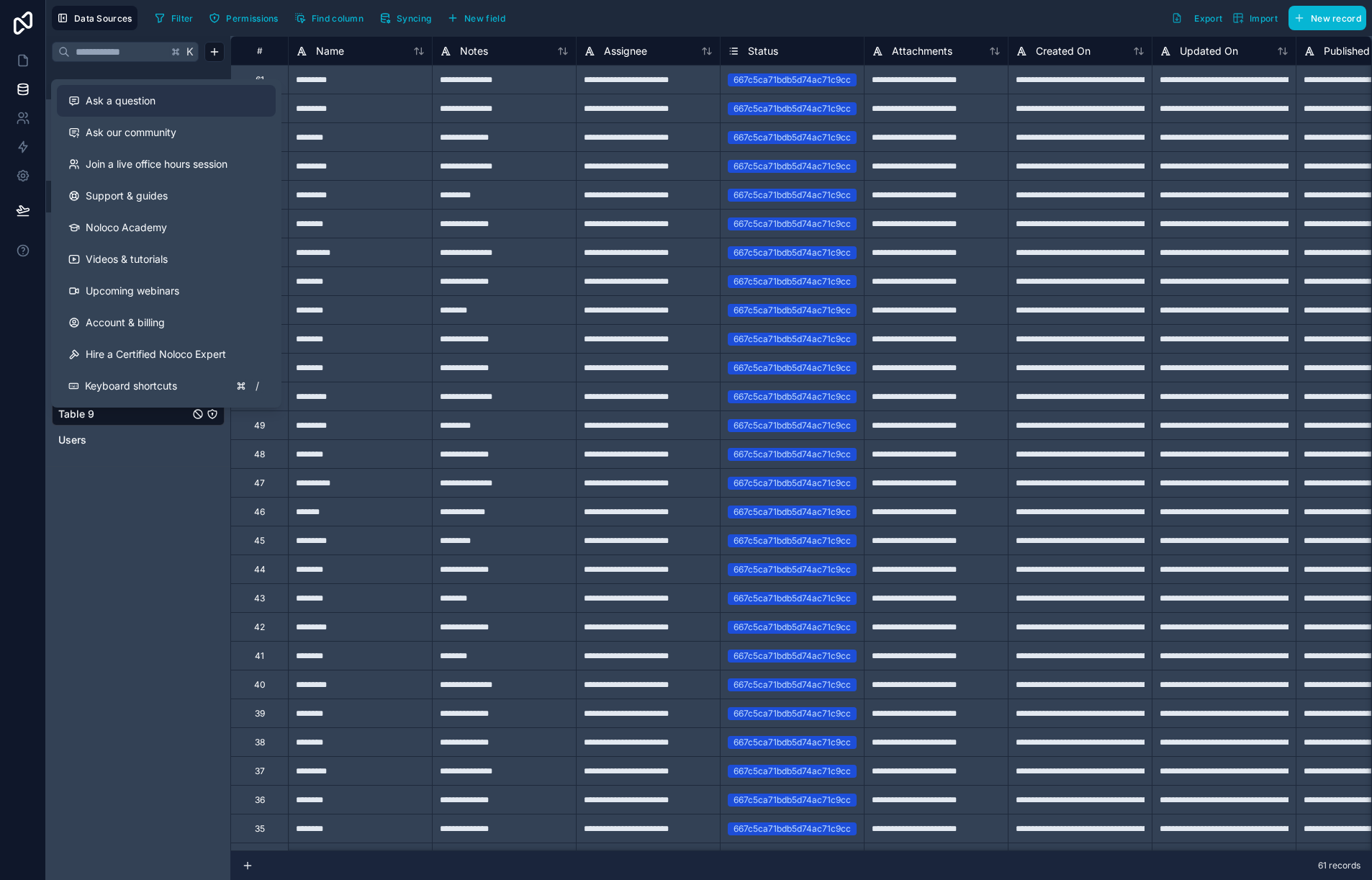
click at [144, 108] on span "Ask a question" at bounding box center [121, 100] width 70 height 14
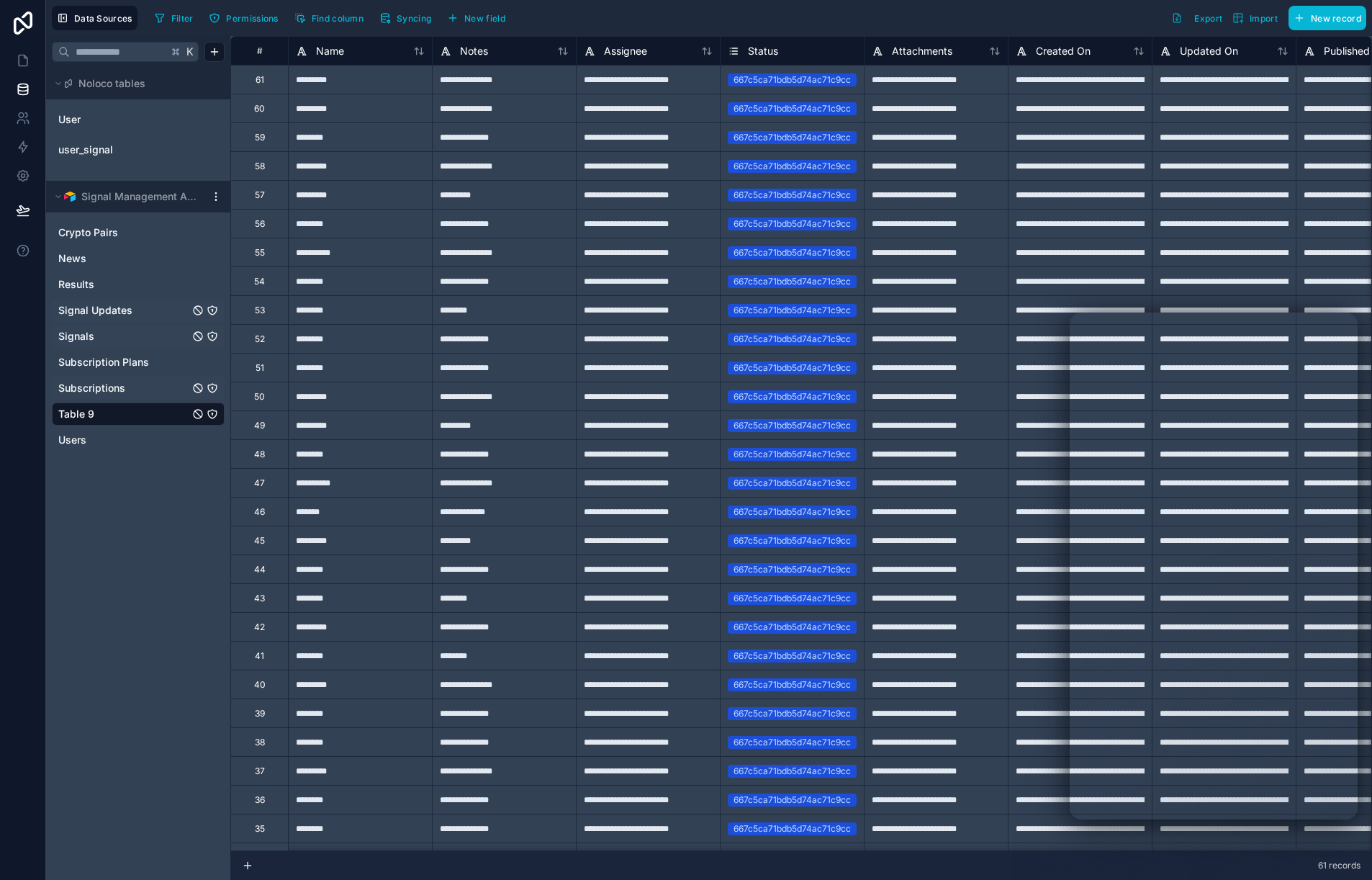
click at [96, 393] on span "Subscriptions" at bounding box center [91, 388] width 67 height 14
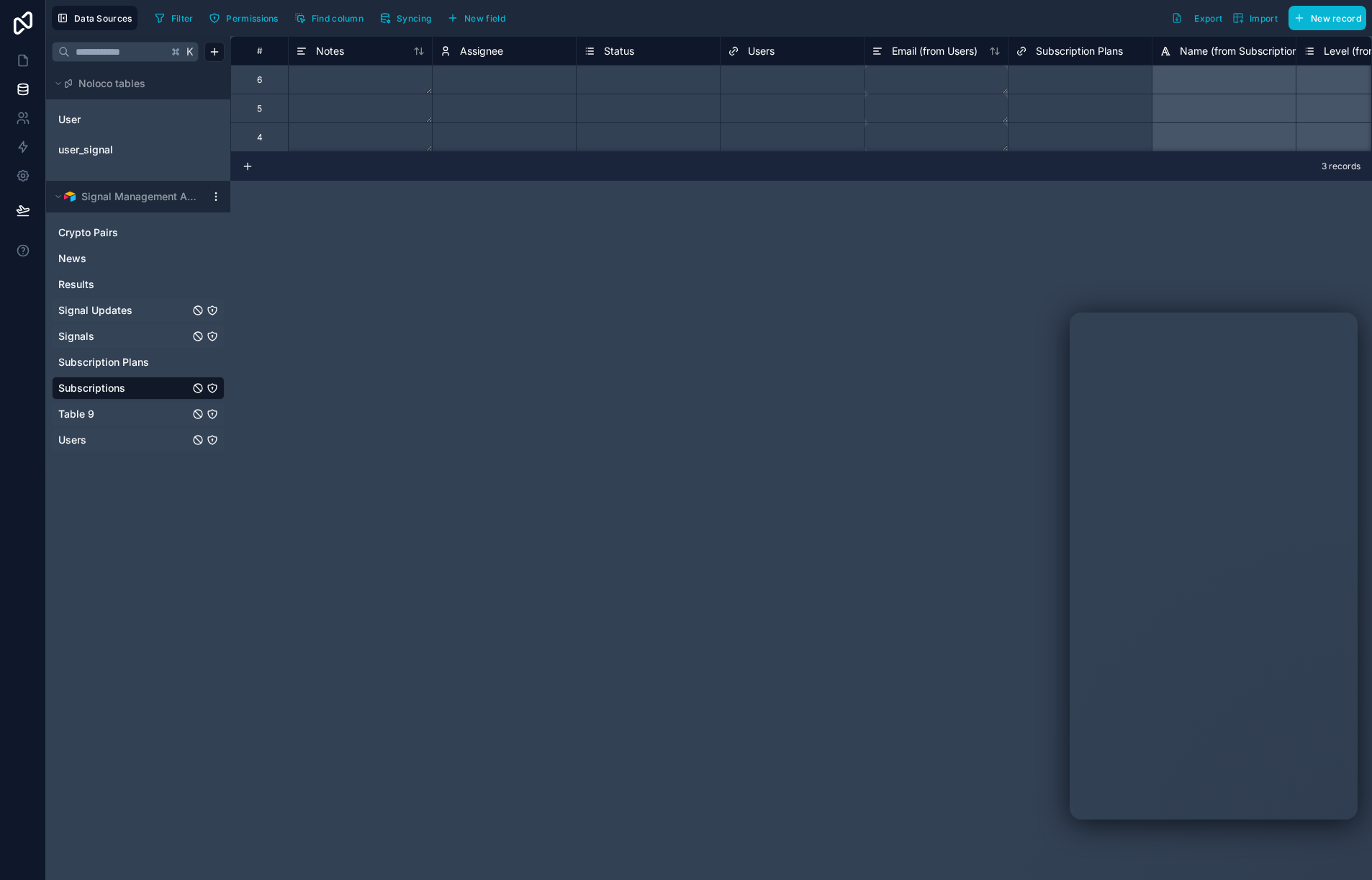
click at [90, 440] on link "Users" at bounding box center [124, 440] width 131 height 14
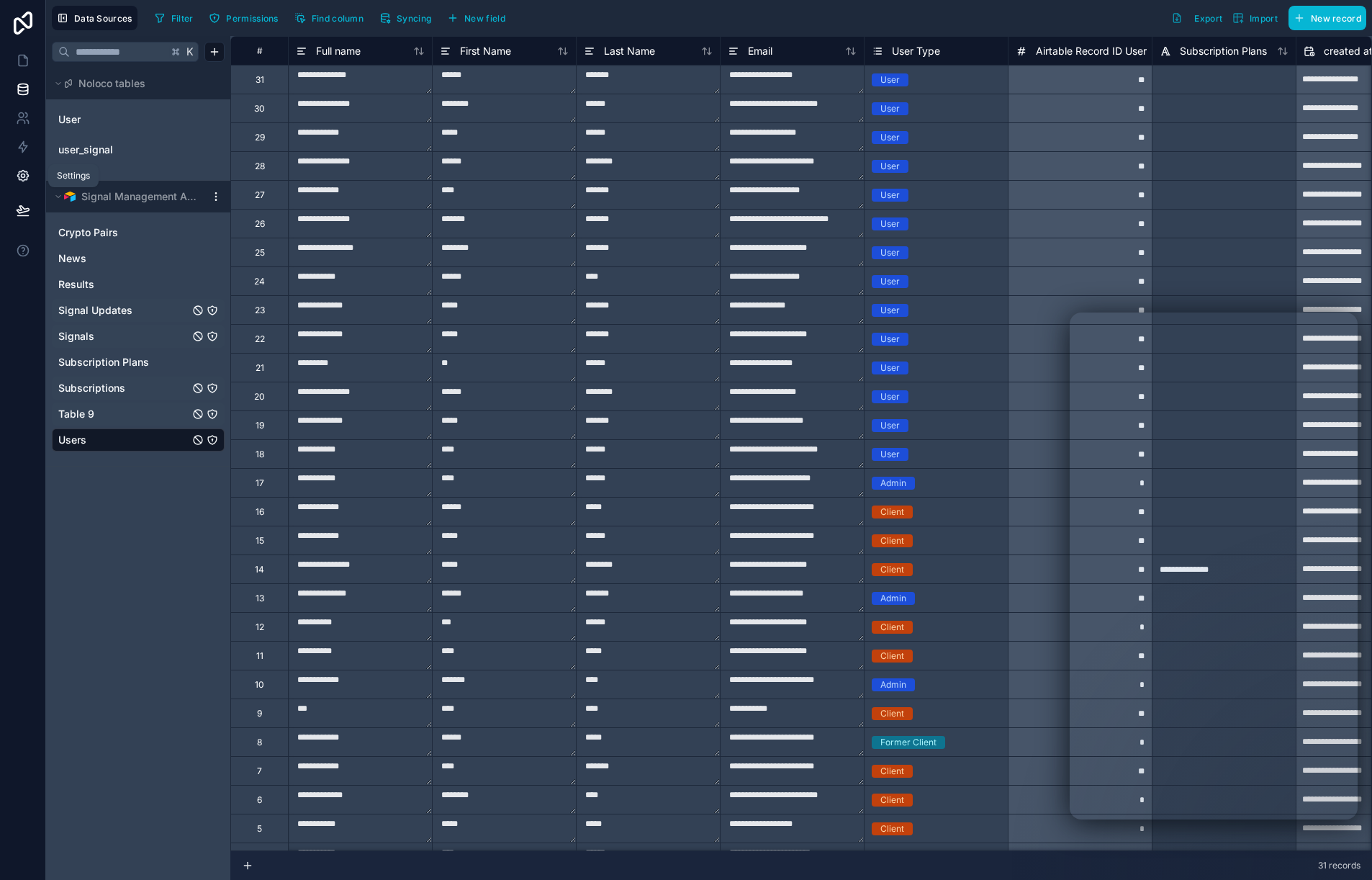
click at [22, 181] on icon at bounding box center [22, 176] width 11 height 11
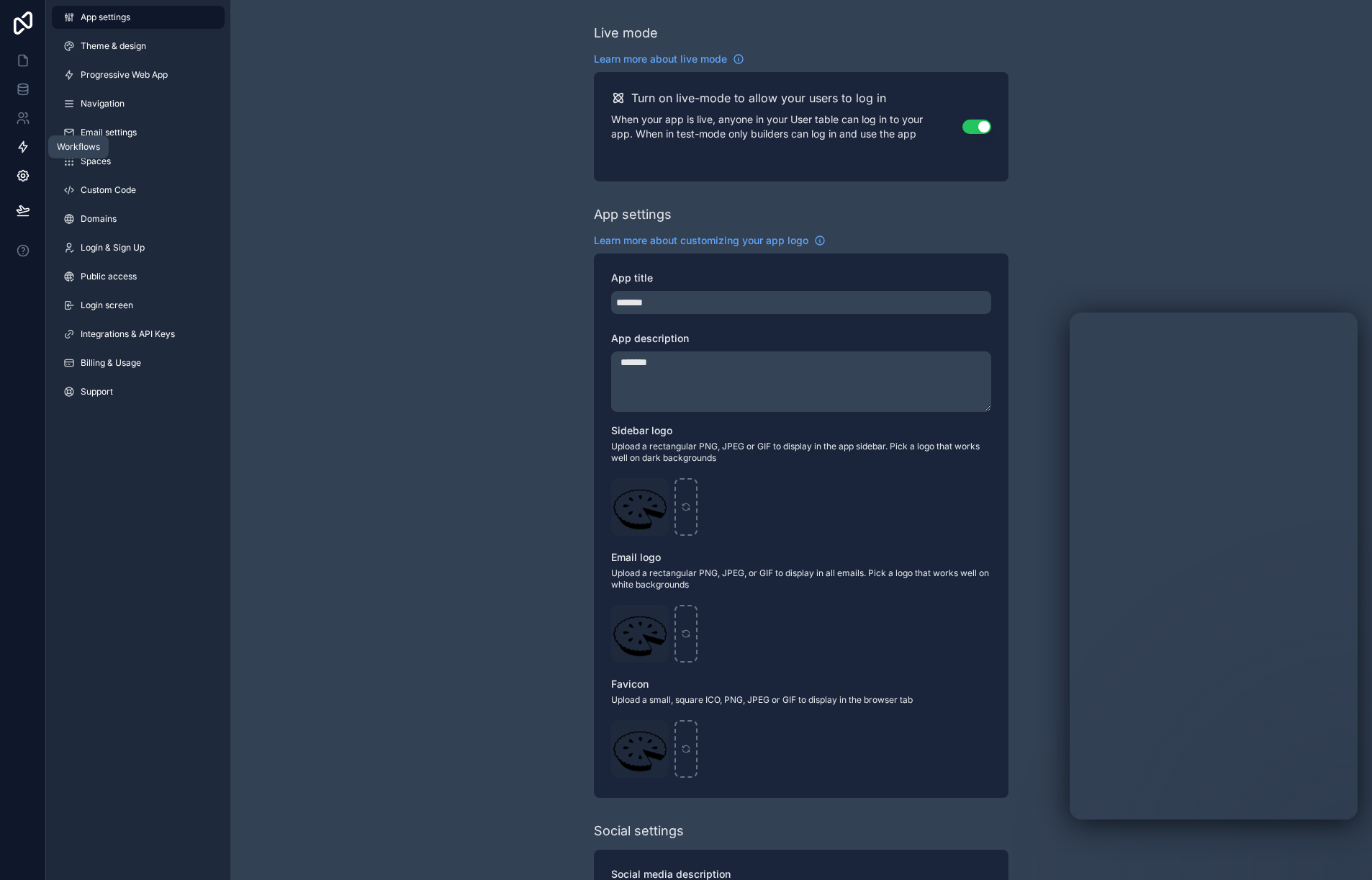
click at [25, 145] on icon at bounding box center [23, 147] width 9 height 11
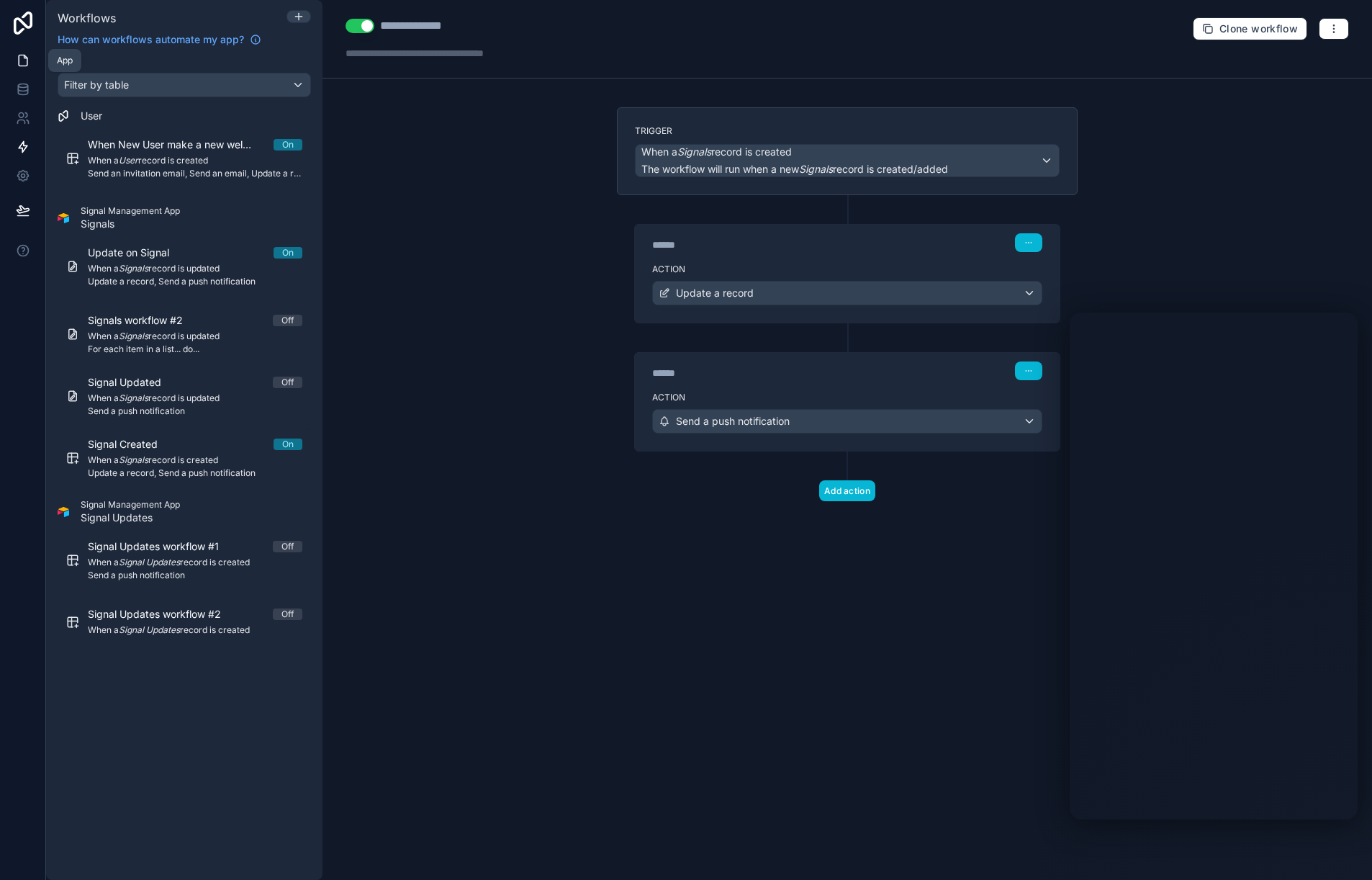
click at [33, 59] on link at bounding box center [22, 60] width 46 height 29
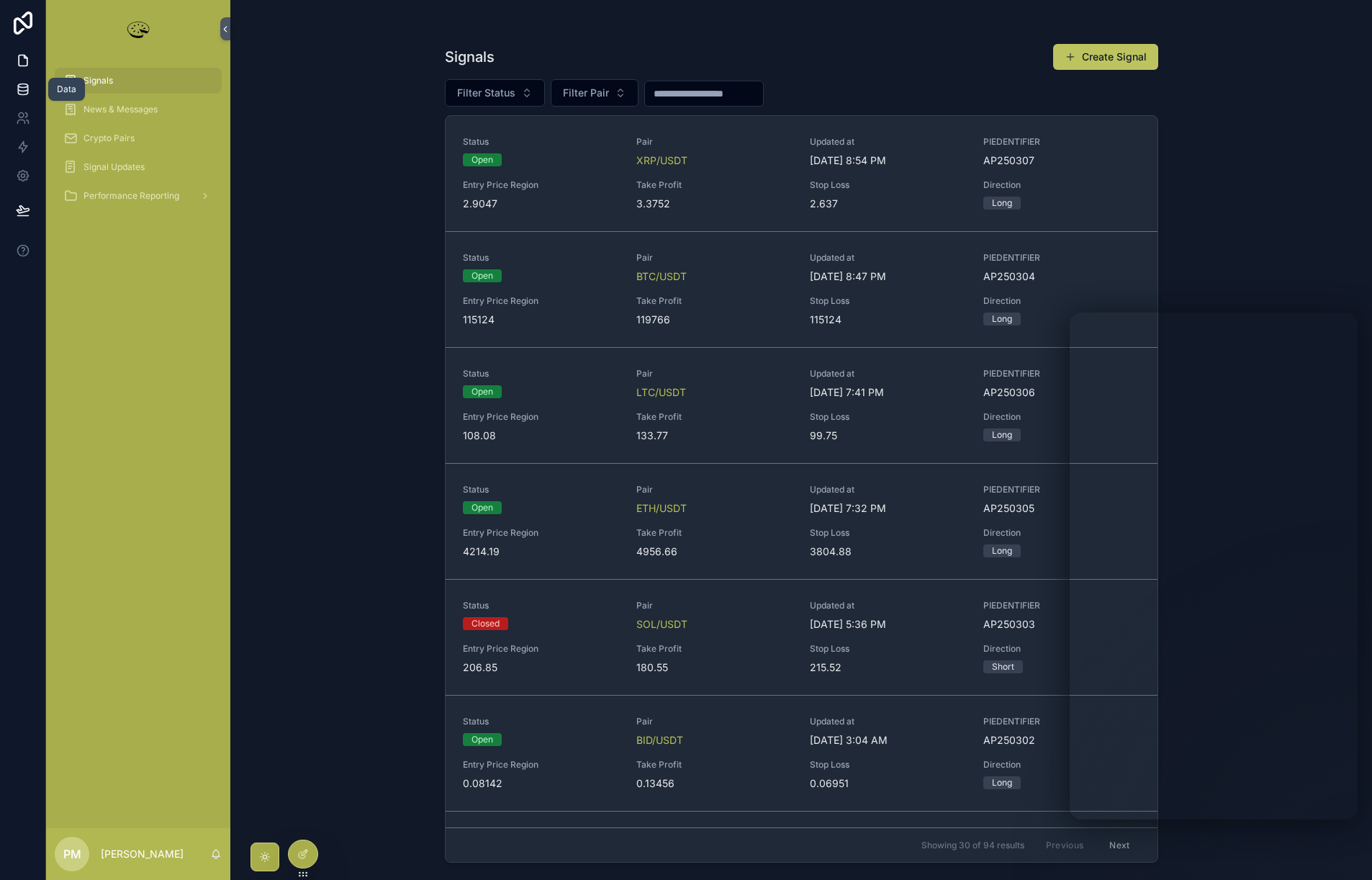
click at [23, 88] on icon at bounding box center [23, 90] width 14 height 14
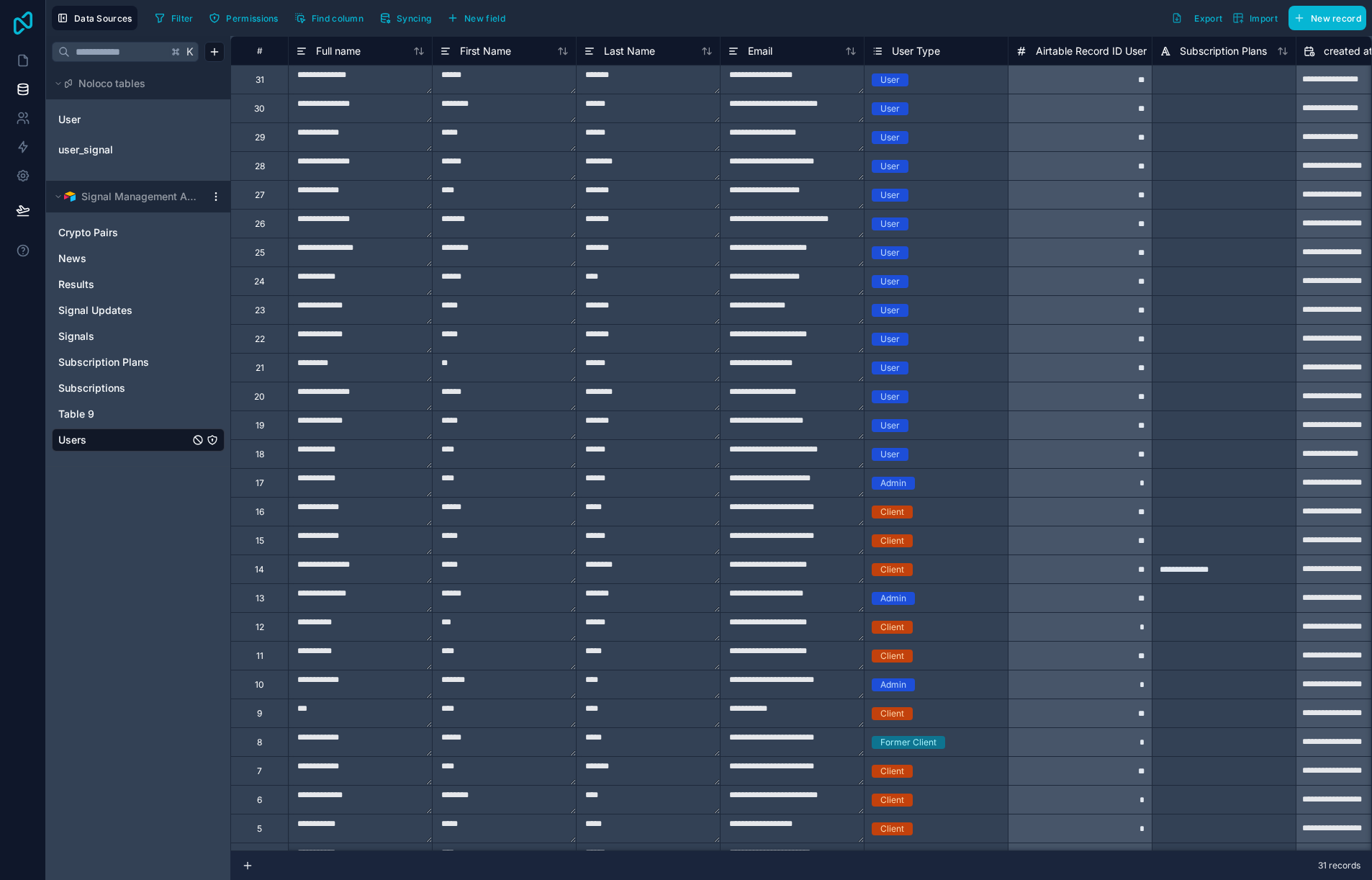
click at [28, 28] on icon at bounding box center [22, 23] width 19 height 23
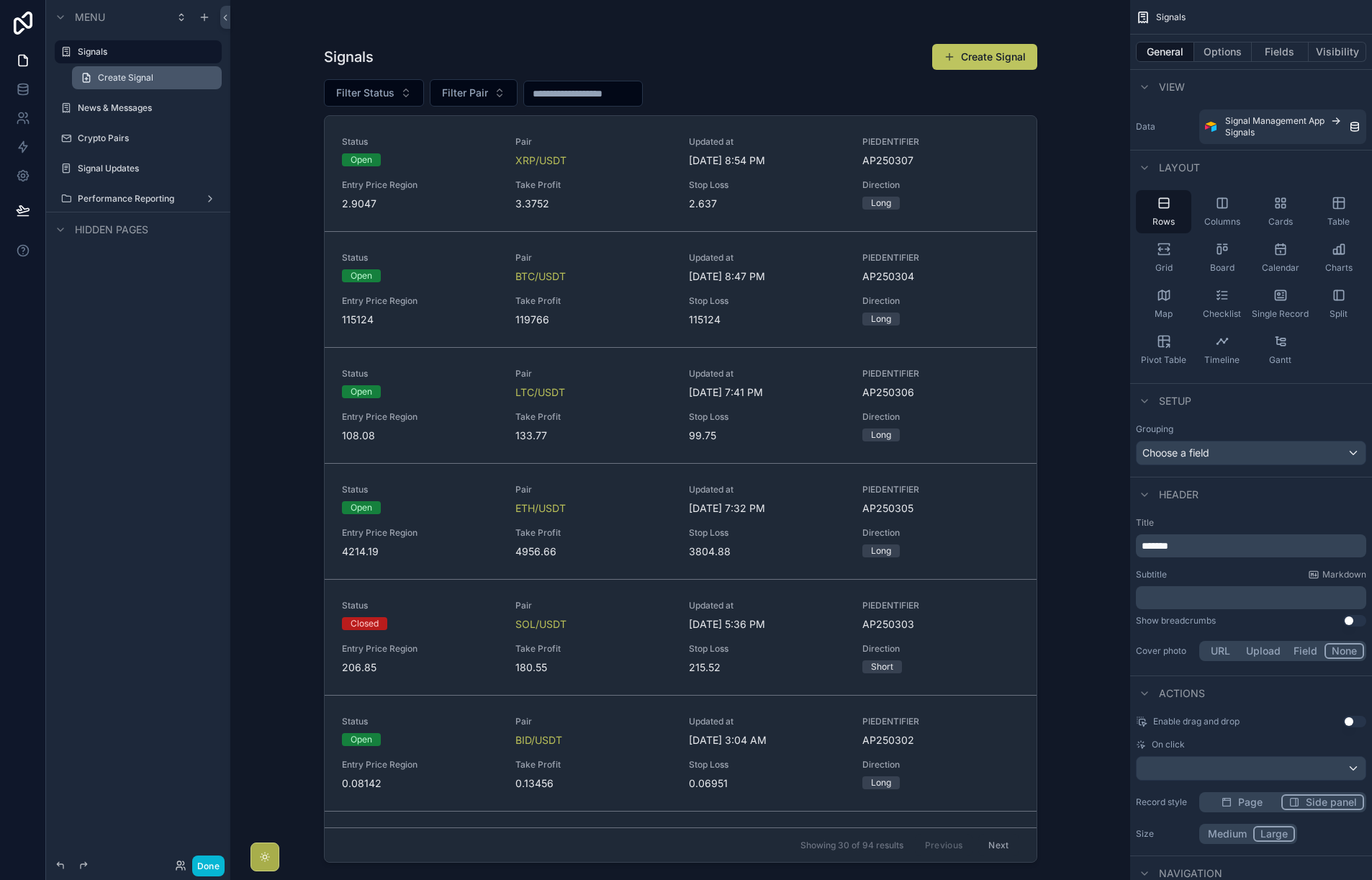
click at [133, 79] on span "Create Signal" at bounding box center [125, 77] width 56 height 12
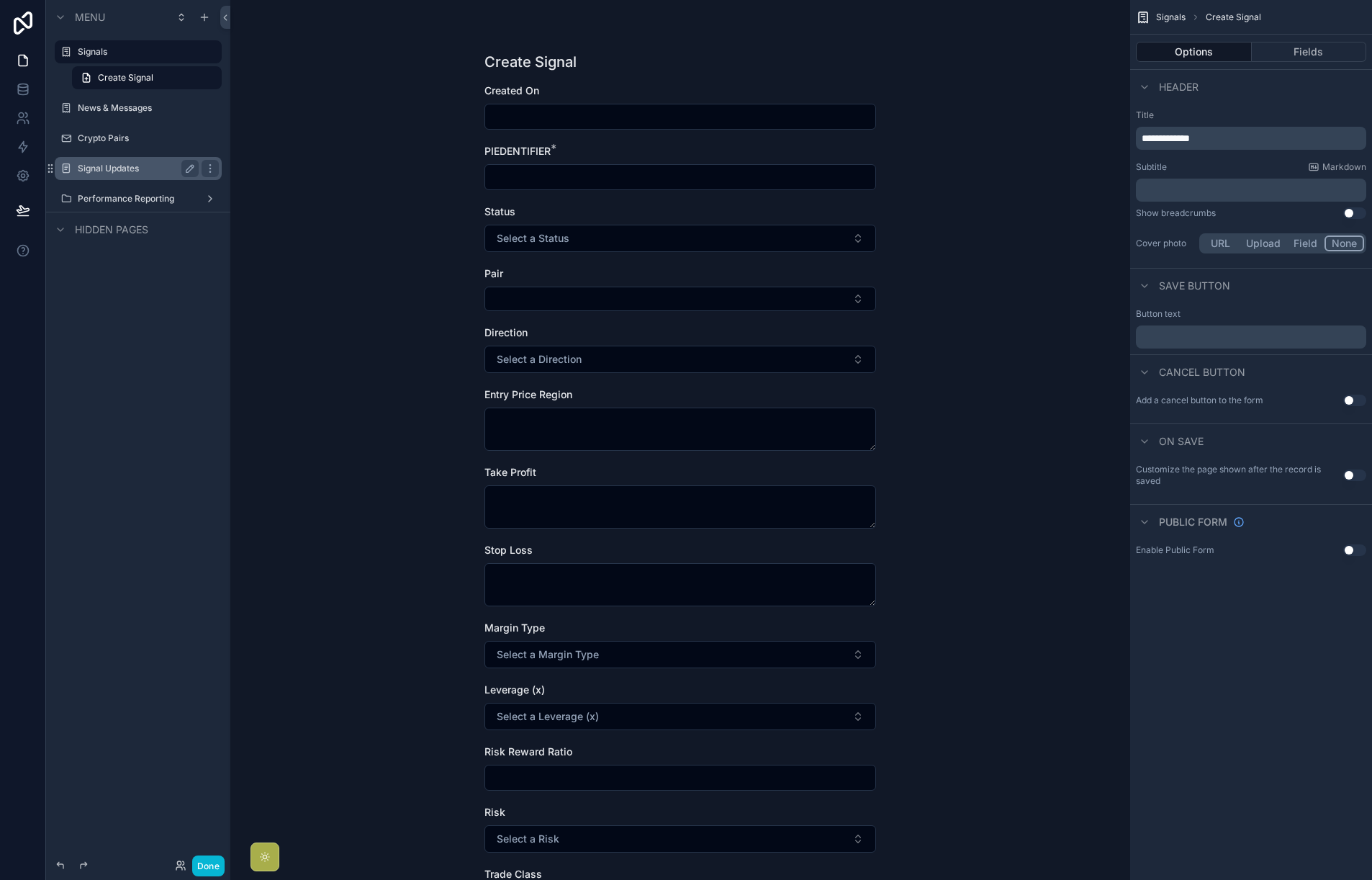
click at [140, 175] on div "Signal Updates" at bounding box center [138, 168] width 121 height 17
click at [126, 168] on label "Signal Updates" at bounding box center [135, 168] width 116 height 12
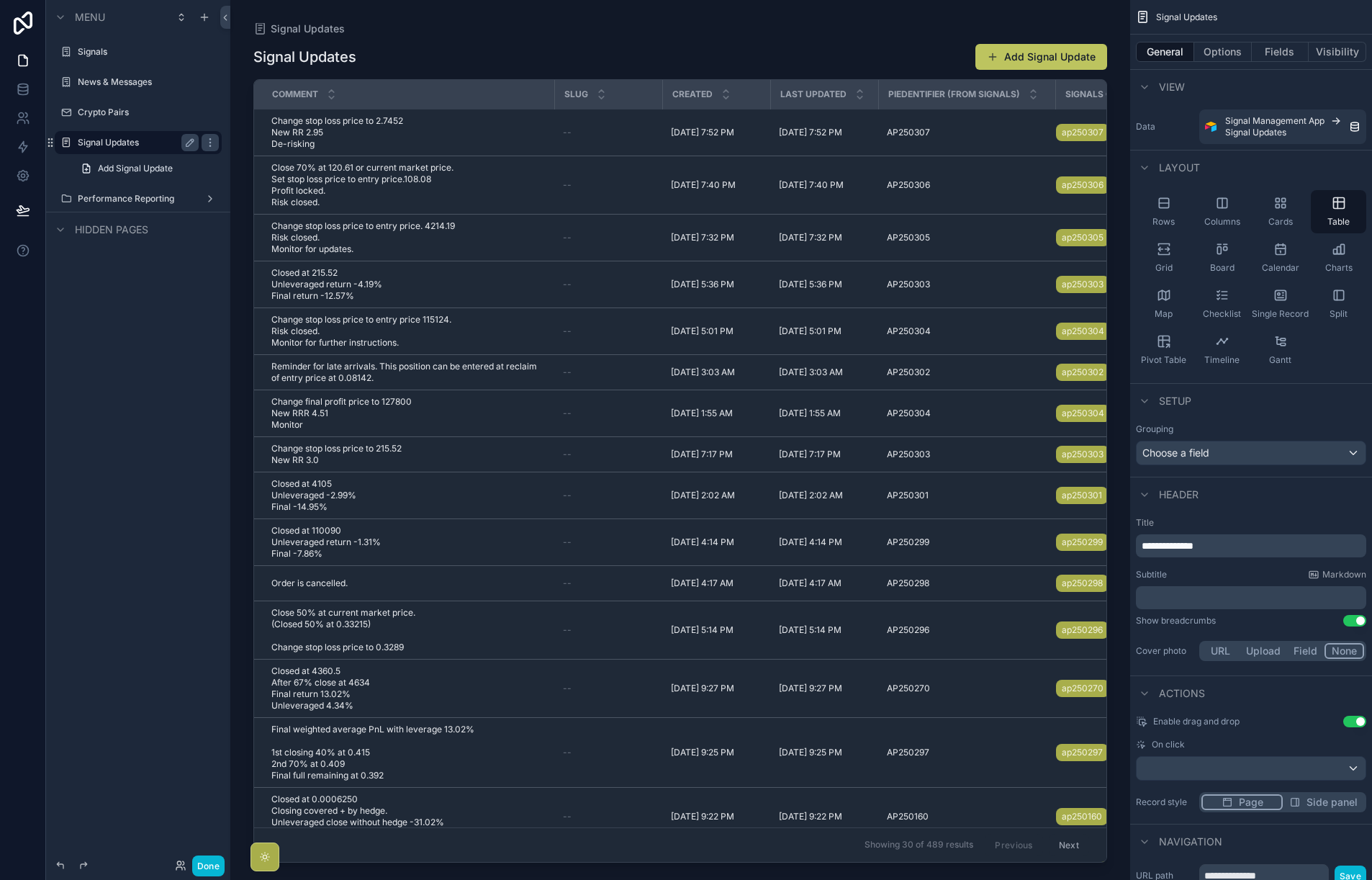
click at [462, 128] on div "scrollable content" at bounding box center [680, 431] width 900 height 863
click at [1030, 56] on button "Add Signal Update" at bounding box center [1041, 56] width 132 height 26
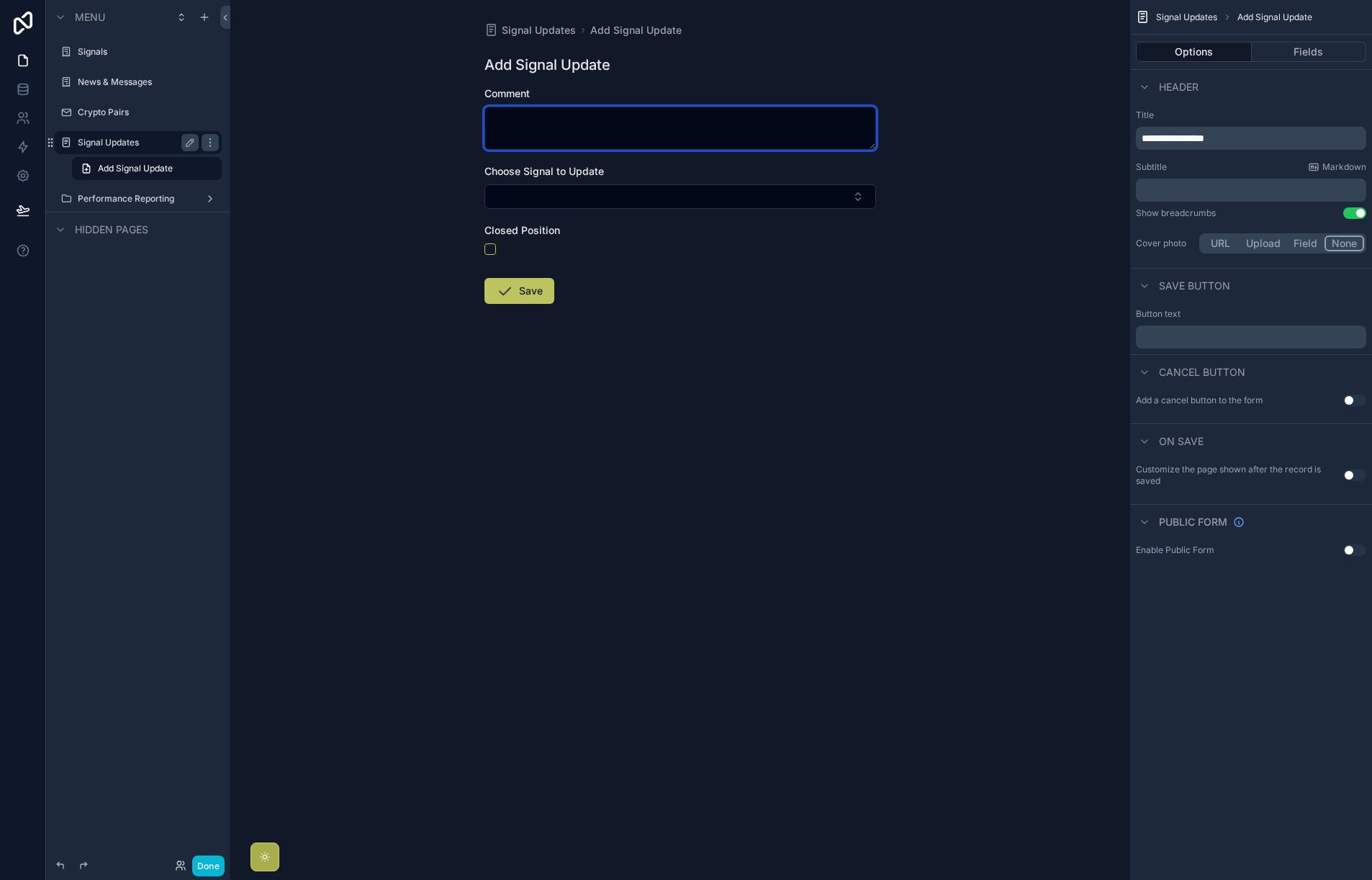
click at [590, 130] on textarea "scrollable content" at bounding box center [680, 128] width 392 height 43
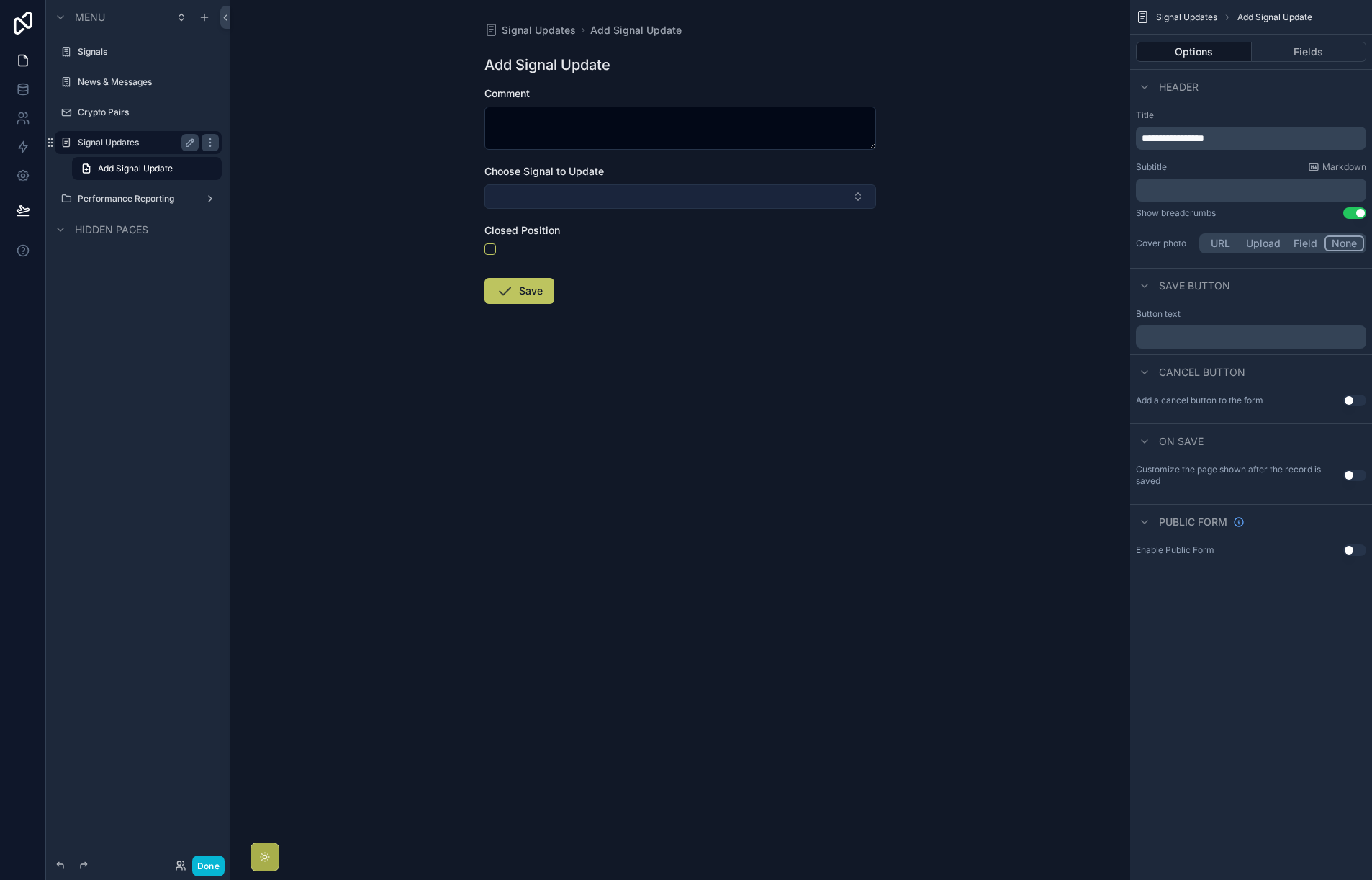
click at [595, 206] on button "Select Button" at bounding box center [680, 196] width 392 height 24
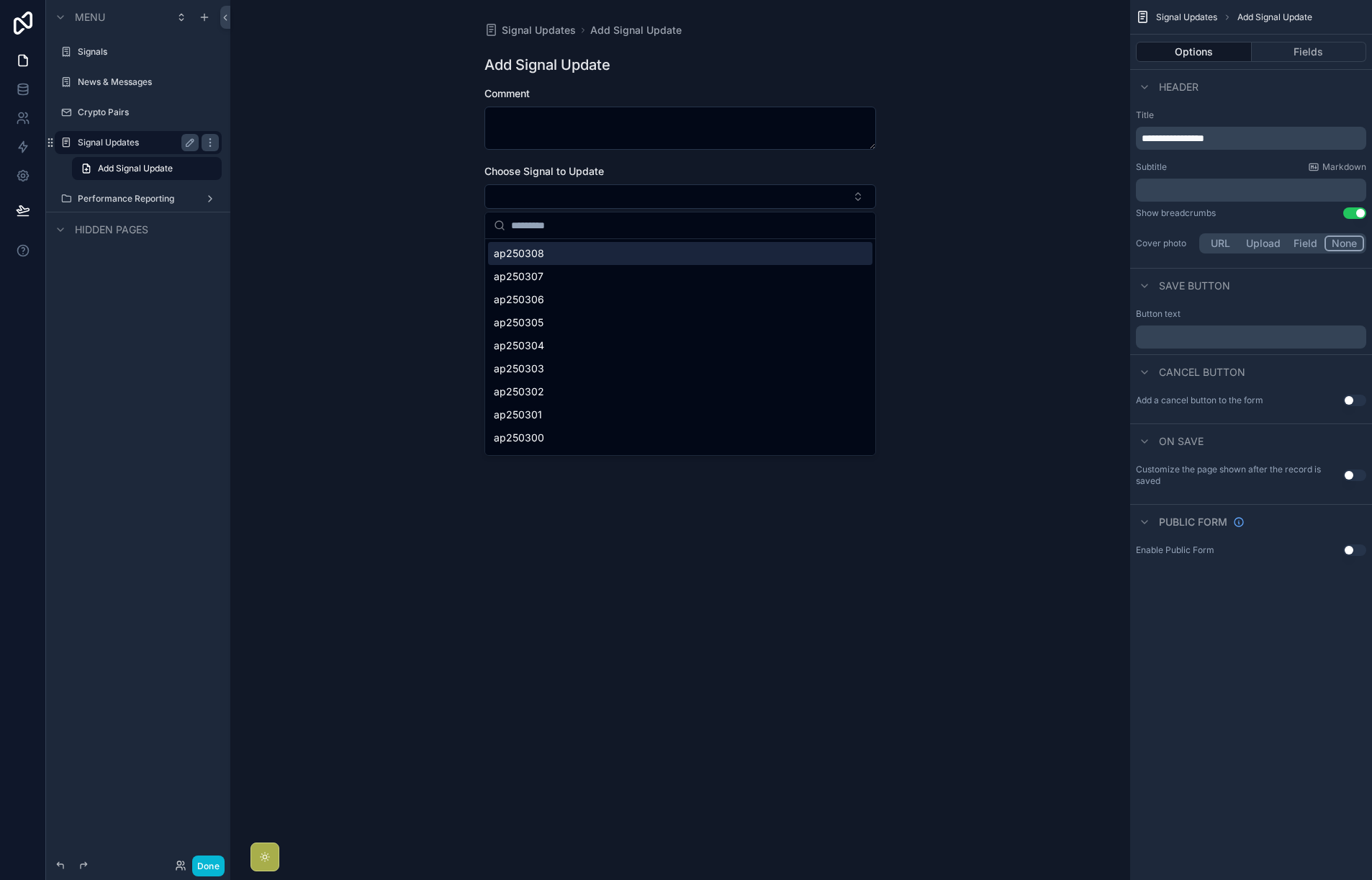
click at [592, 254] on div "ap250308" at bounding box center [680, 254] width 384 height 23
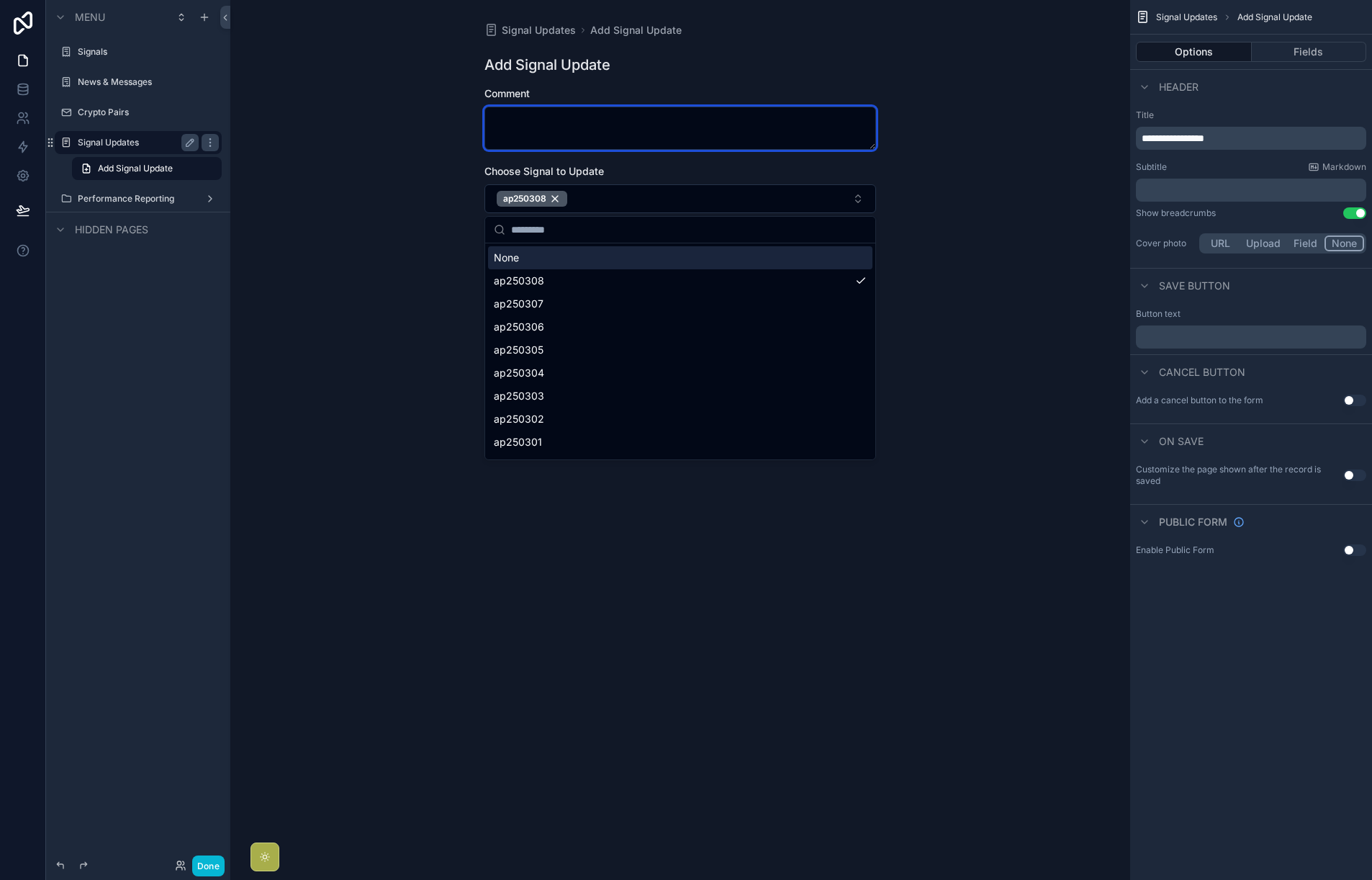
click at [580, 134] on textarea "scrollable content" at bounding box center [680, 128] width 392 height 43
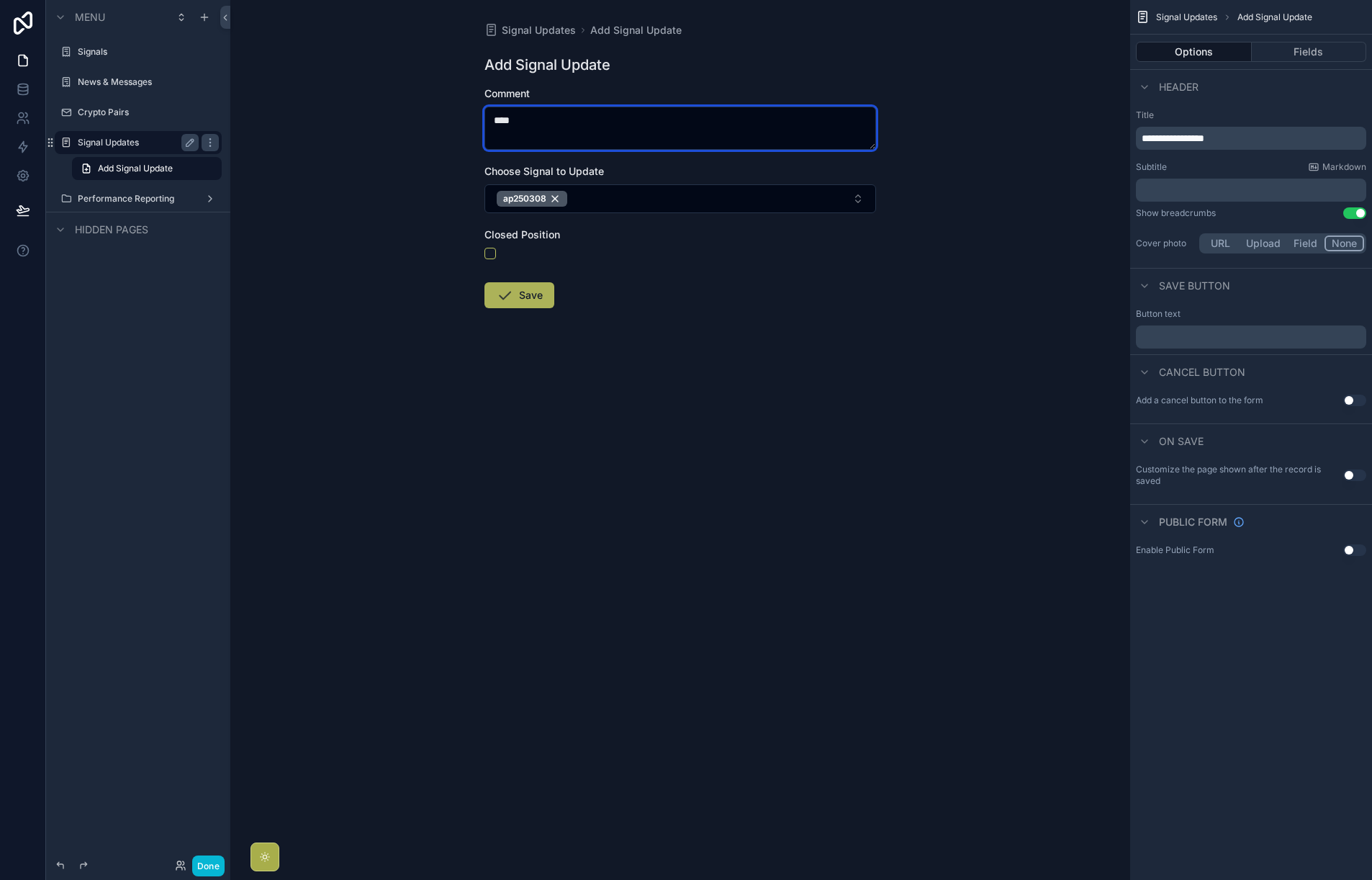
type textarea "****"
drag, startPoint x: 529, startPoint y: 293, endPoint x: 678, endPoint y: 298, distance: 149.1
click at [678, 298] on form "Comment **** Choose Signal to Update ap250308 Closed Position Save" at bounding box center [680, 243] width 392 height 314
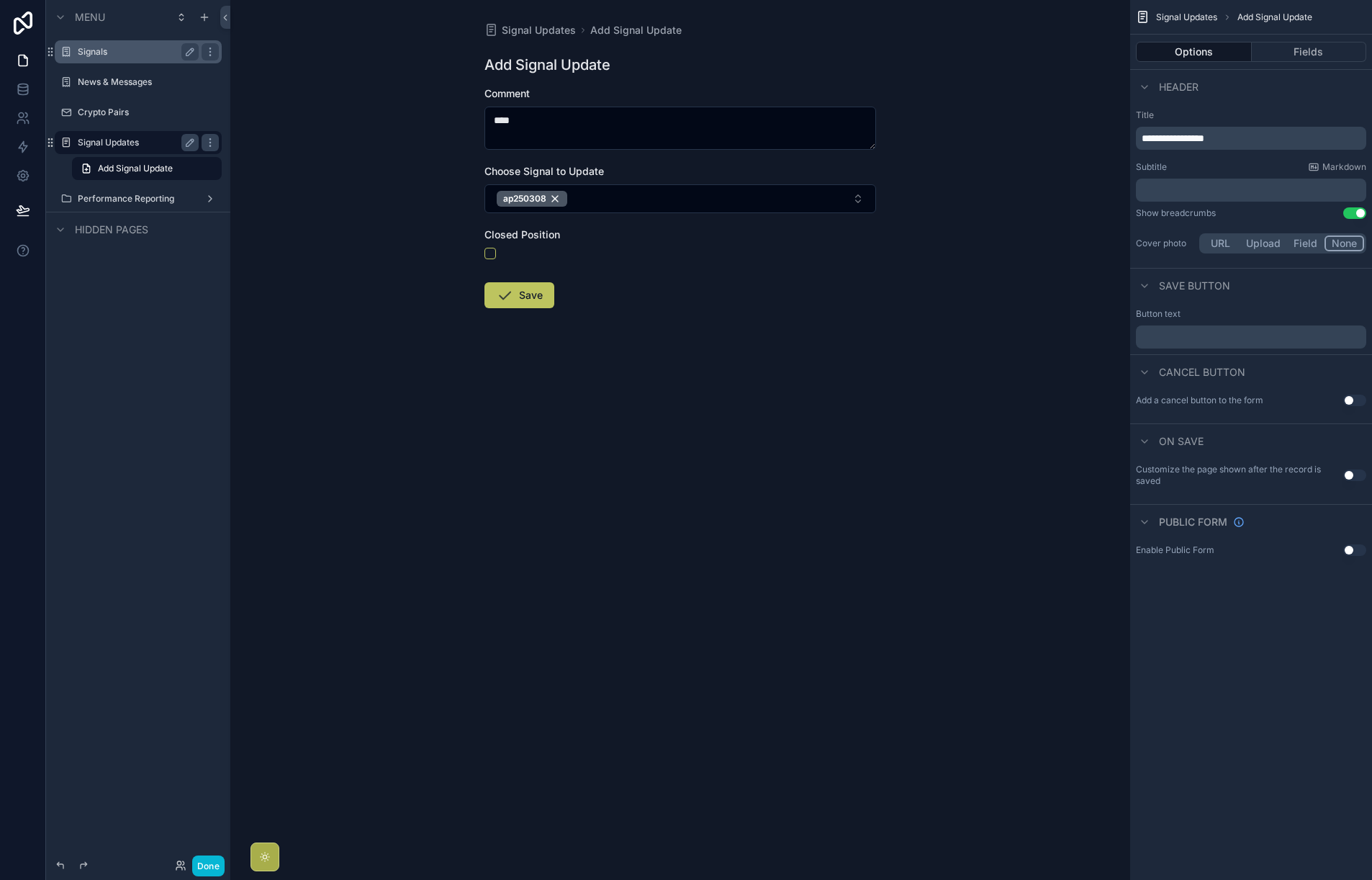
click at [137, 58] on div "Signals" at bounding box center [138, 51] width 121 height 17
click at [100, 56] on label "Signals" at bounding box center [135, 51] width 116 height 12
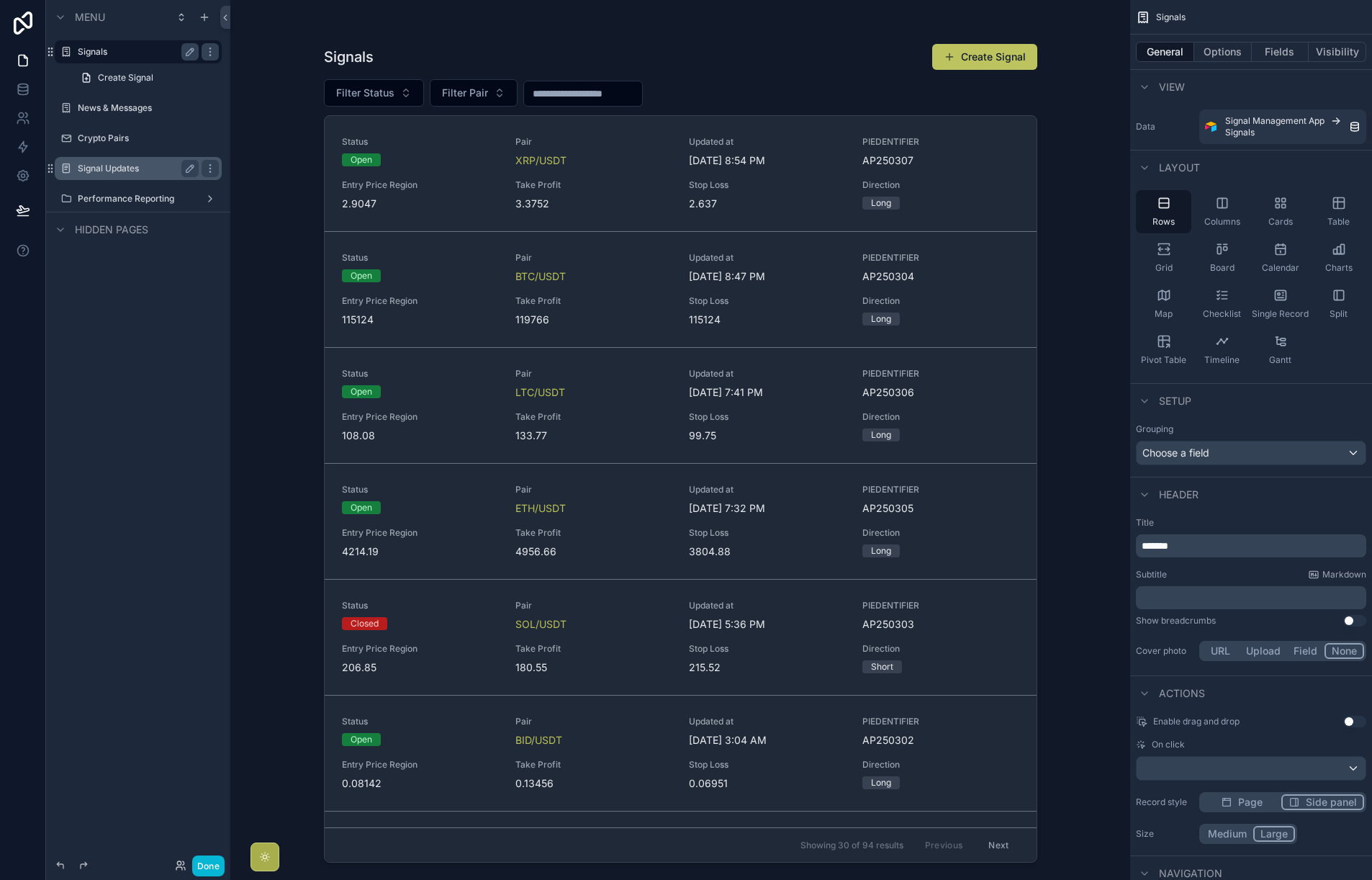
click at [126, 168] on label "Signal Updates" at bounding box center [135, 168] width 116 height 12
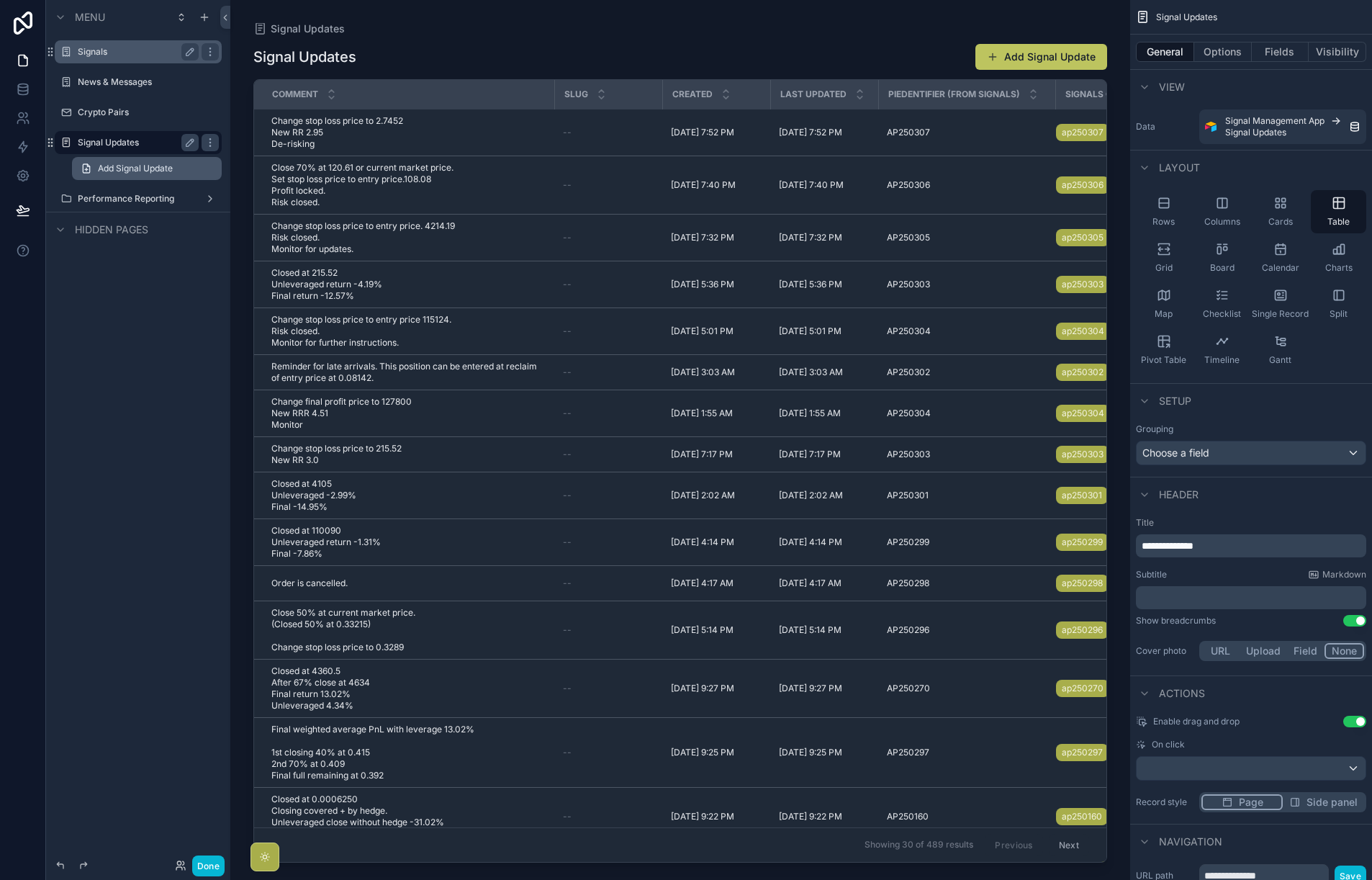
click at [145, 164] on span "Add Signal Update" at bounding box center [135, 168] width 75 height 12
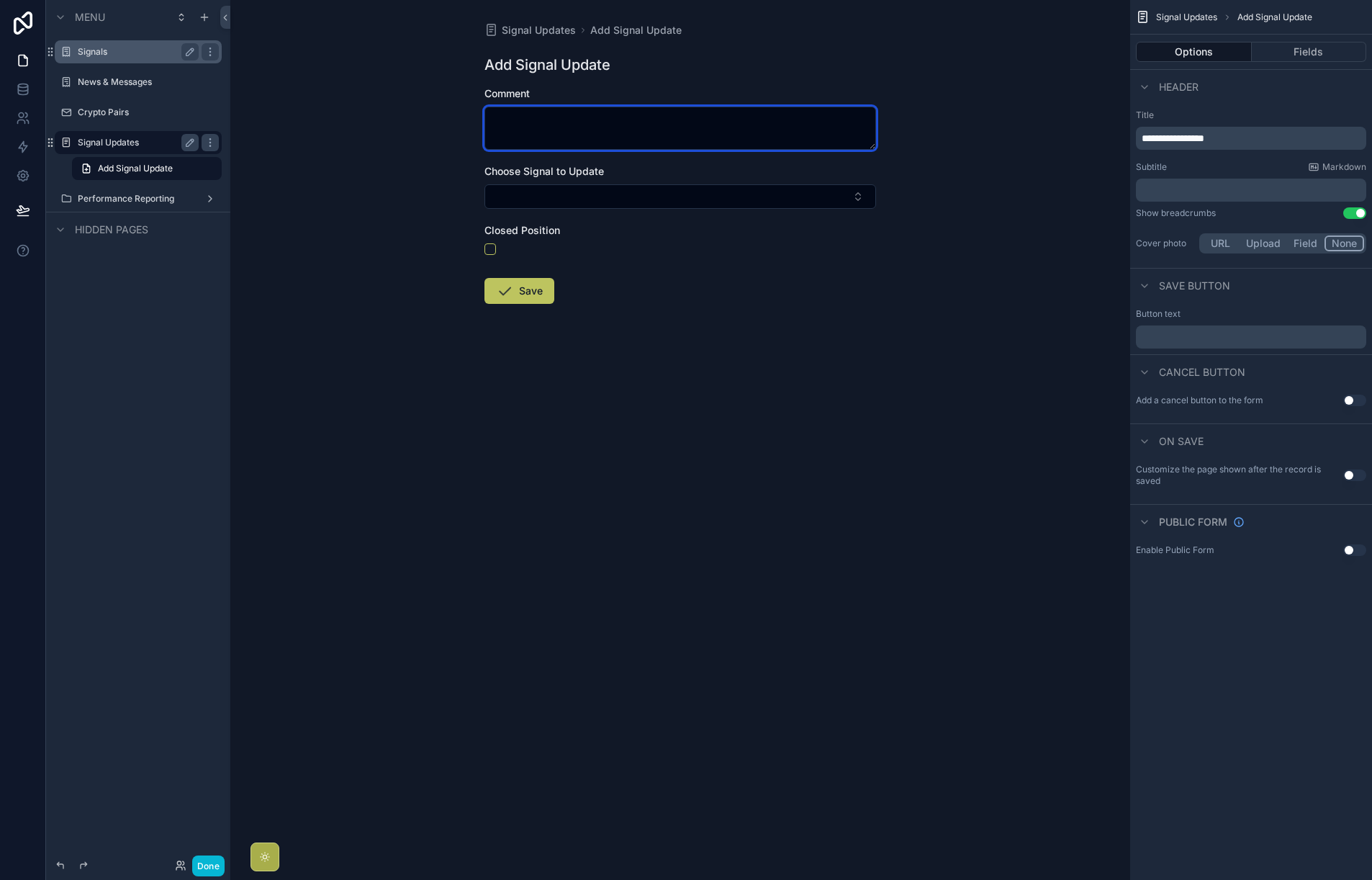
click at [582, 127] on textarea "scrollable content" at bounding box center [680, 128] width 392 height 43
type textarea "****"
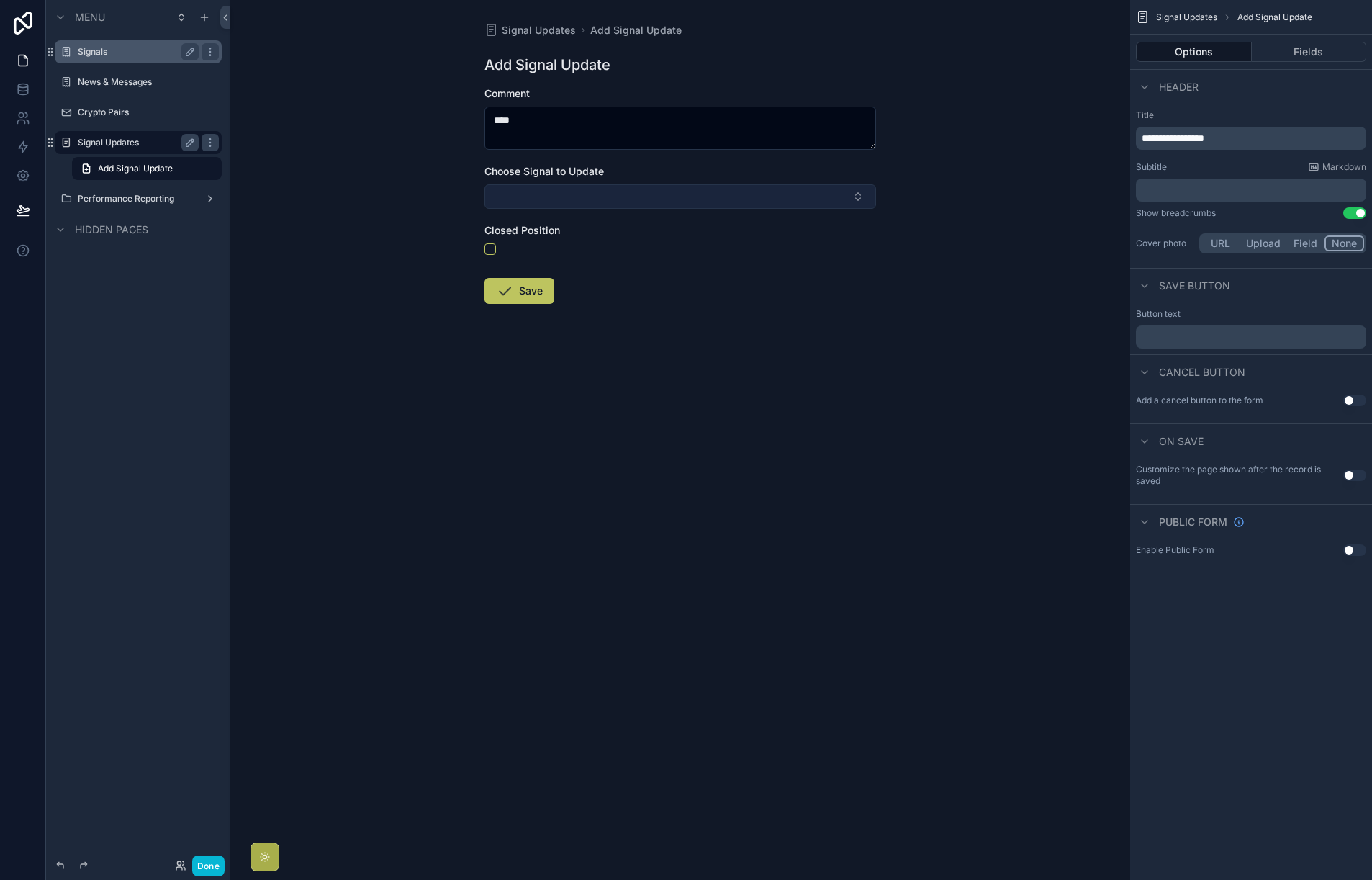
click at [597, 196] on button "Select Button" at bounding box center [680, 196] width 392 height 24
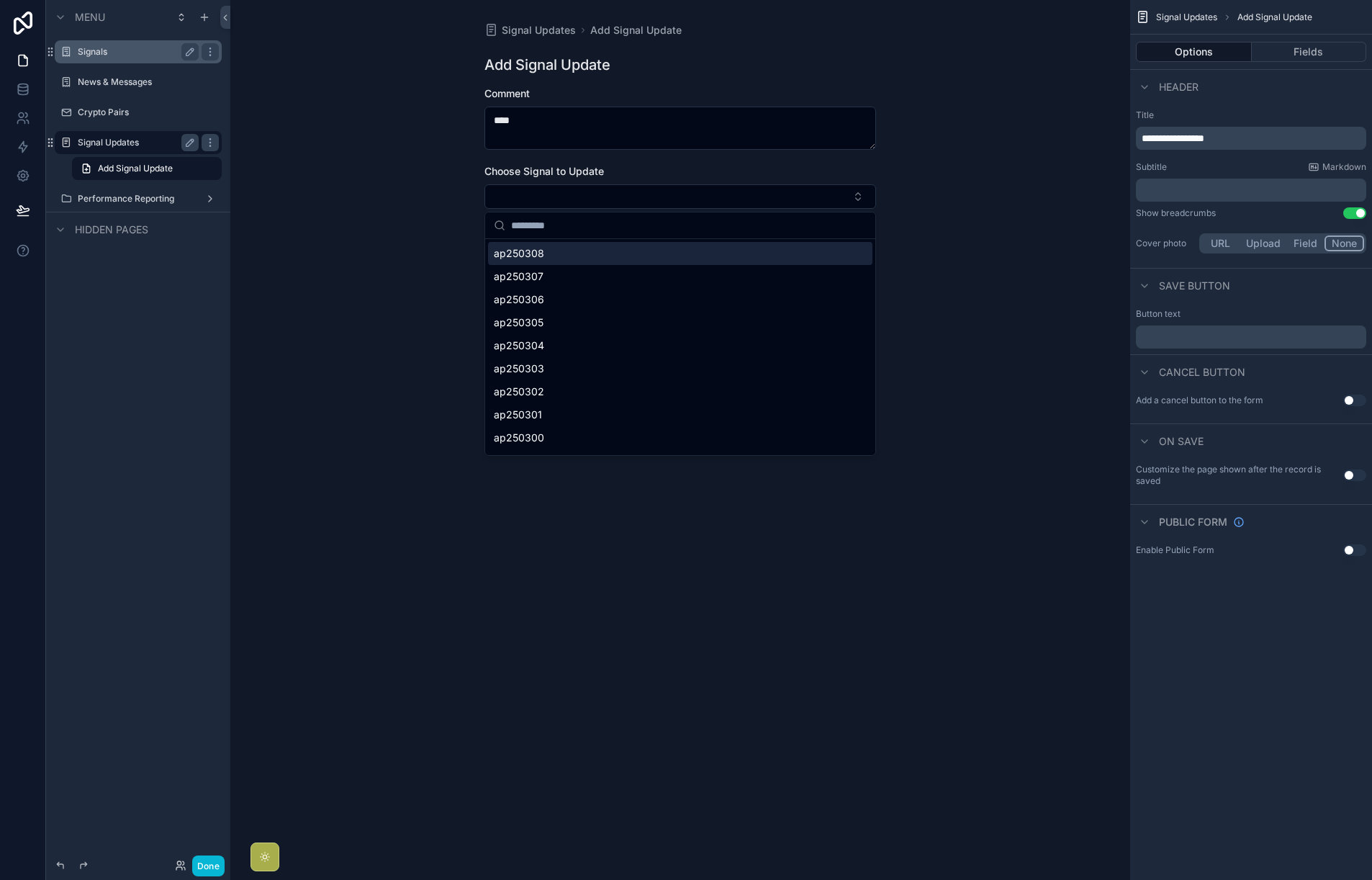
click at [582, 253] on div "ap250308" at bounding box center [680, 254] width 384 height 23
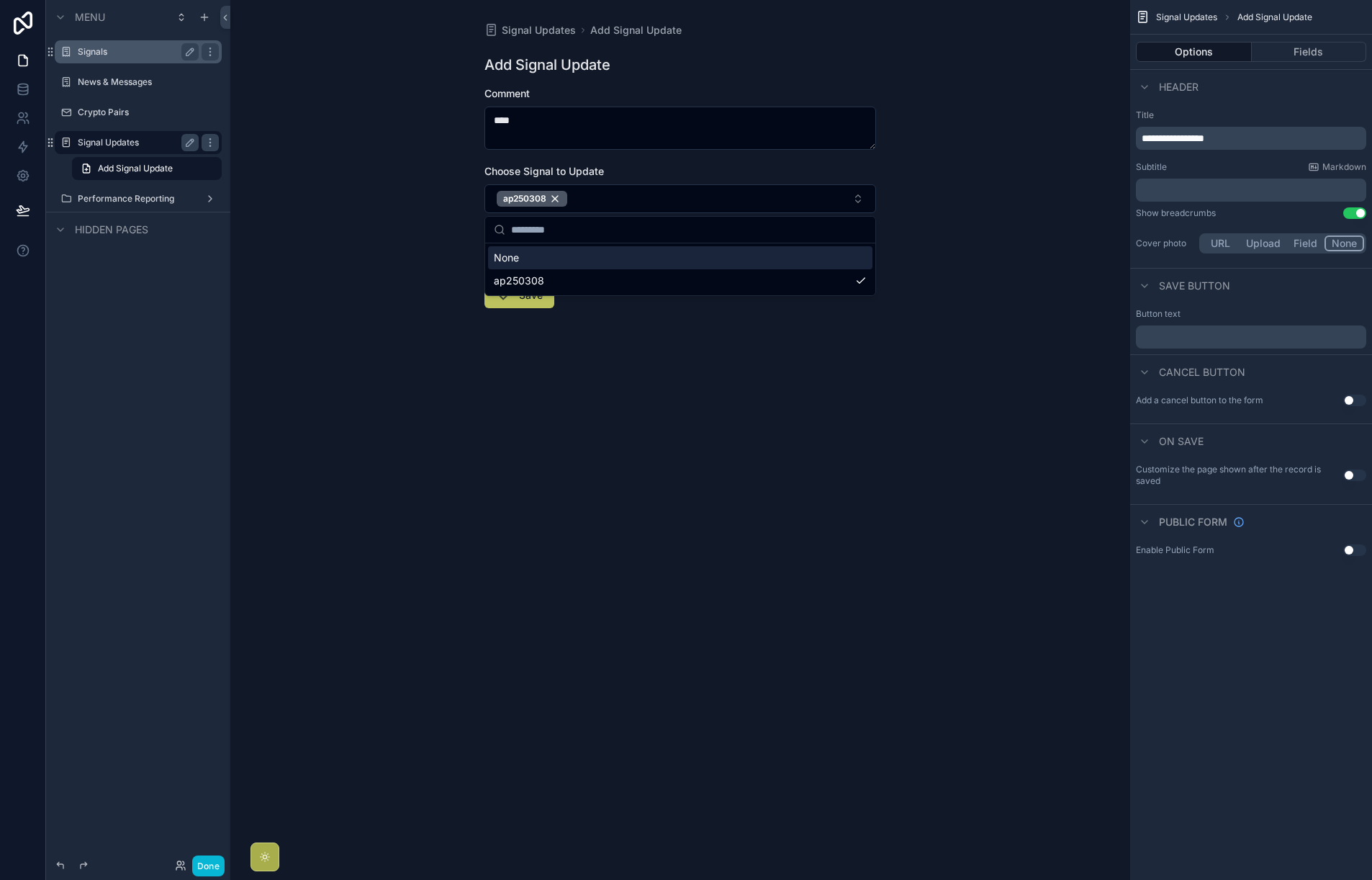
click at [970, 218] on div "Signal Updates Add Signal Update Add Signal Update Comment **** Choose Signal t…" at bounding box center [680, 440] width 900 height 880
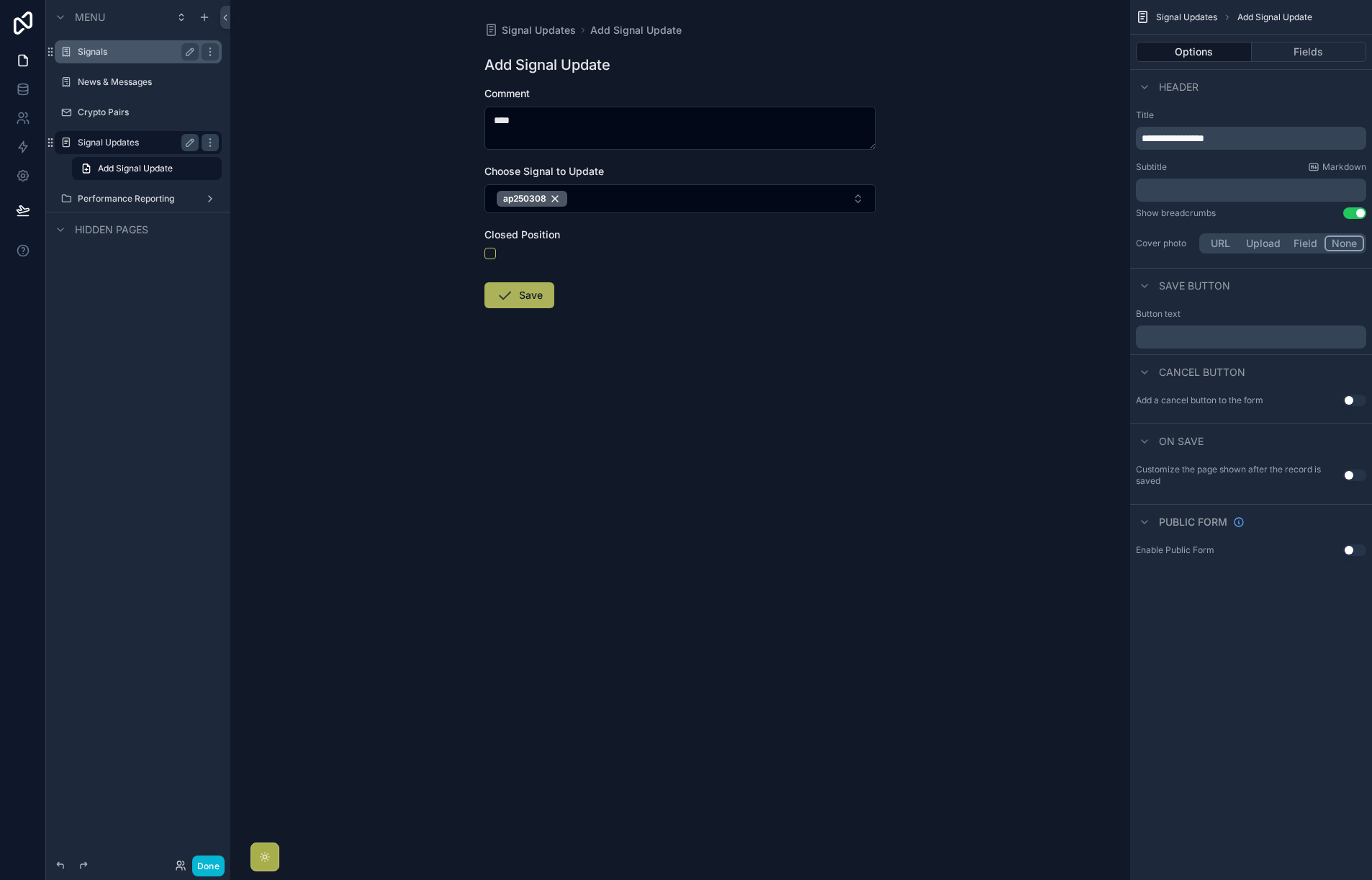
click at [516, 294] on button "Save" at bounding box center [520, 295] width 70 height 26
click at [89, 217] on div "Review & Publish ⌥ P" at bounding box center [109, 211] width 106 height 14
click at [106, 216] on div "Review & Publish ⌥ P" at bounding box center [109, 211] width 106 height 14
click at [105, 211] on span "Review & Publish" at bounding box center [91, 210] width 70 height 12
click at [22, 181] on icon at bounding box center [22, 176] width 11 height 11
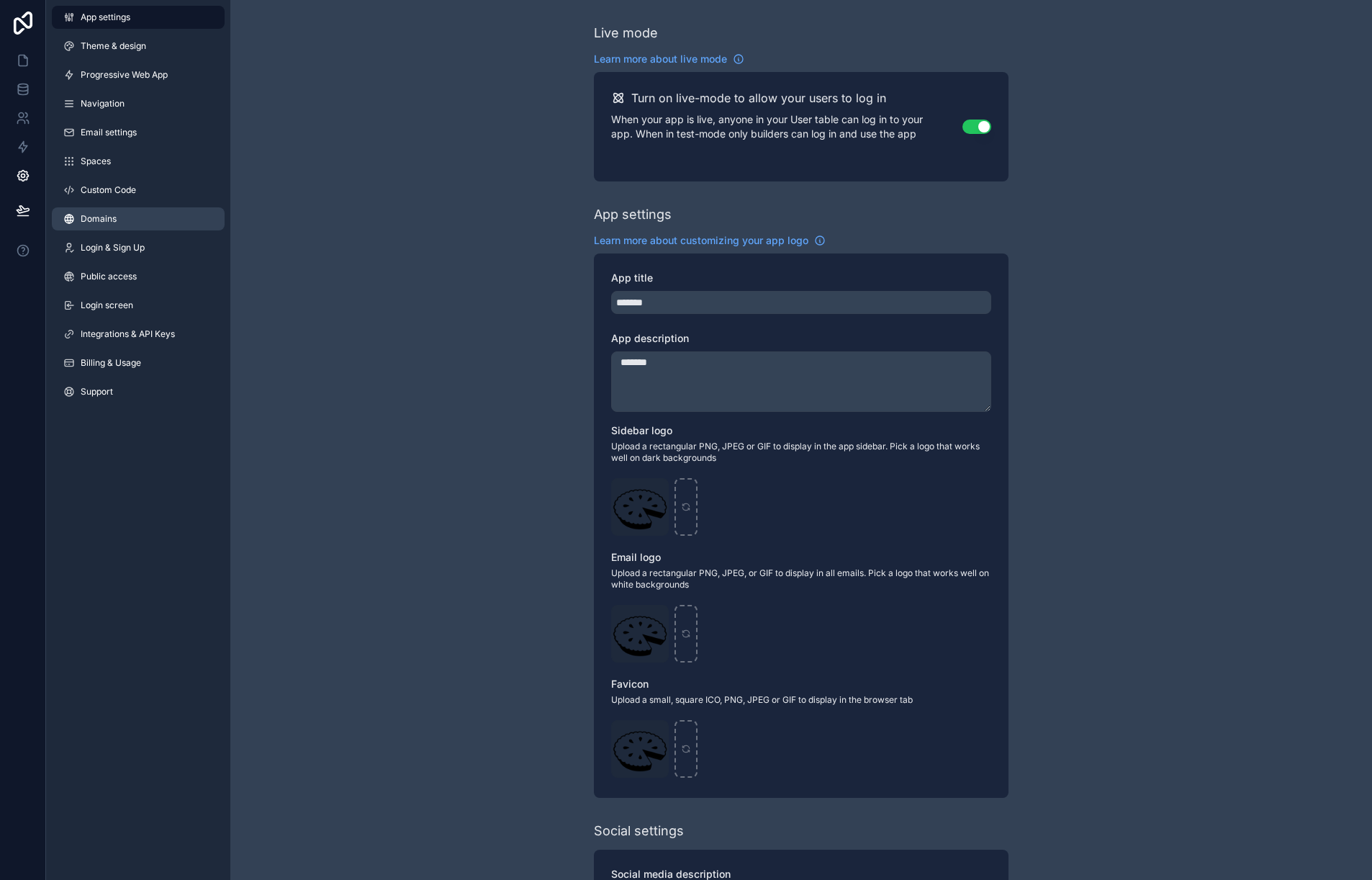
click at [149, 219] on link "Domains" at bounding box center [138, 219] width 173 height 23
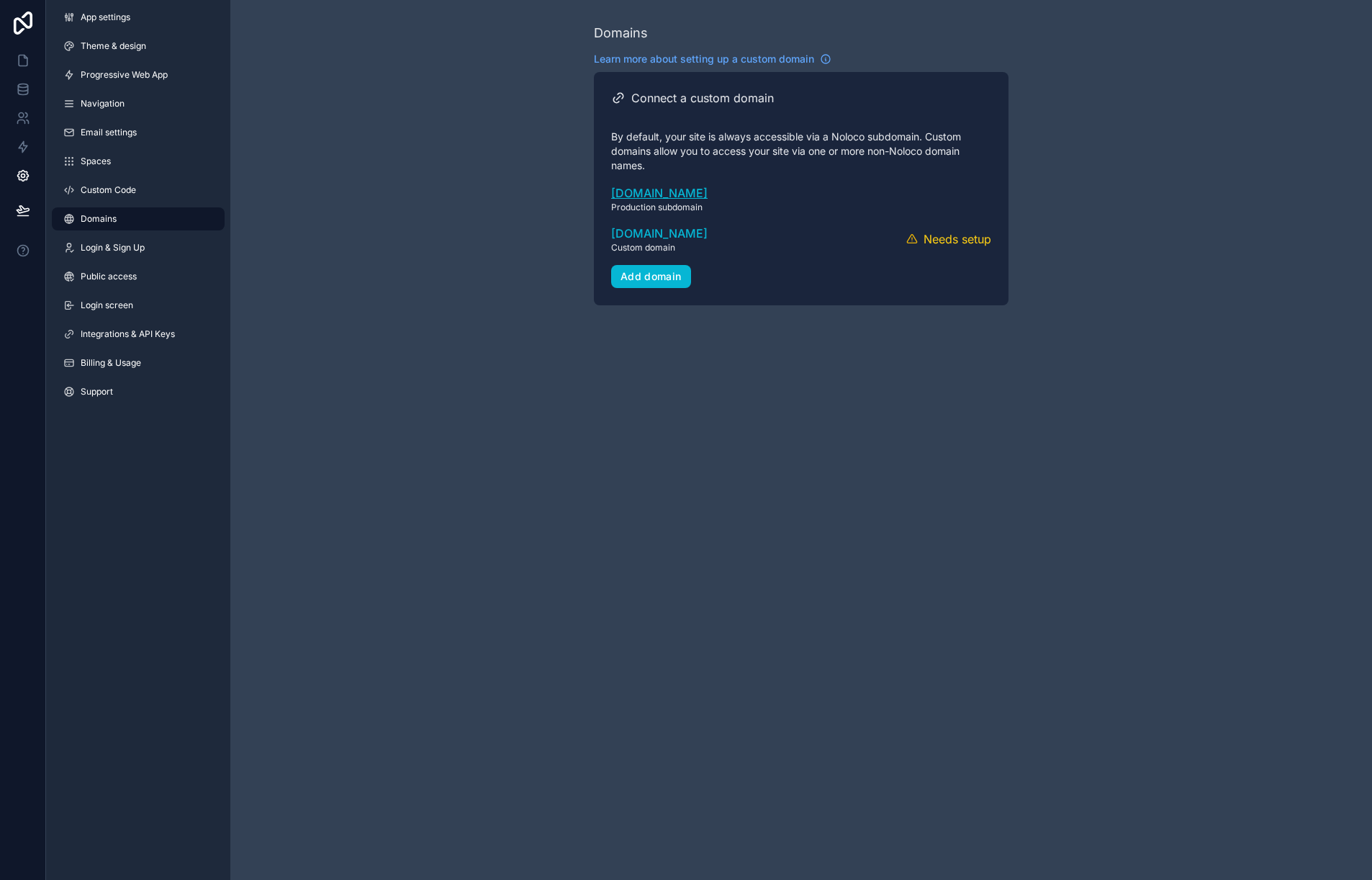
click at [686, 194] on link "piewire.noloco.co" at bounding box center [801, 193] width 380 height 17
click at [159, 82] on link "Progressive Web App" at bounding box center [138, 75] width 173 height 23
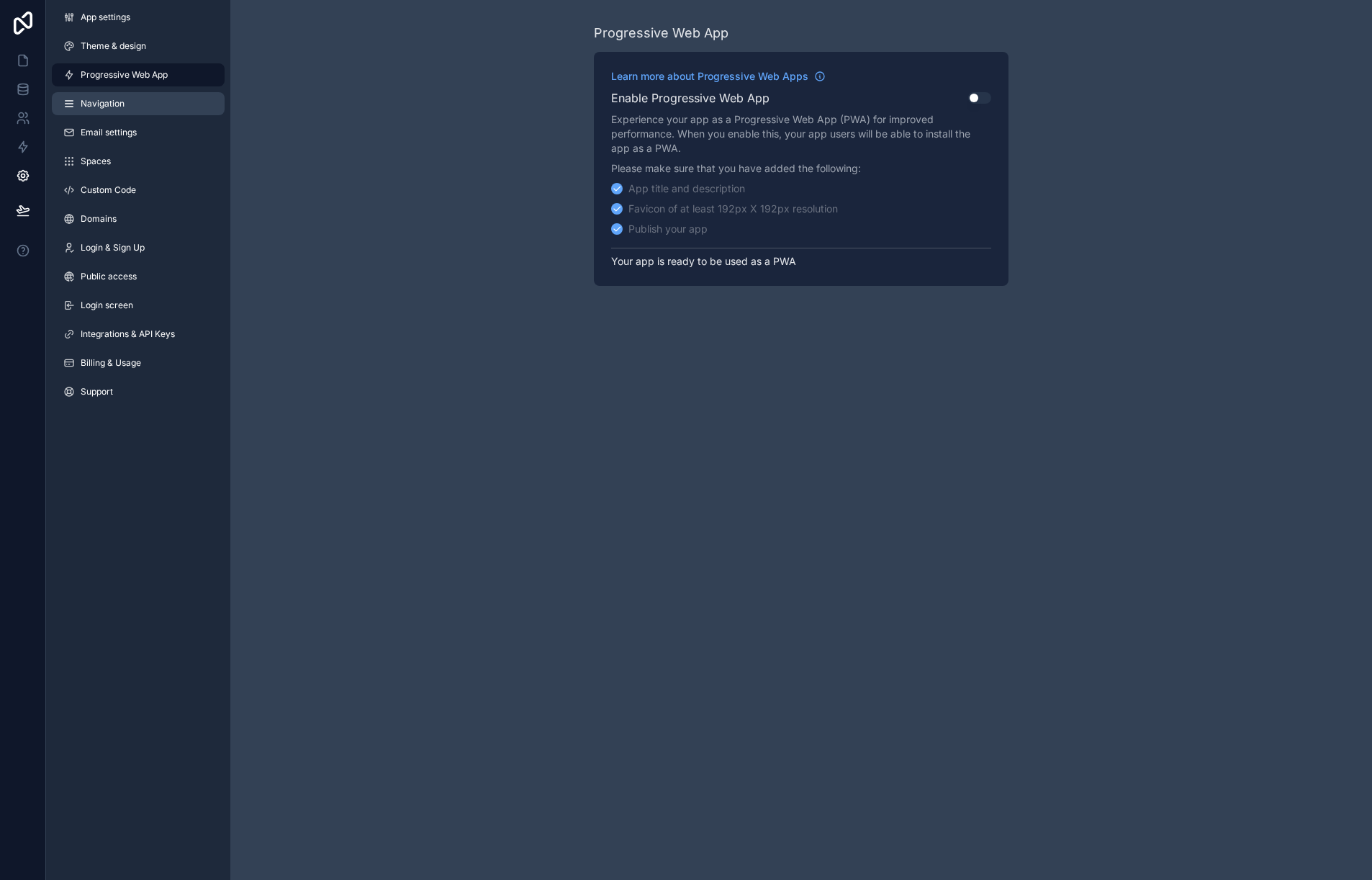
click at [156, 95] on link "Navigation" at bounding box center [138, 104] width 173 height 23
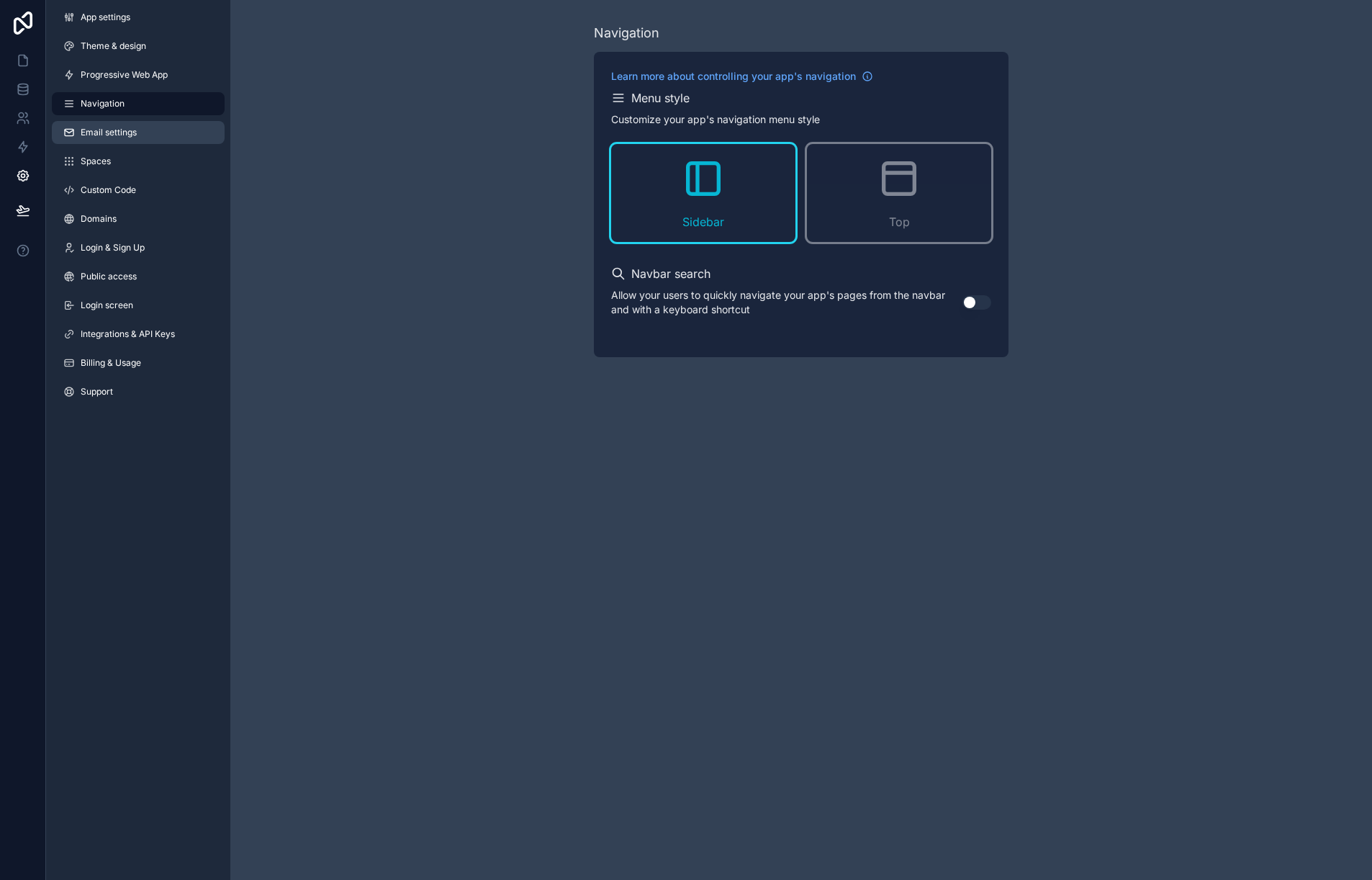
click at [160, 134] on link "Email settings" at bounding box center [138, 133] width 173 height 23
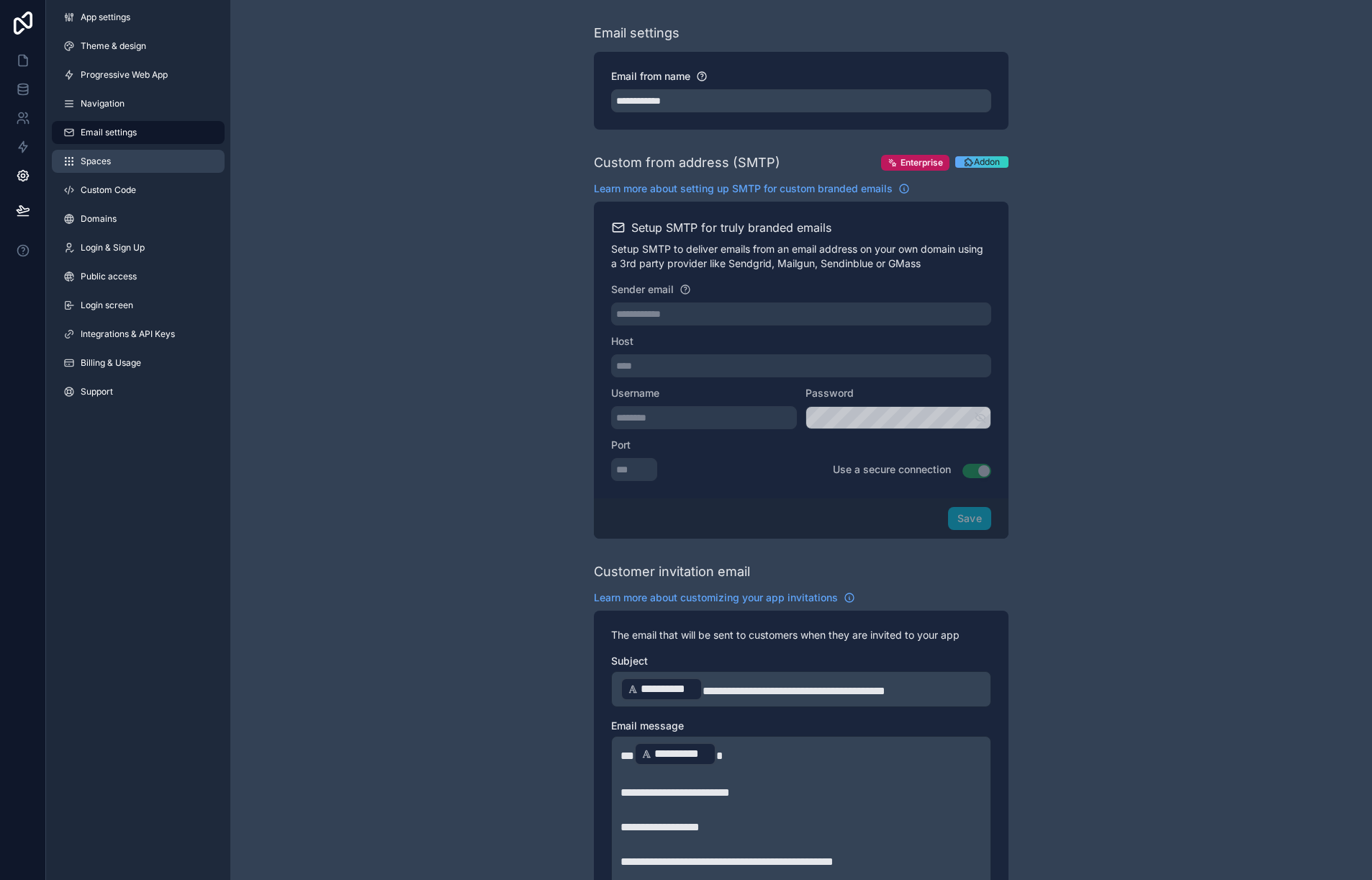
click at [160, 159] on link "Spaces" at bounding box center [138, 161] width 173 height 23
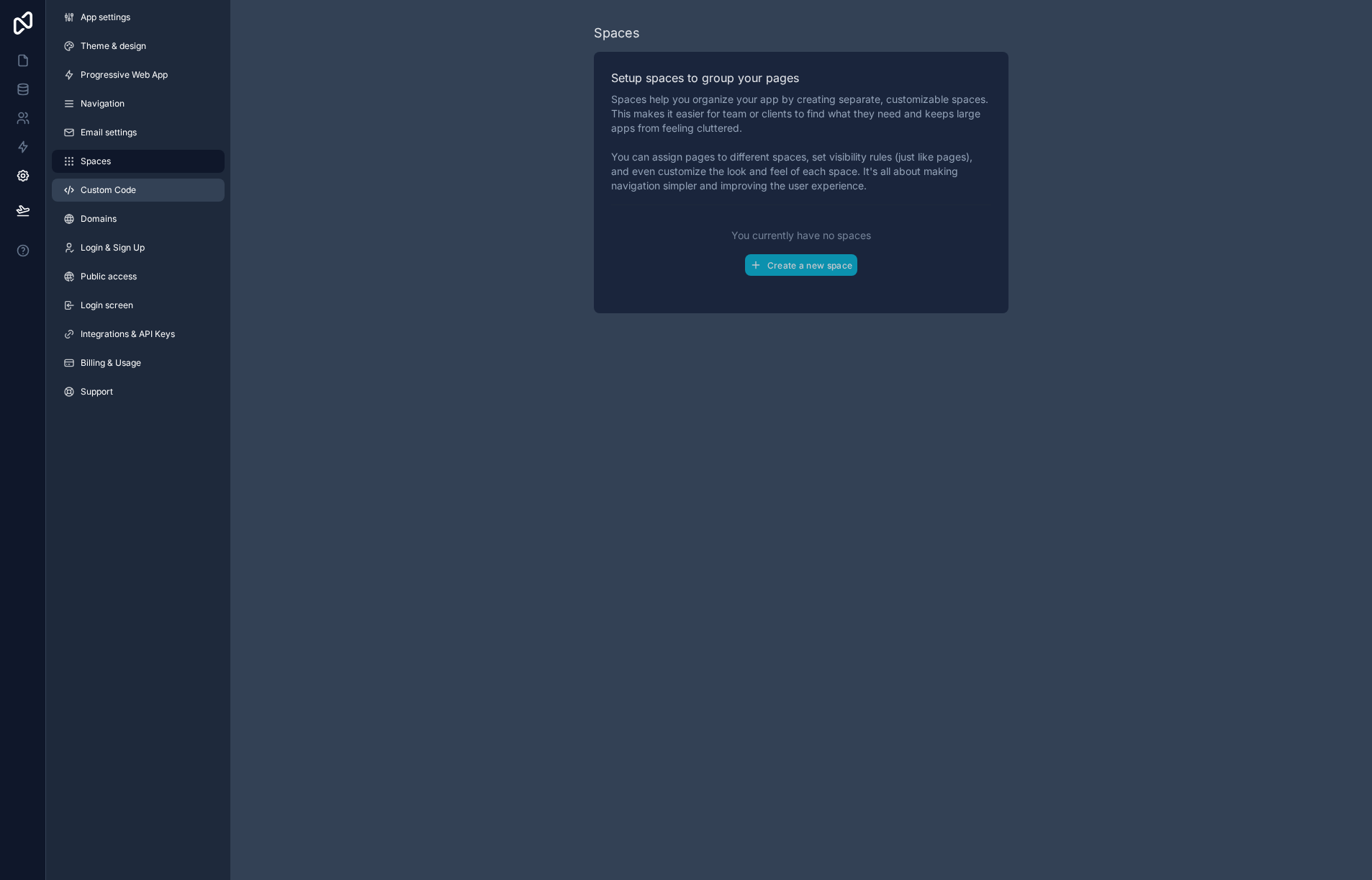
click at [152, 196] on link "Custom Code" at bounding box center [138, 190] width 173 height 23
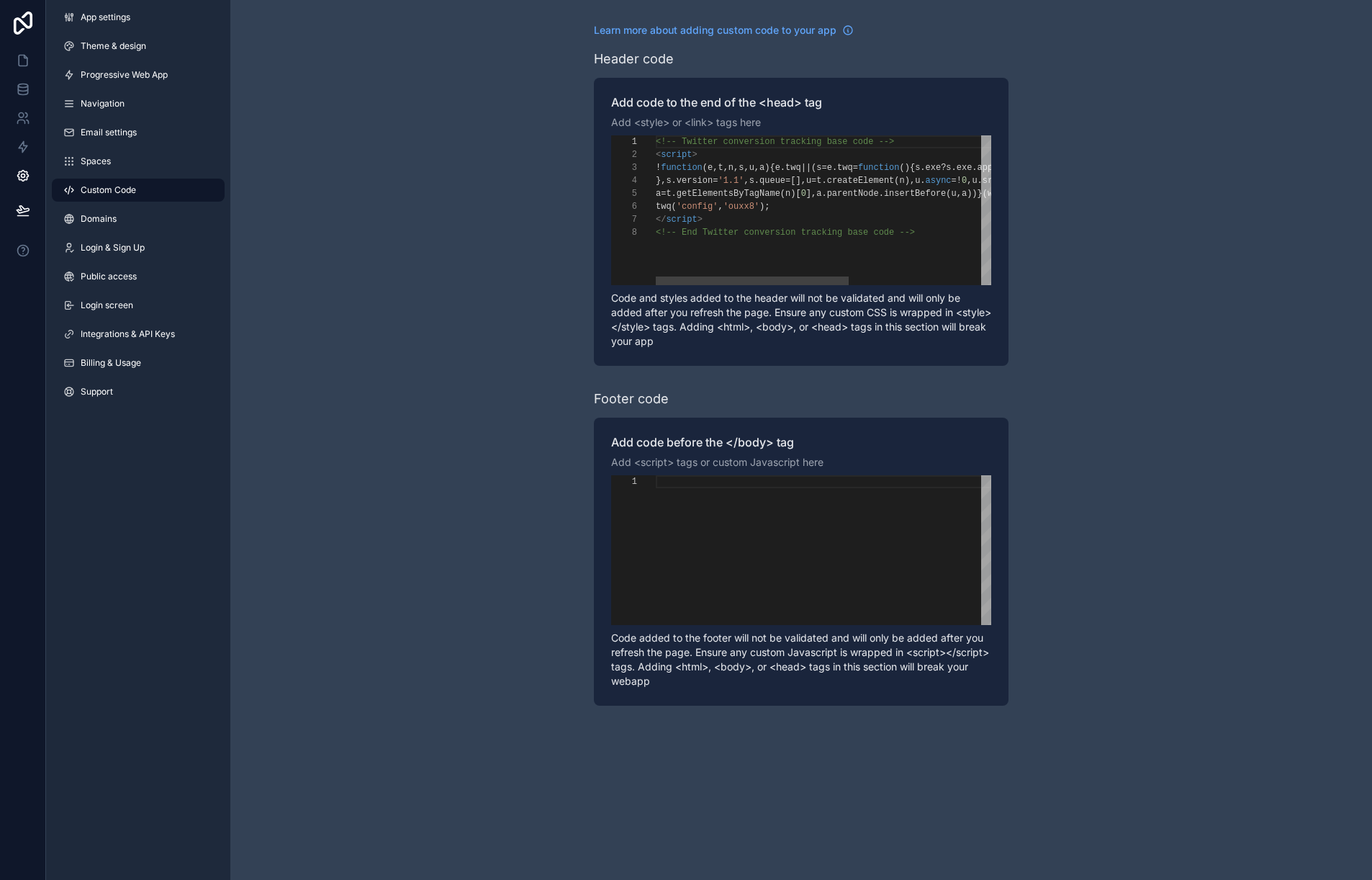
scroll to position [91, 0]
click at [163, 225] on link "Domains" at bounding box center [138, 219] width 173 height 23
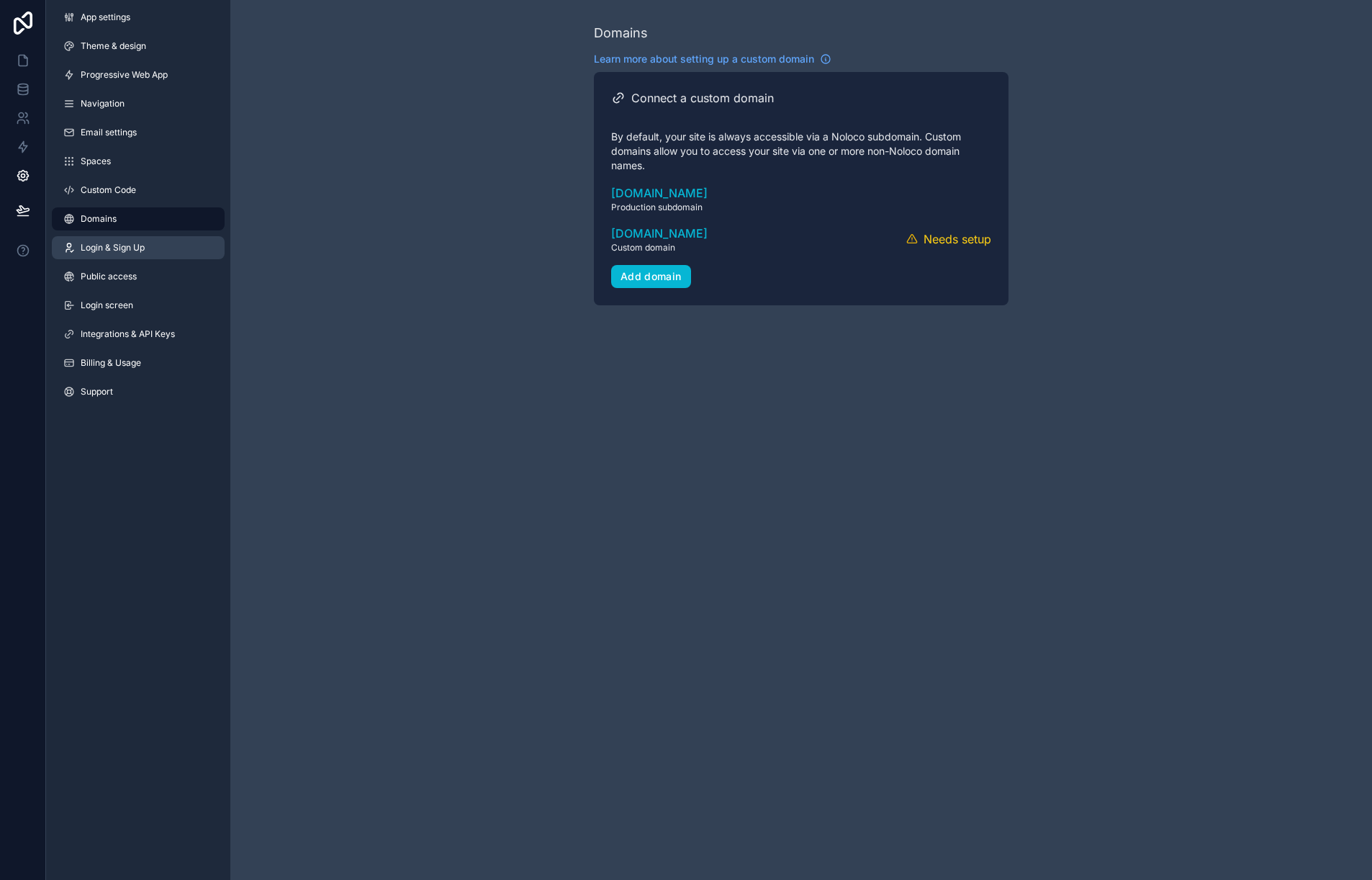
click at [163, 241] on link "Login & Sign Up" at bounding box center [138, 248] width 173 height 23
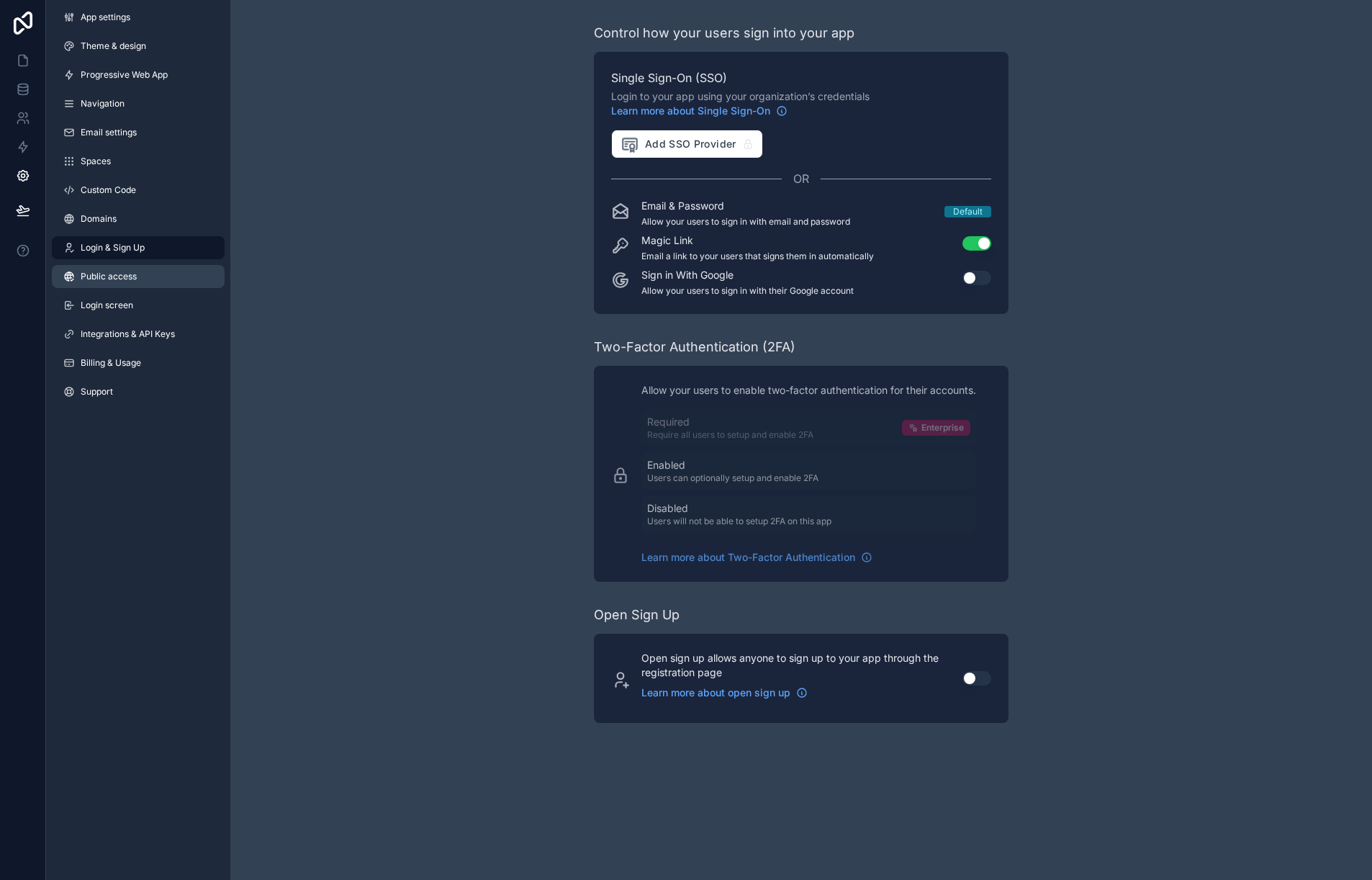
click at [163, 272] on link "Public access" at bounding box center [138, 277] width 173 height 23
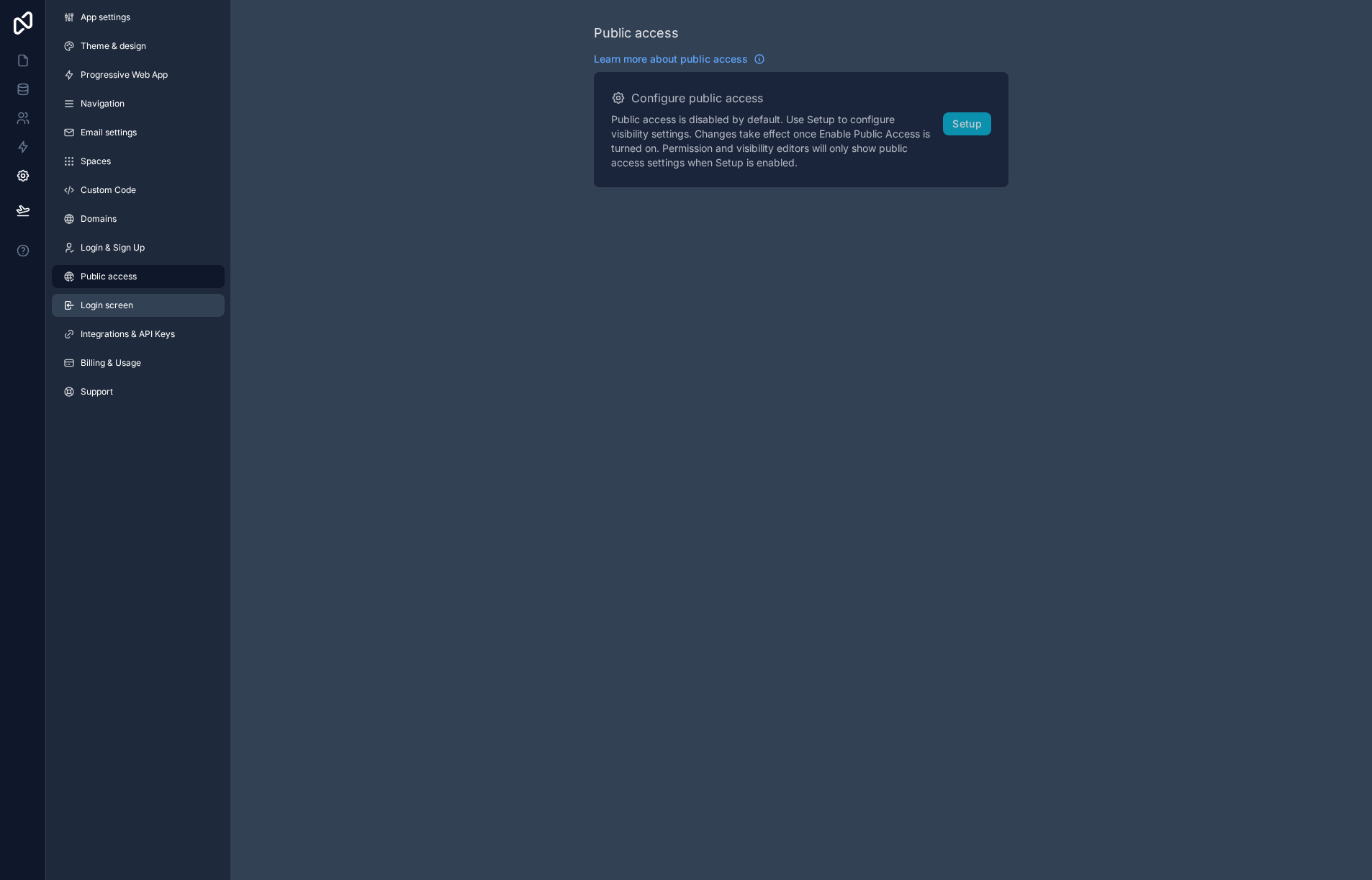
click at [162, 304] on link "Login screen" at bounding box center [138, 306] width 173 height 23
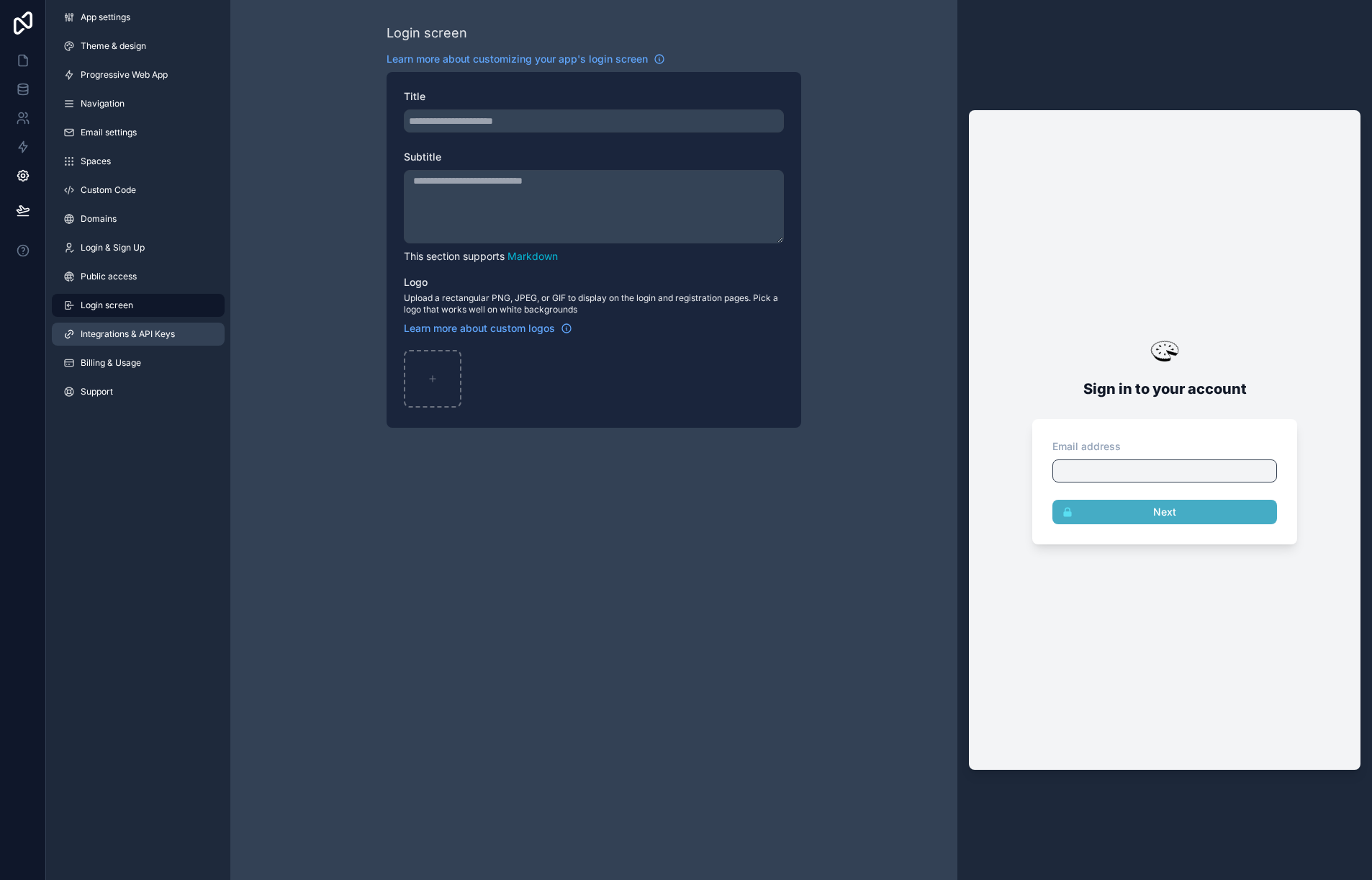
click at [170, 340] on link "Integrations & API Keys" at bounding box center [138, 334] width 173 height 23
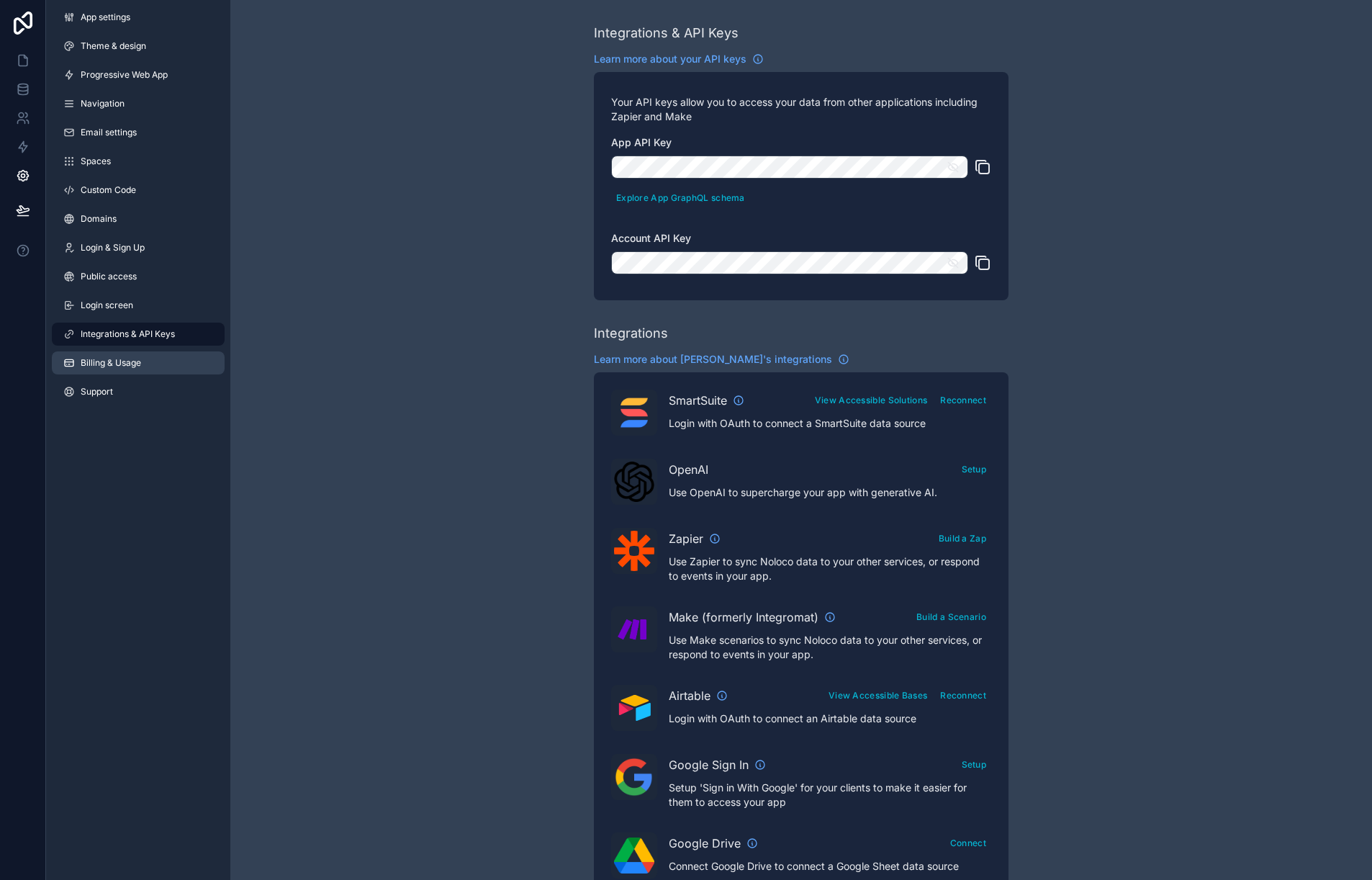
click at [165, 365] on link "Billing & Usage" at bounding box center [138, 363] width 173 height 23
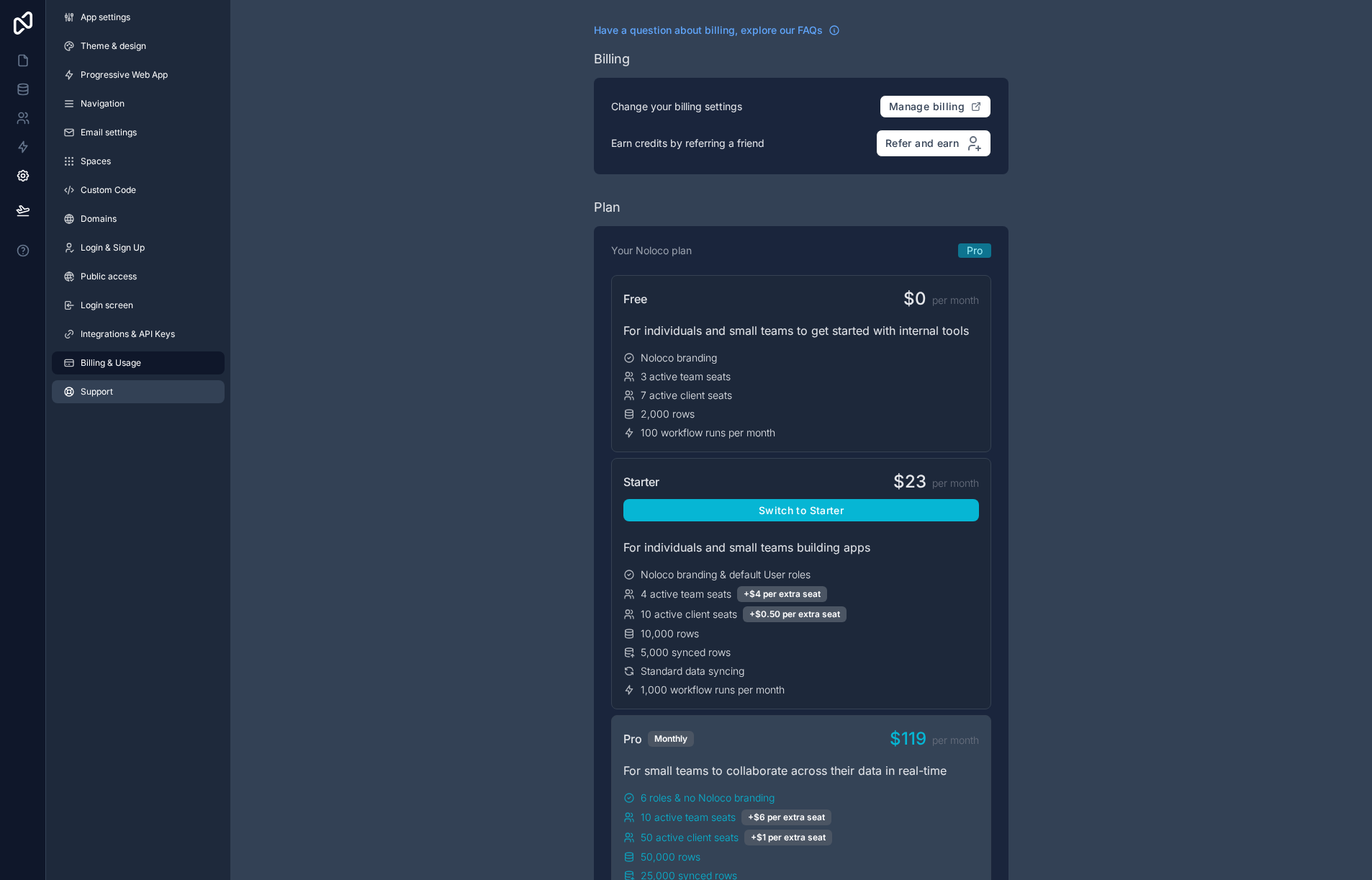
click at [163, 398] on link "Support" at bounding box center [138, 392] width 173 height 23
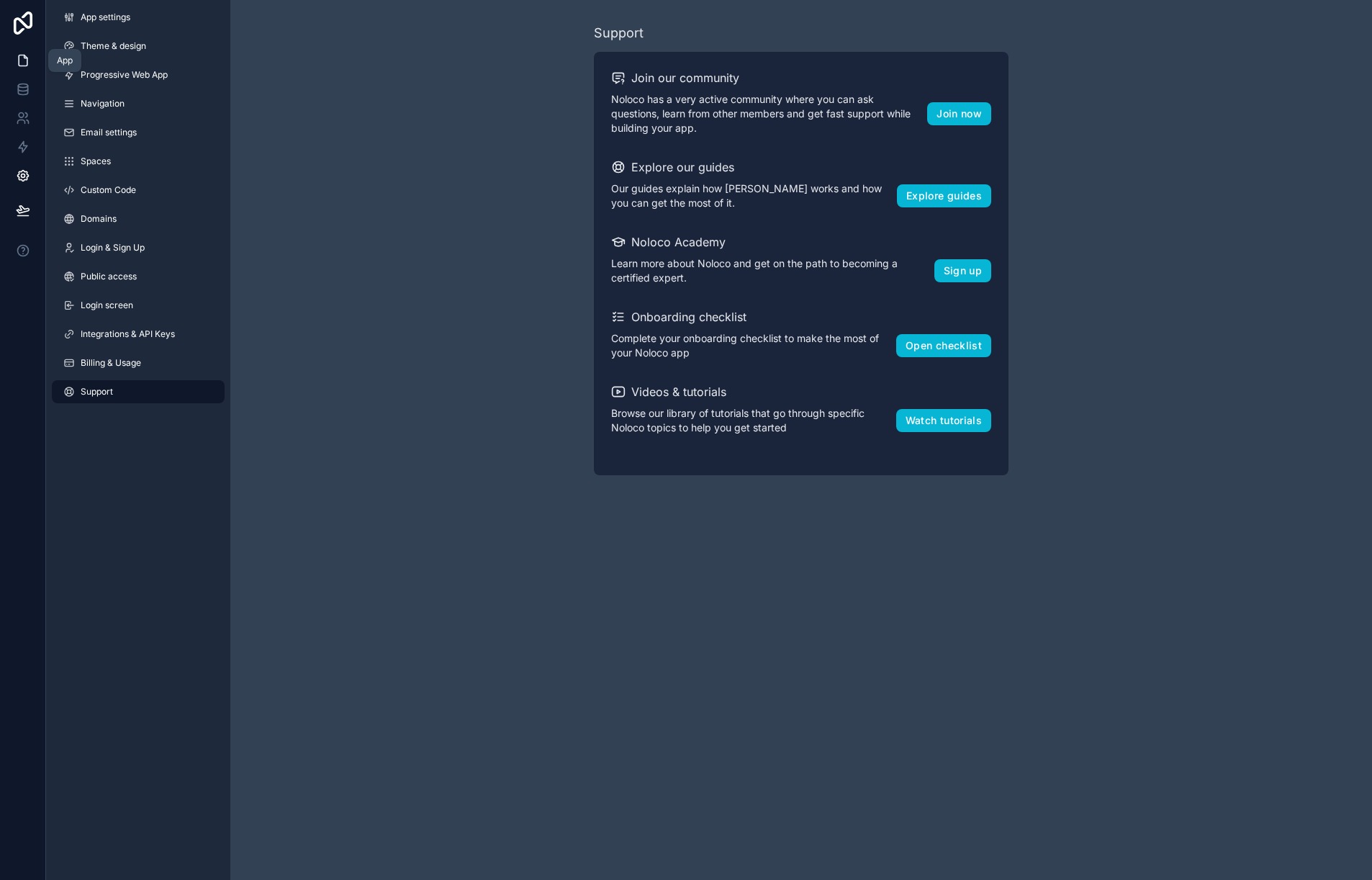
click at [24, 57] on icon at bounding box center [25, 56] width 3 height 3
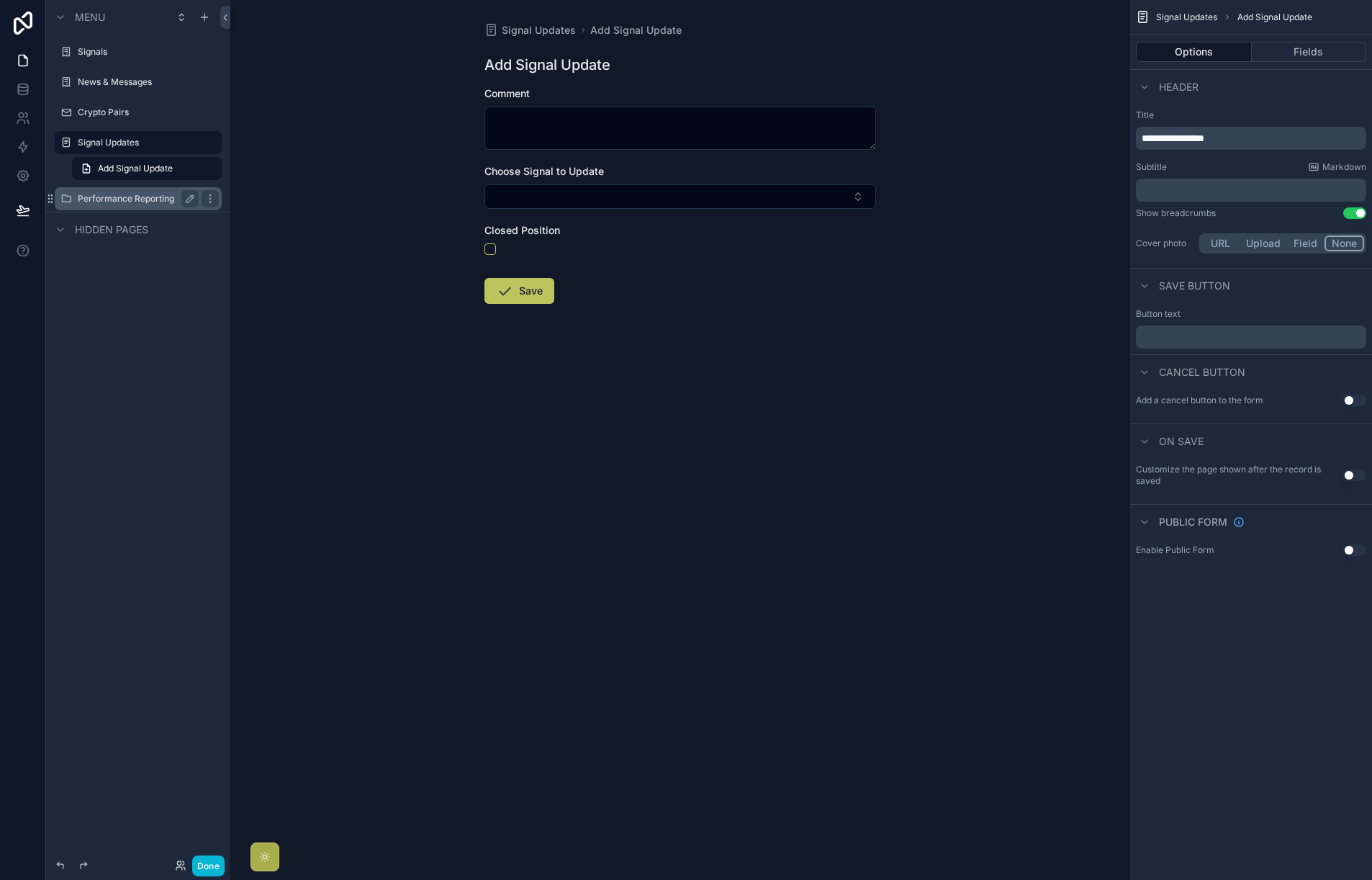
click at [120, 193] on label "Performance Reporting" at bounding box center [135, 198] width 116 height 12
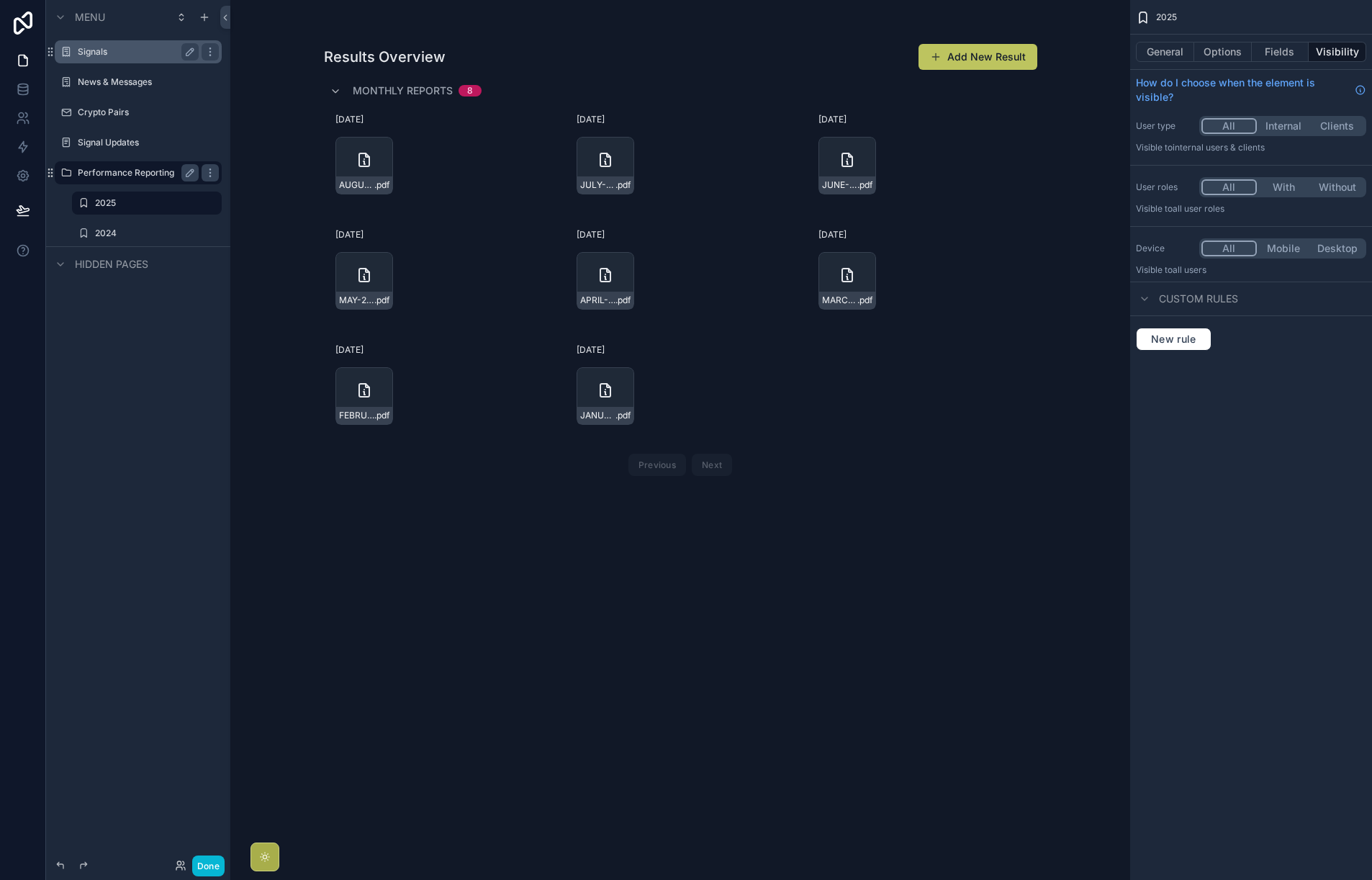
click at [96, 59] on div "Signals" at bounding box center [138, 51] width 121 height 17
click at [95, 56] on label "Signals" at bounding box center [135, 51] width 116 height 12
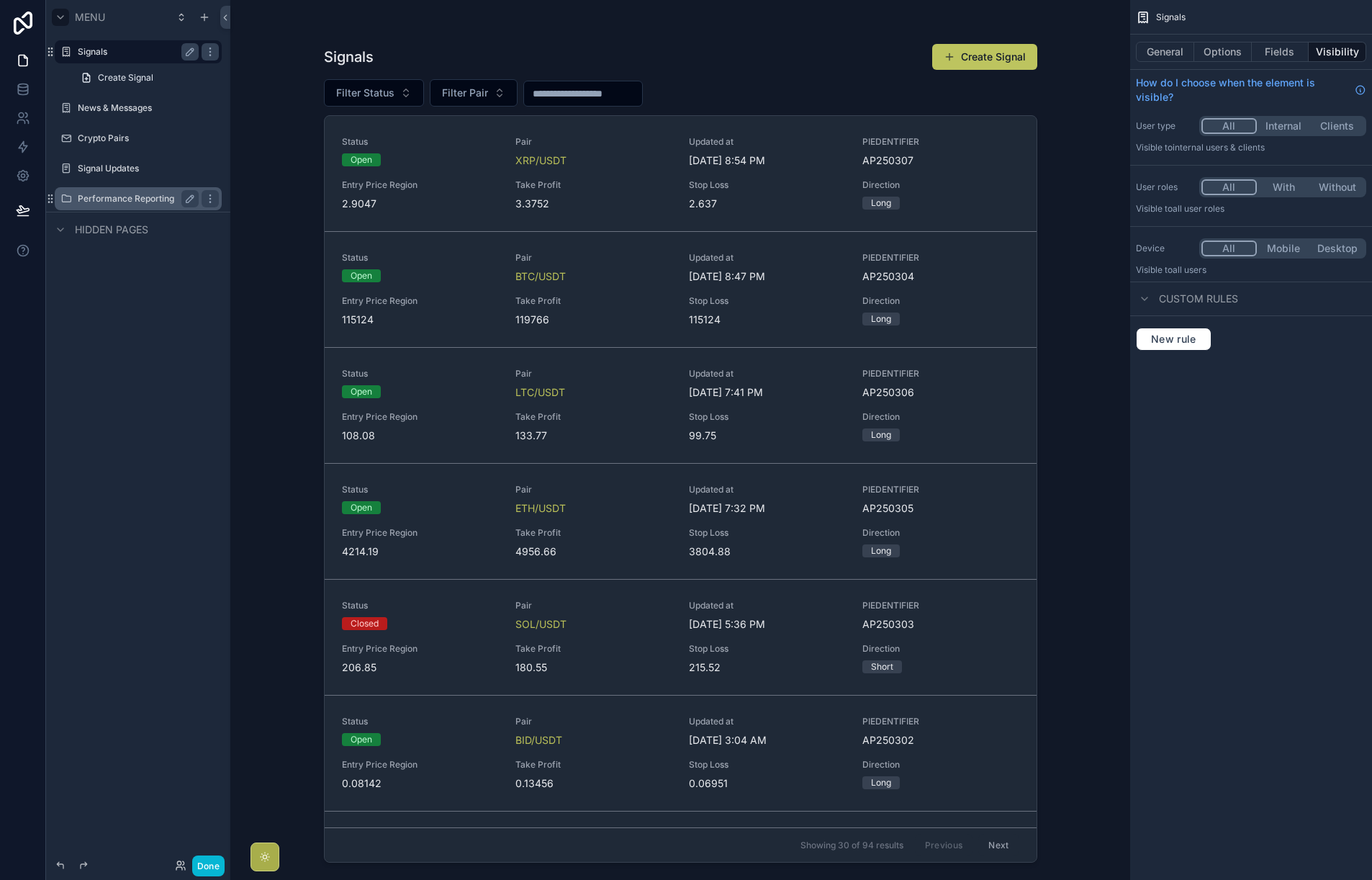
click at [67, 19] on div "scrollable content" at bounding box center [60, 17] width 17 height 17
click at [27, 174] on icon at bounding box center [23, 176] width 14 height 14
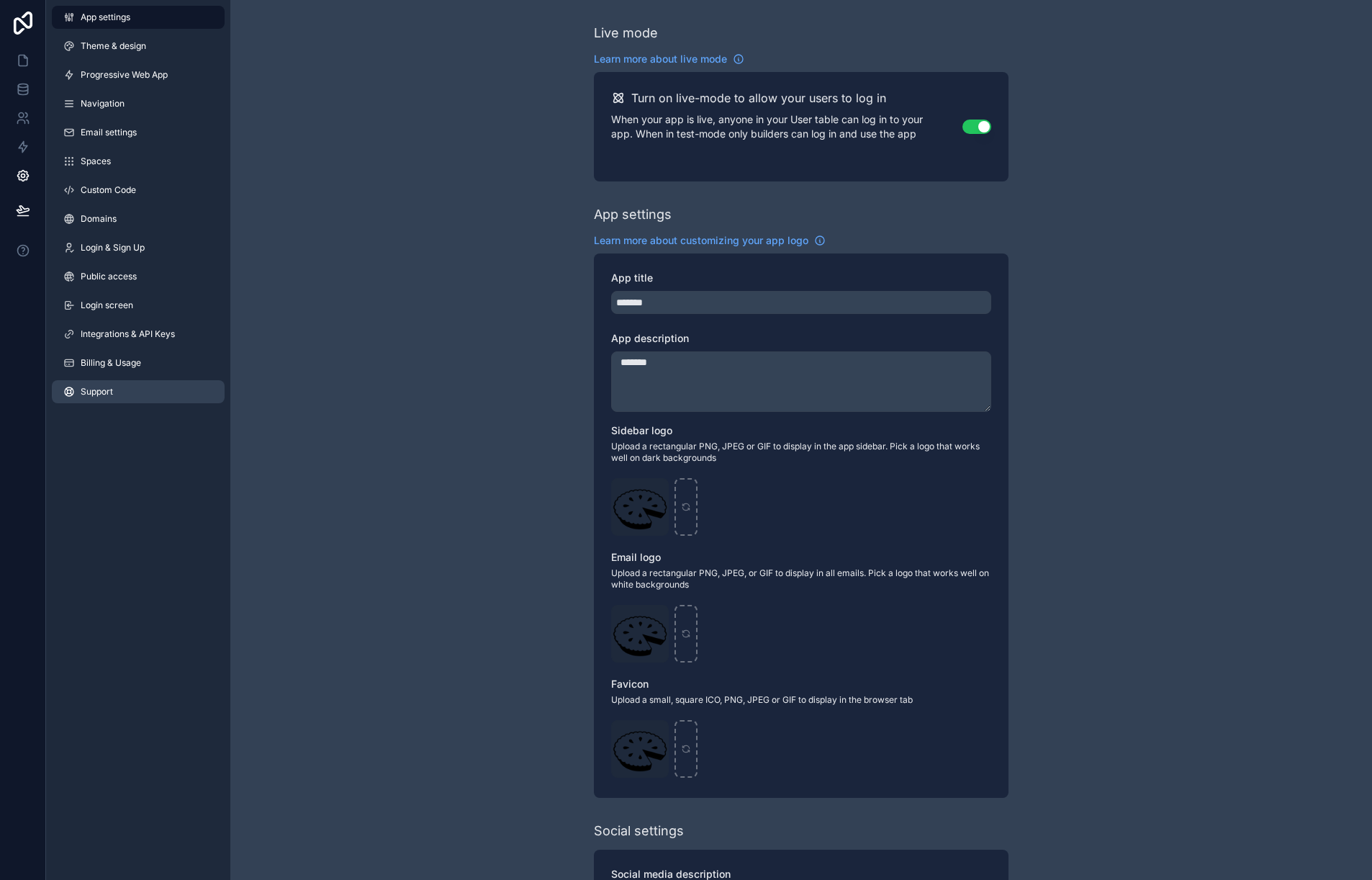
click at [124, 389] on link "Support" at bounding box center [138, 392] width 173 height 23
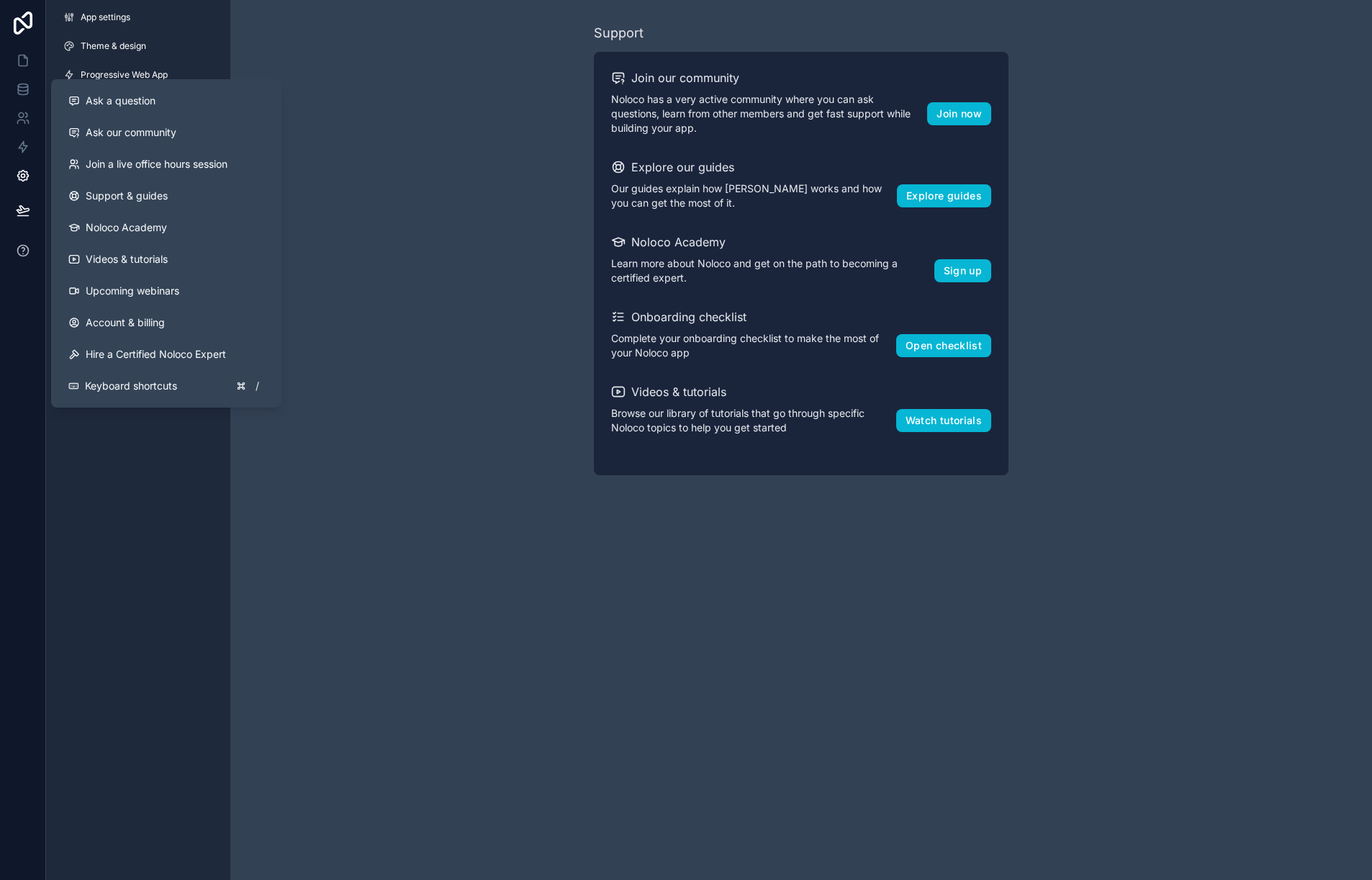
click at [29, 247] on icon at bounding box center [23, 251] width 14 height 14
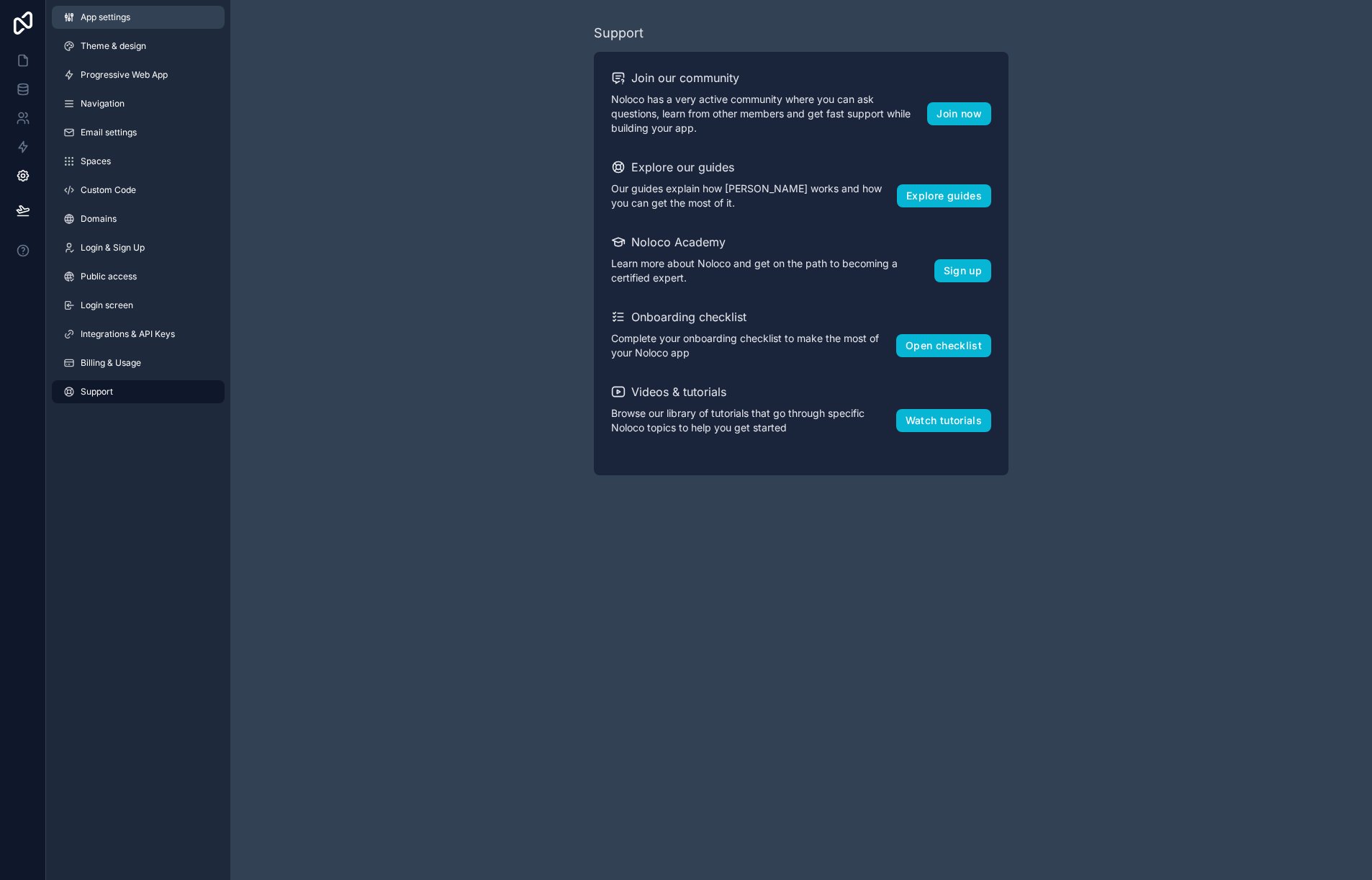
click at [108, 15] on span "App settings" at bounding box center [105, 17] width 49 height 12
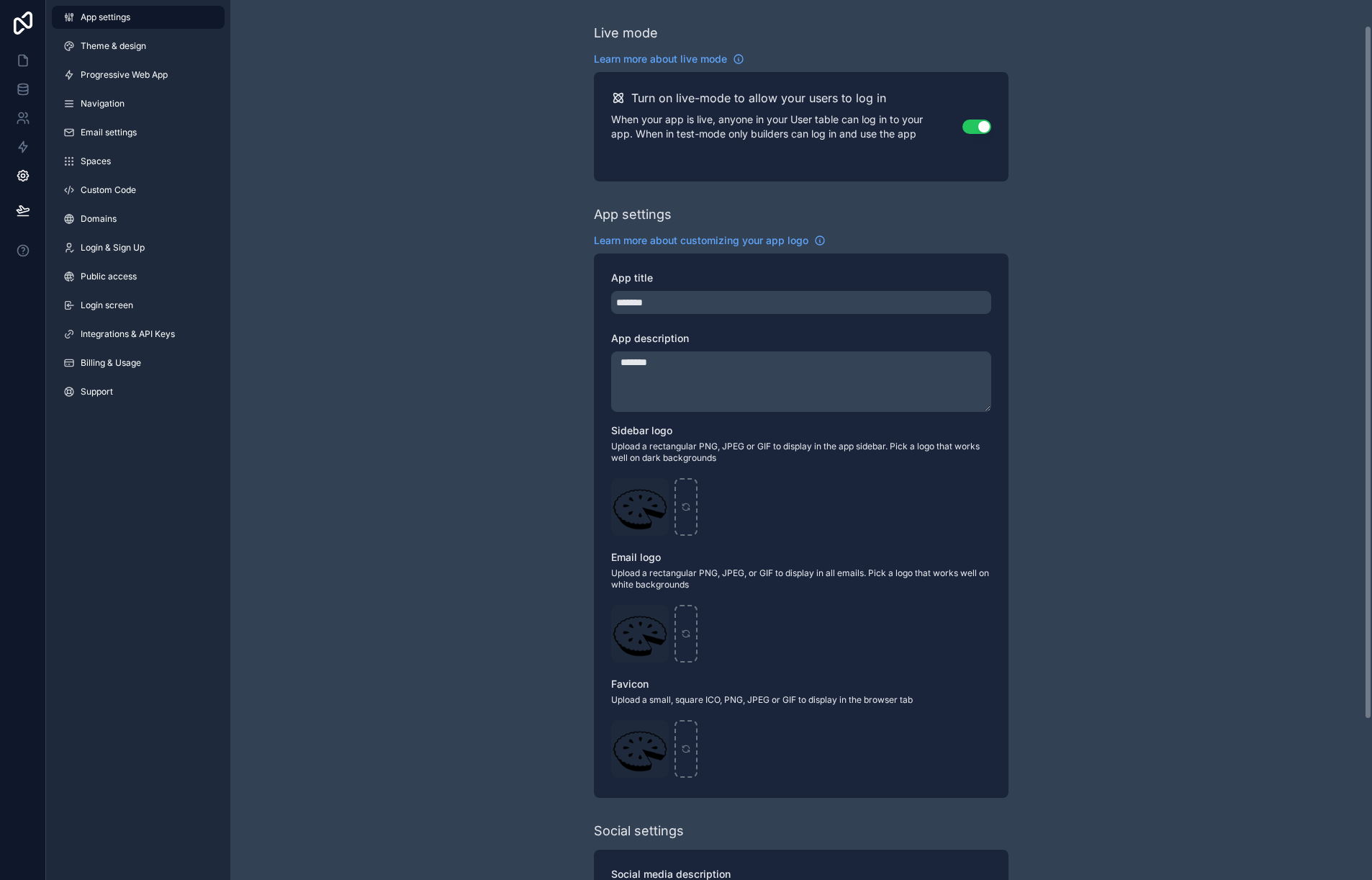
scroll to position [235, 0]
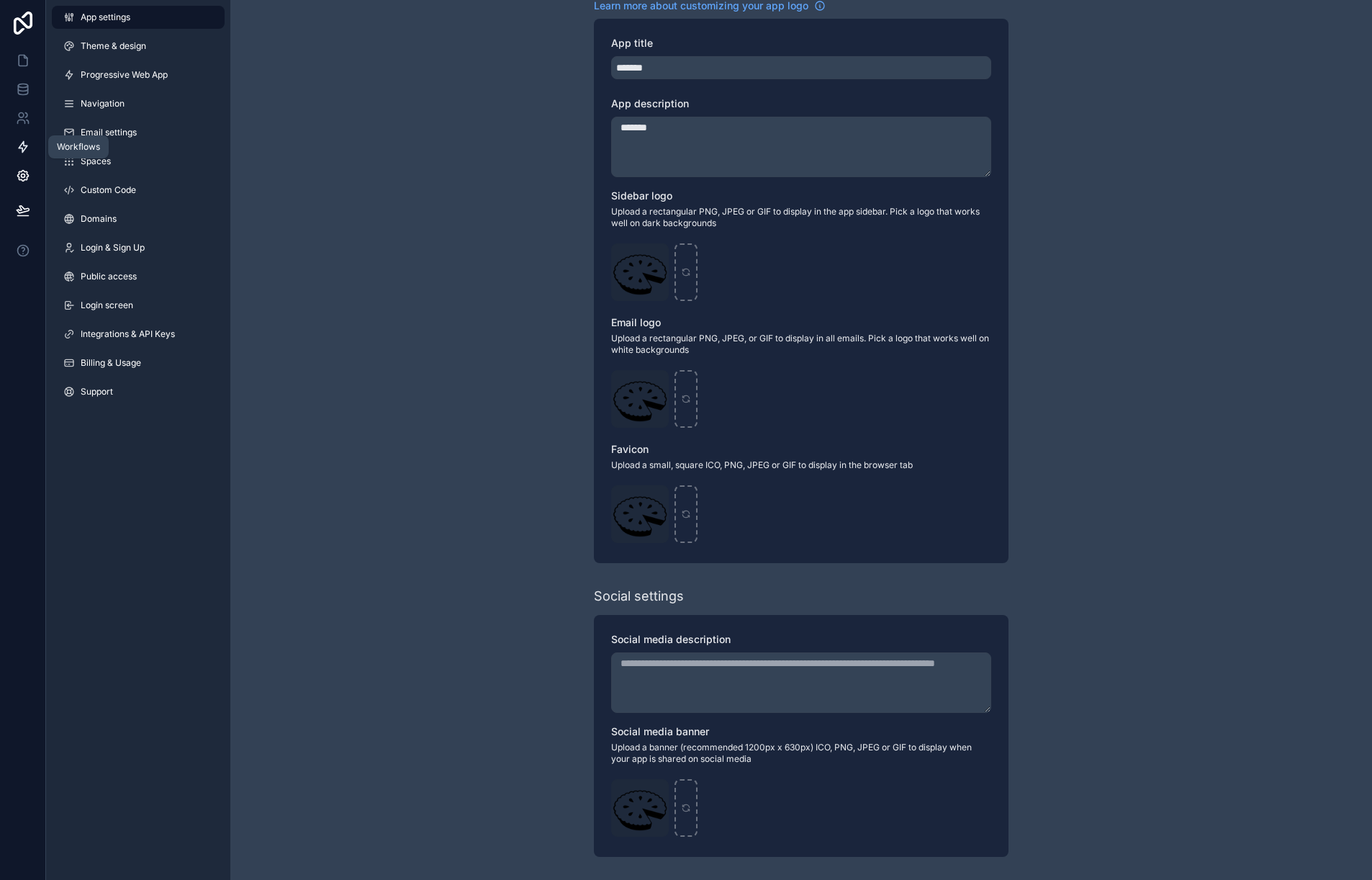
click at [29, 150] on icon at bounding box center [23, 147] width 14 height 14
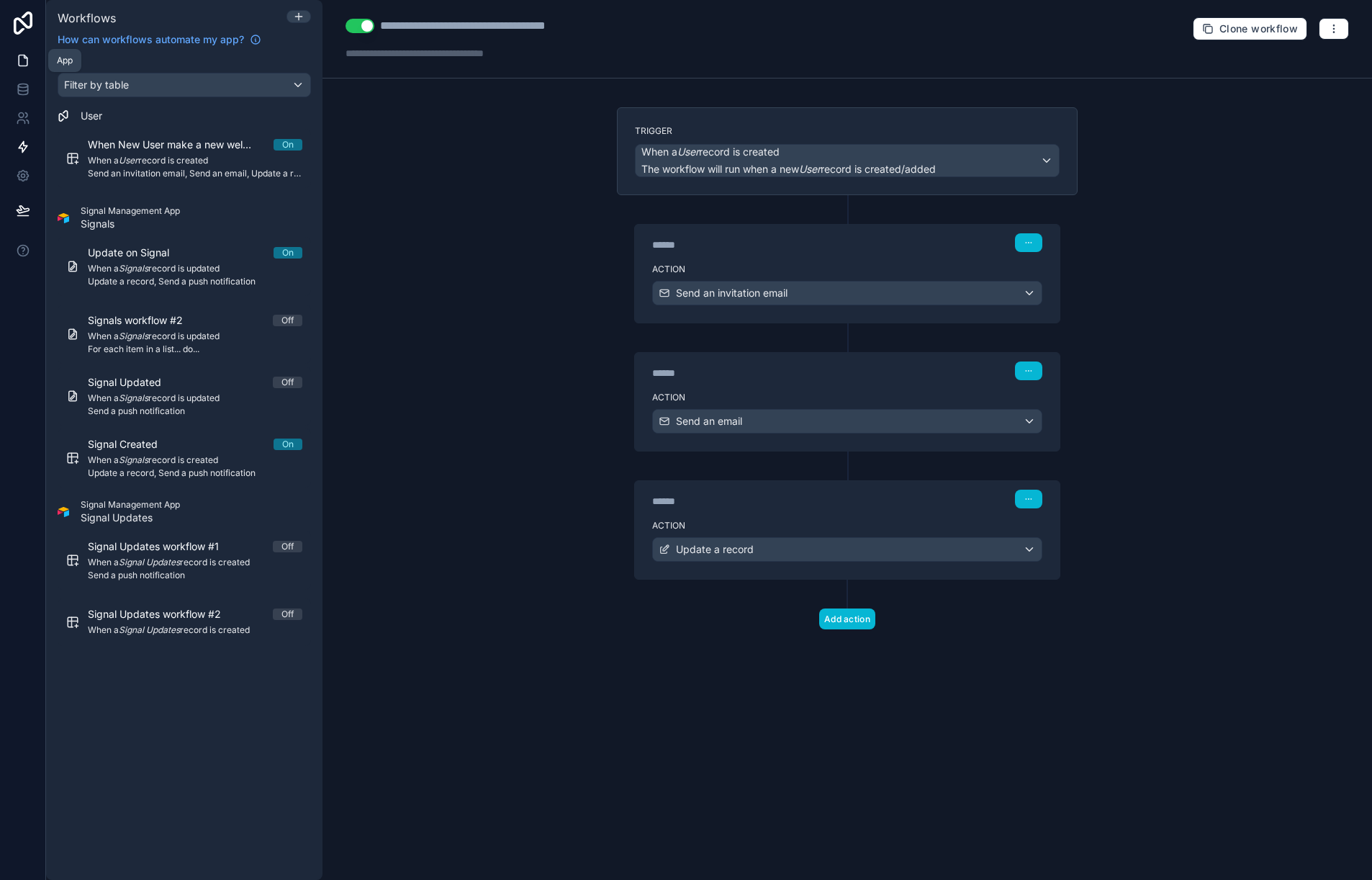
click at [26, 56] on icon at bounding box center [23, 61] width 9 height 11
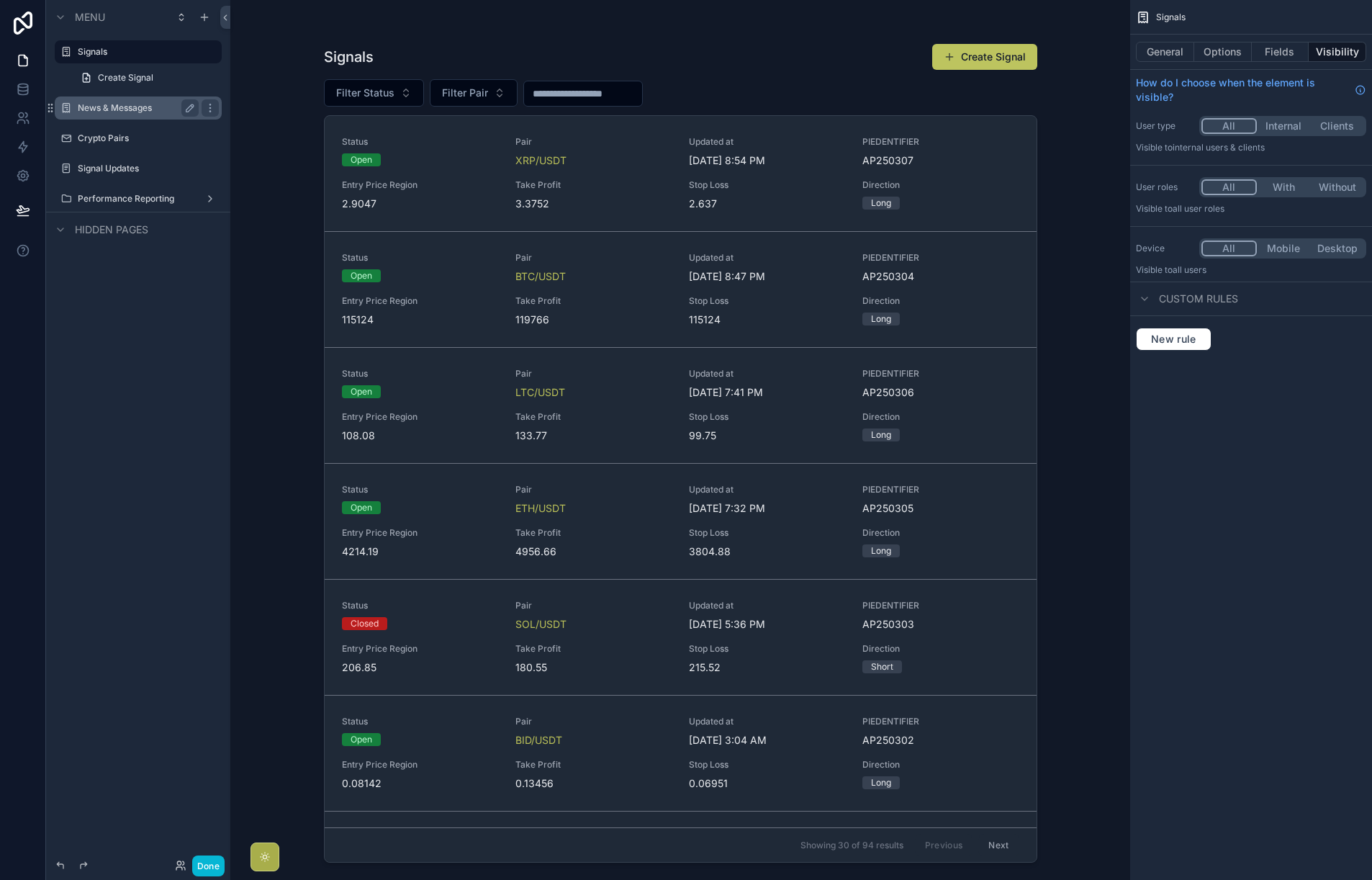
click at [151, 105] on label "News & Messages" at bounding box center [135, 108] width 116 height 12
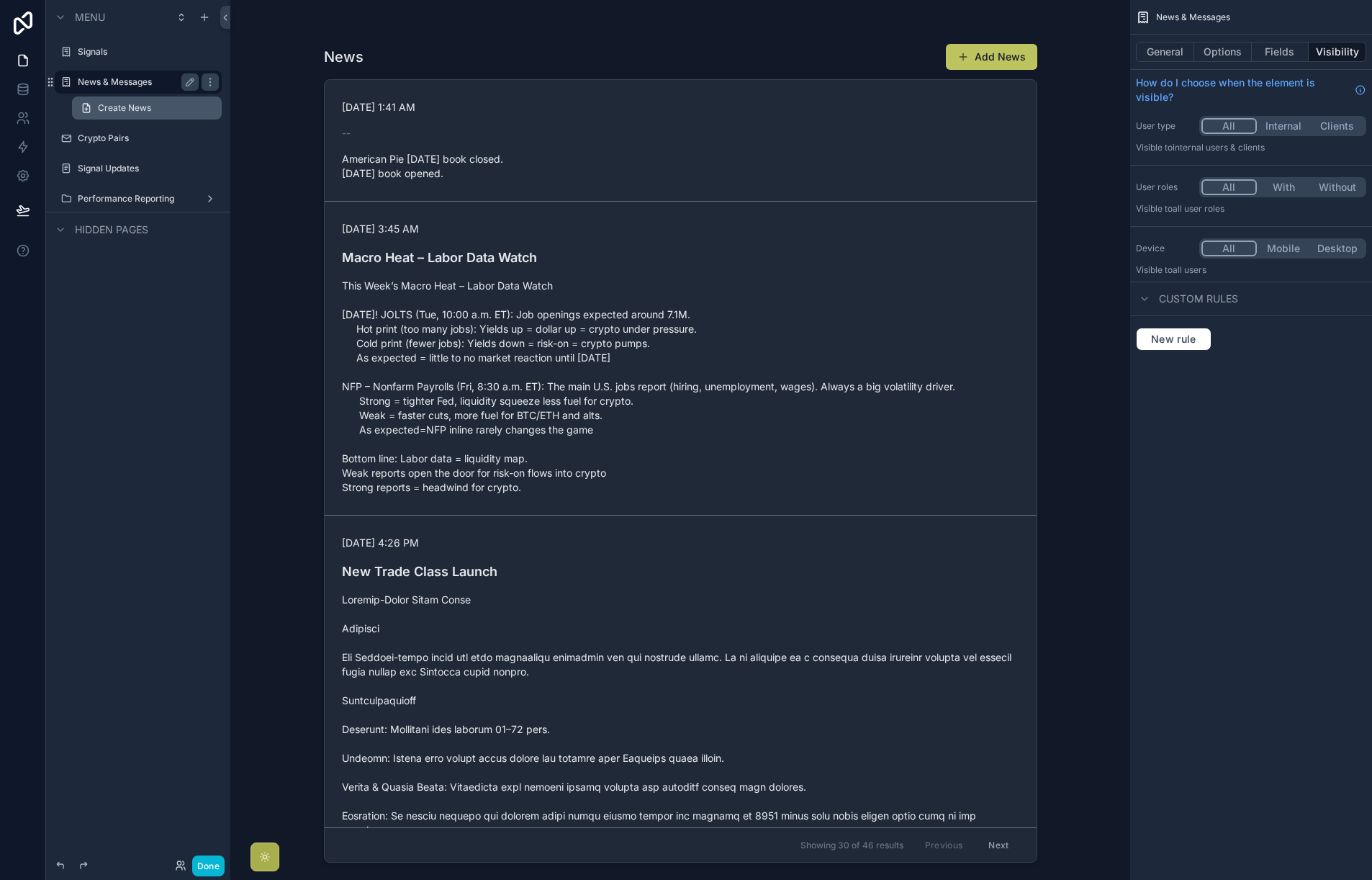
click at [139, 102] on span "Create News" at bounding box center [124, 108] width 53 height 12
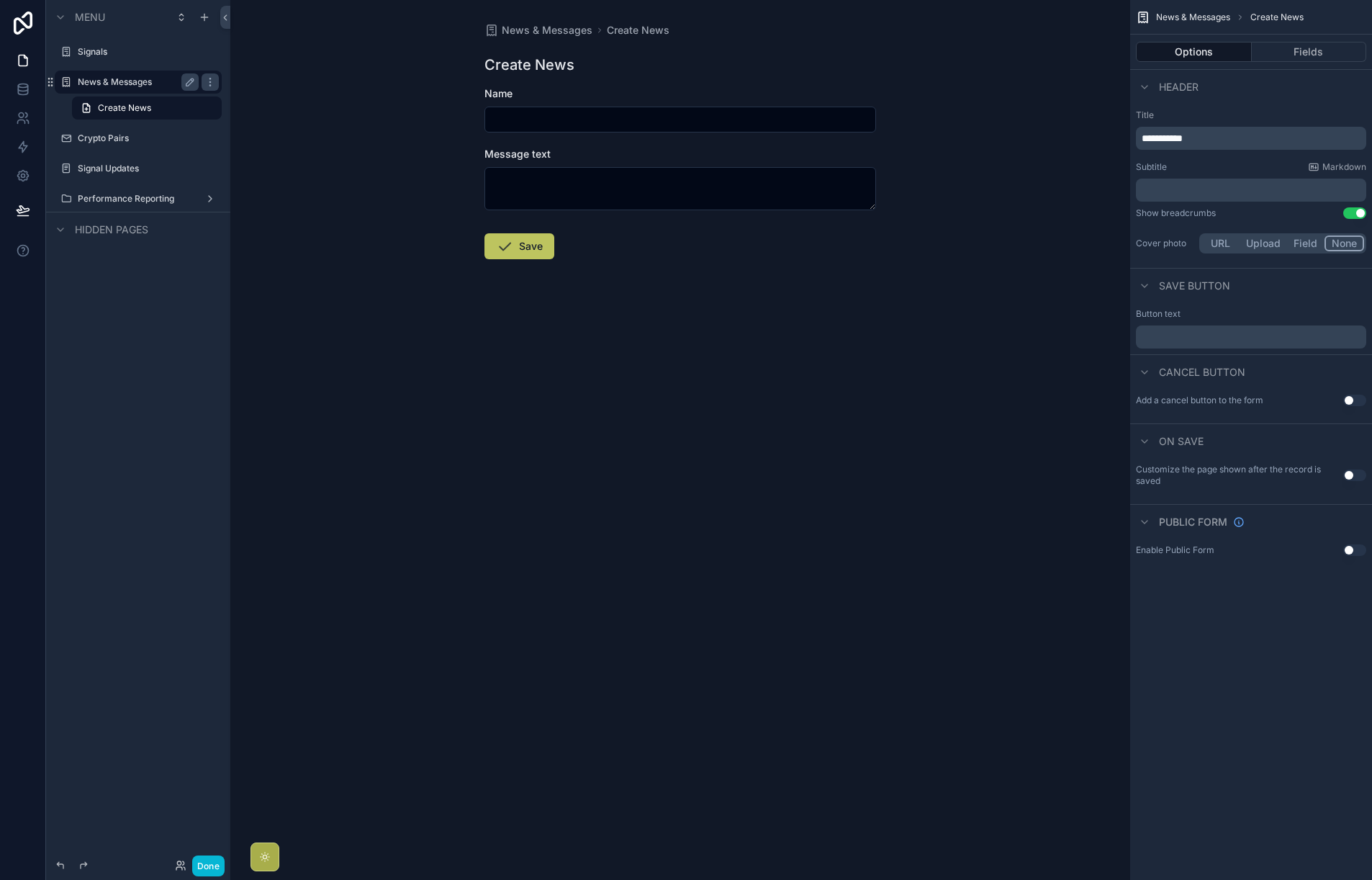
click at [531, 106] on div "Name" at bounding box center [680, 108] width 392 height 46
click at [529, 119] on input "scrollable content" at bounding box center [680, 119] width 390 height 20
type input "****"
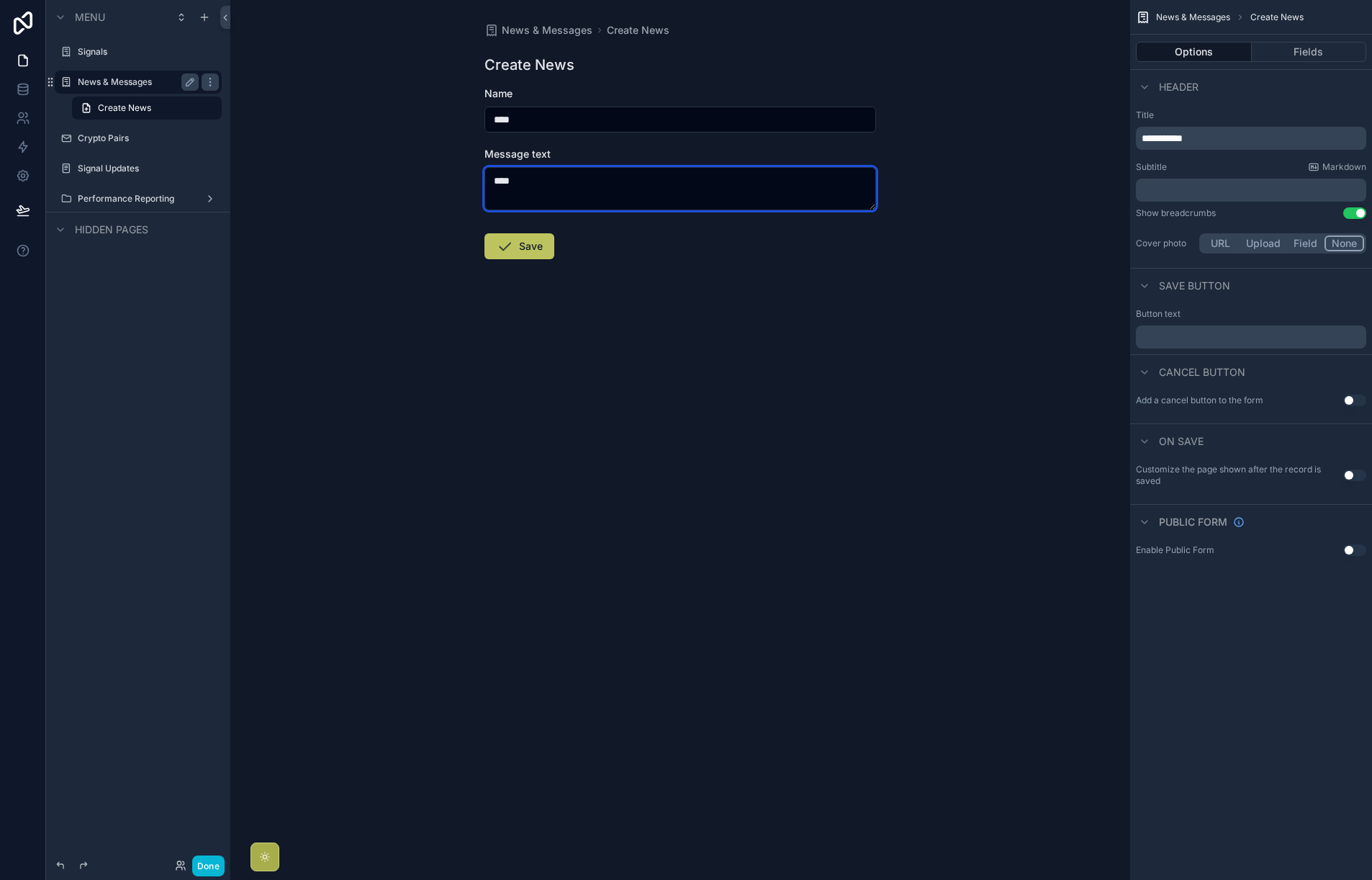
type textarea "****"
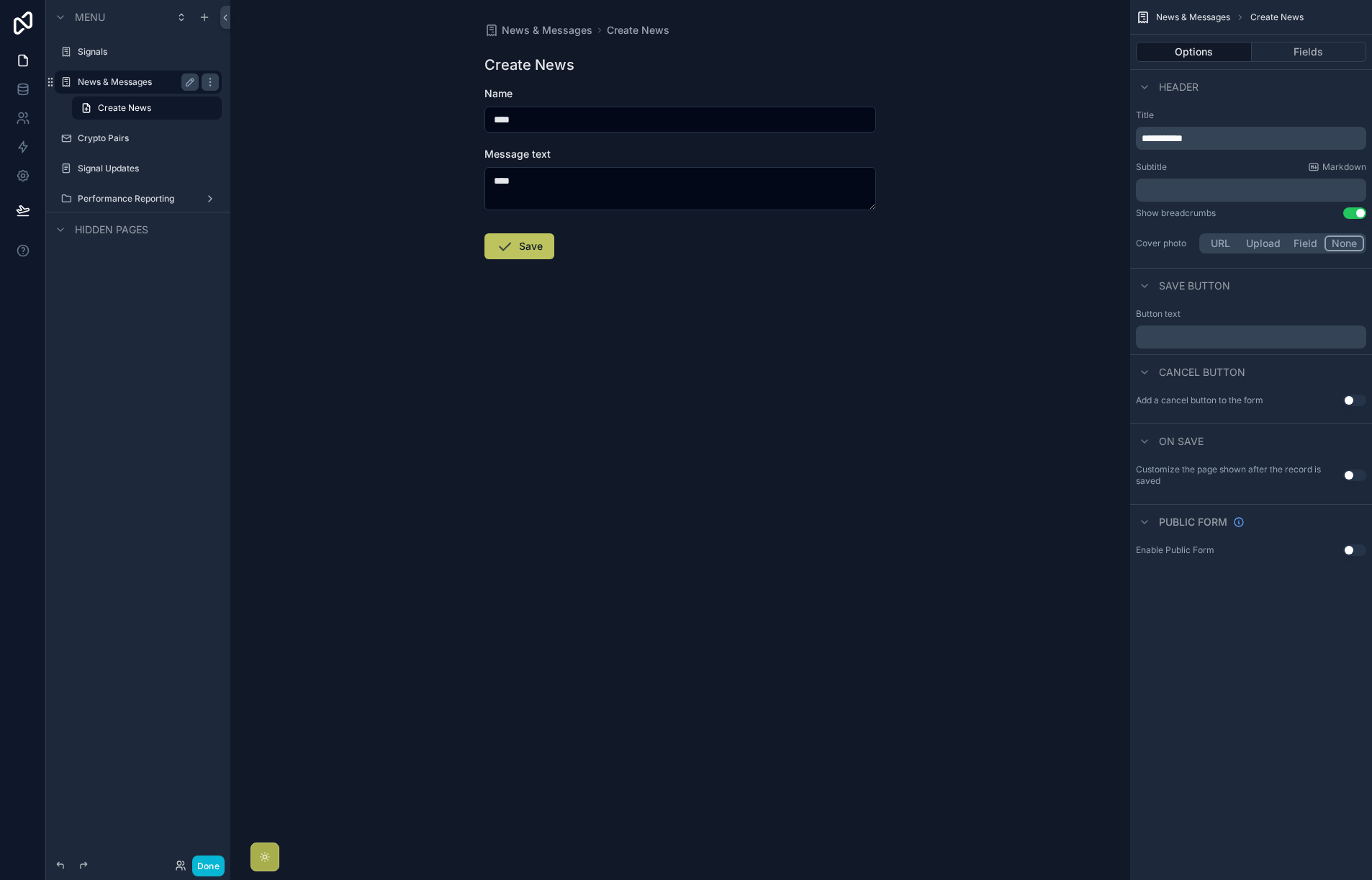
click at [519, 230] on form "Name **** Message text **** Save" at bounding box center [680, 219] width 392 height 265
click at [524, 242] on button "Save" at bounding box center [520, 246] width 70 height 26
